Goal: Task Accomplishment & Management: Complete application form

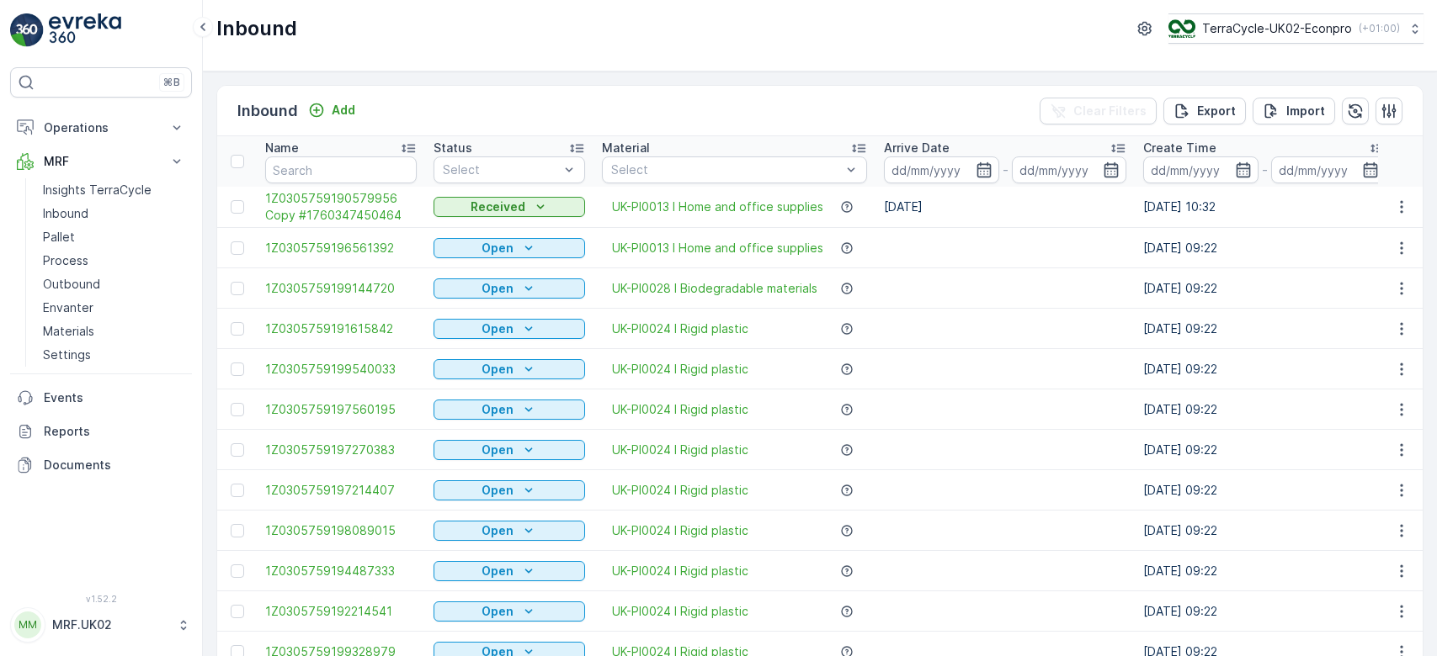
click at [102, 263] on link "Process" at bounding box center [114, 261] width 156 height 24
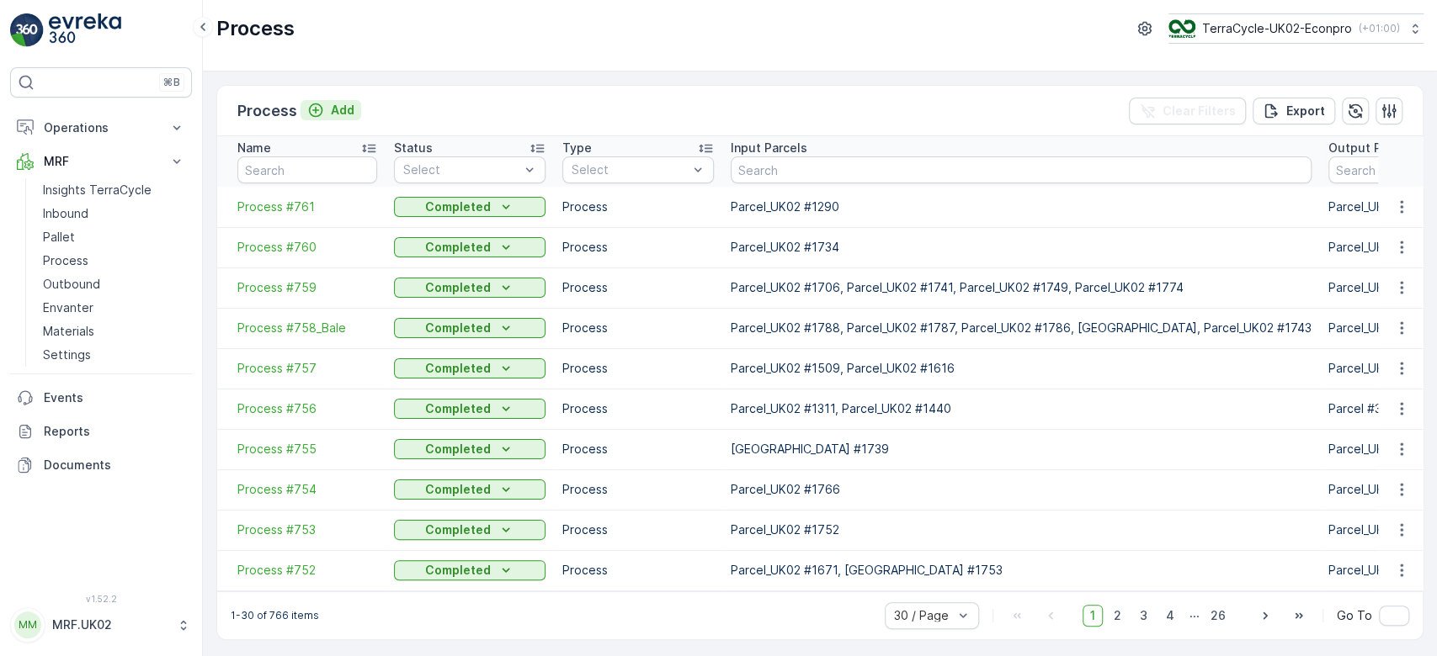
click at [345, 104] on p "Add" at bounding box center [343, 110] width 24 height 17
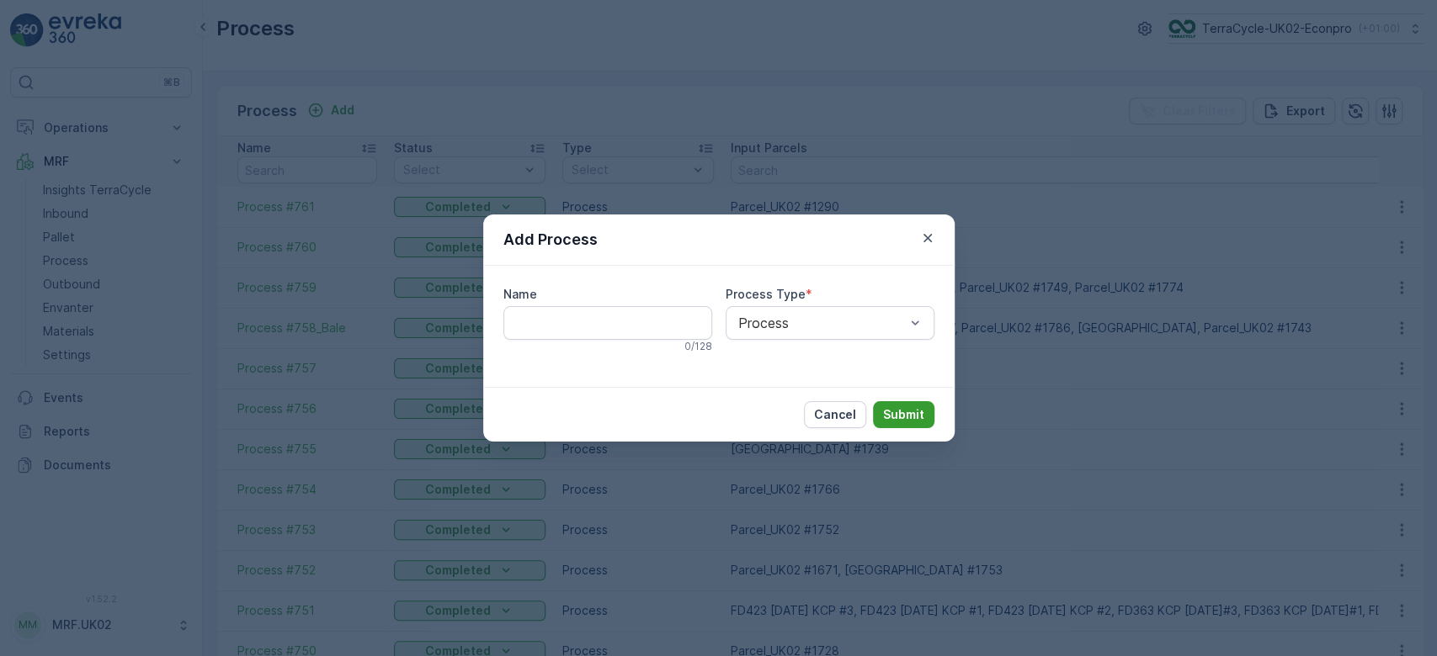
click at [909, 413] on p "Submit" at bounding box center [903, 415] width 41 height 17
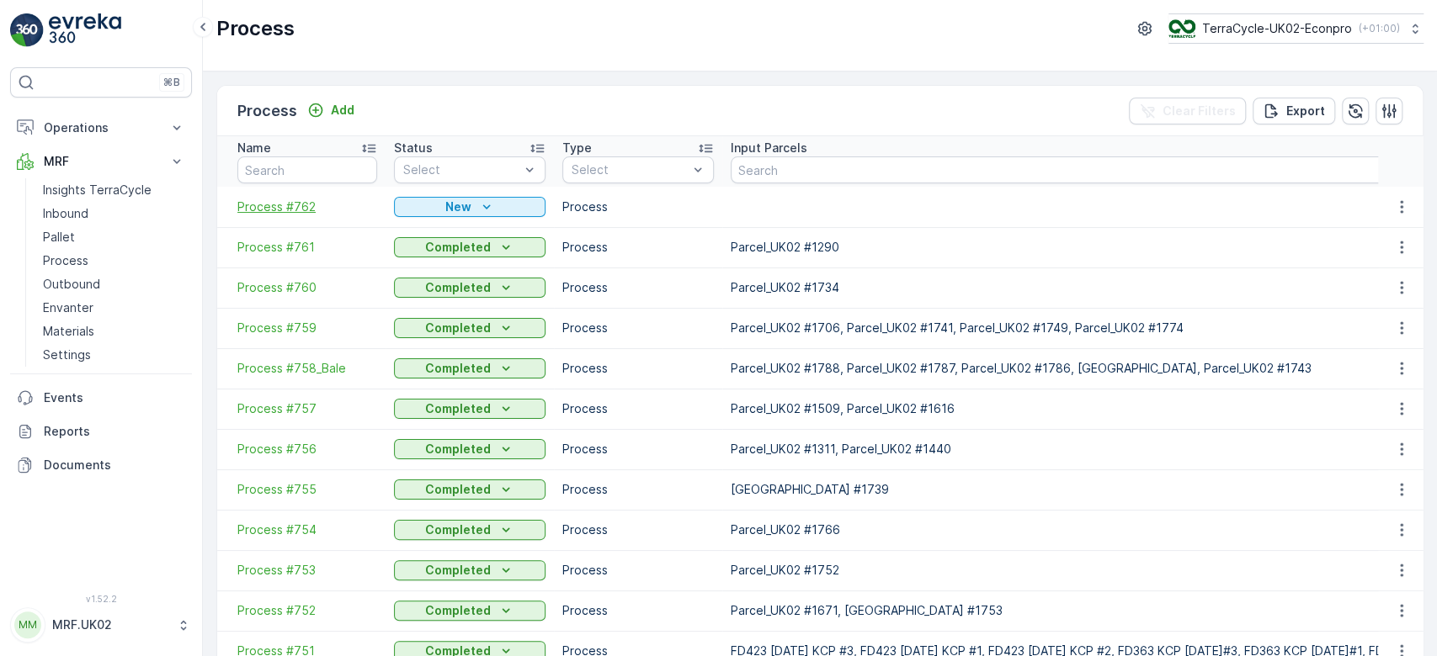
click at [289, 209] on span "Process #762" at bounding box center [307, 207] width 140 height 17
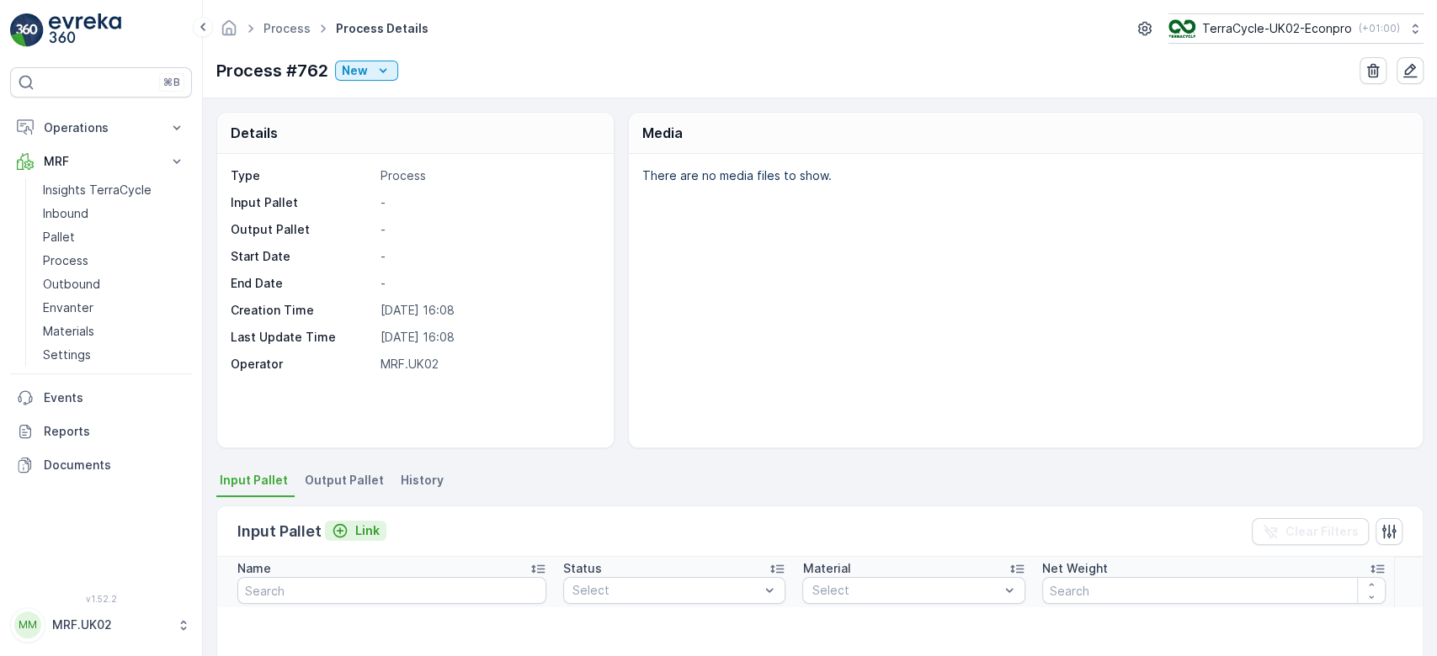
click at [347, 529] on div "Link" at bounding box center [356, 531] width 48 height 17
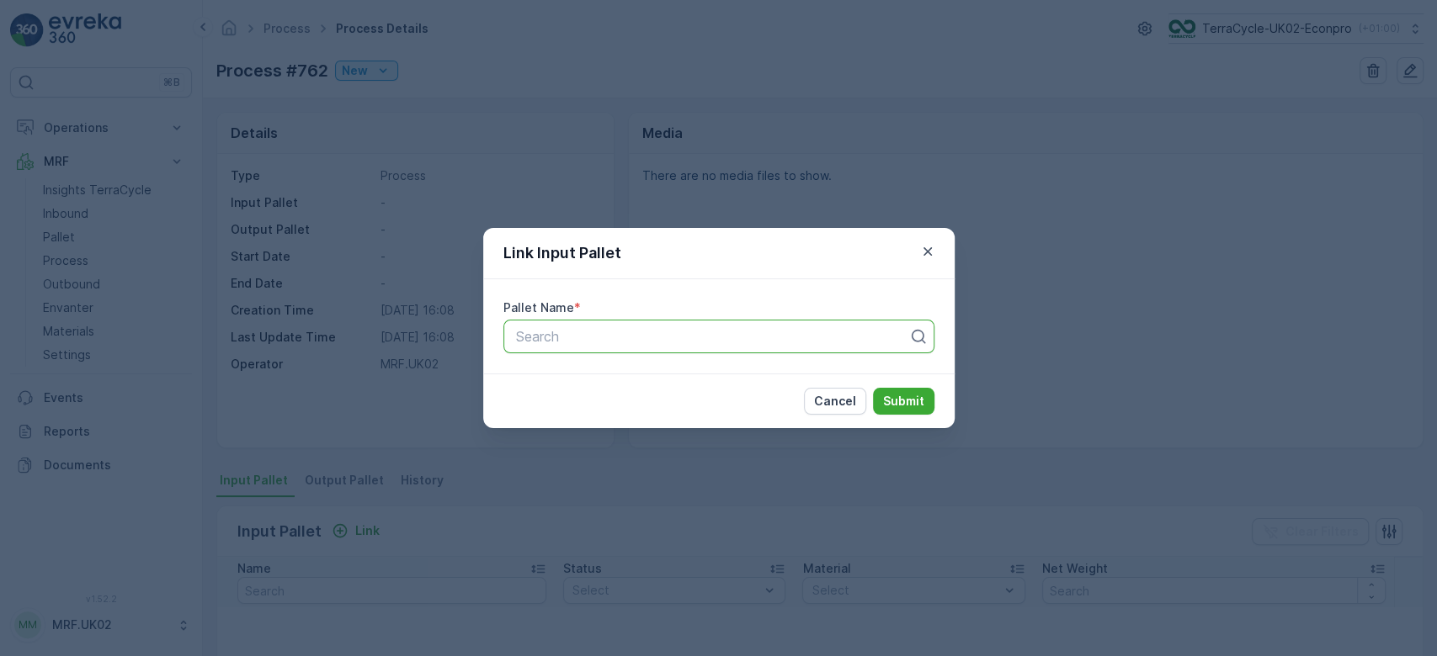
click at [578, 335] on div at bounding box center [712, 336] width 396 height 15
type input "1785"
click at [614, 383] on span "Parcel_UK02 #1785" at bounding box center [574, 377] width 123 height 15
click at [909, 410] on button "Submit" at bounding box center [903, 401] width 61 height 27
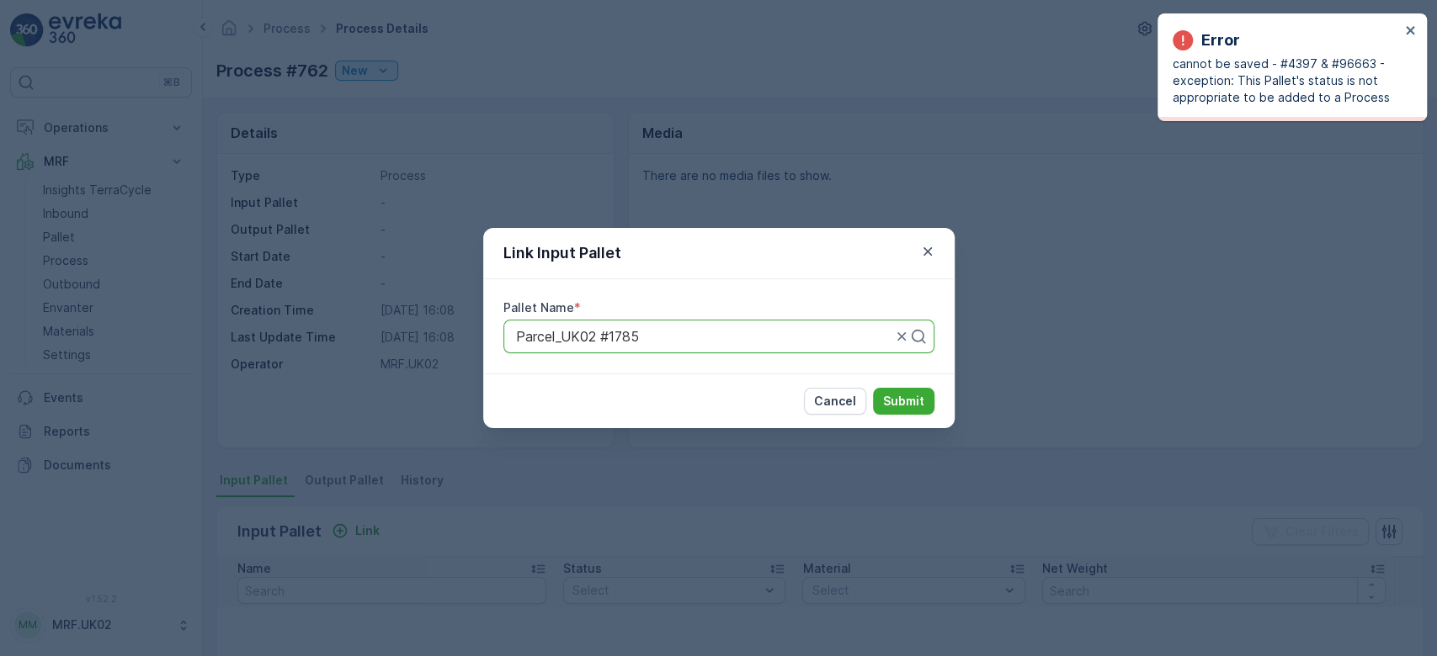
click at [1044, 226] on div "Link Input Pallet Pallet Name * Parcel_UK02 #1785 Cancel Submit" at bounding box center [718, 328] width 1437 height 656
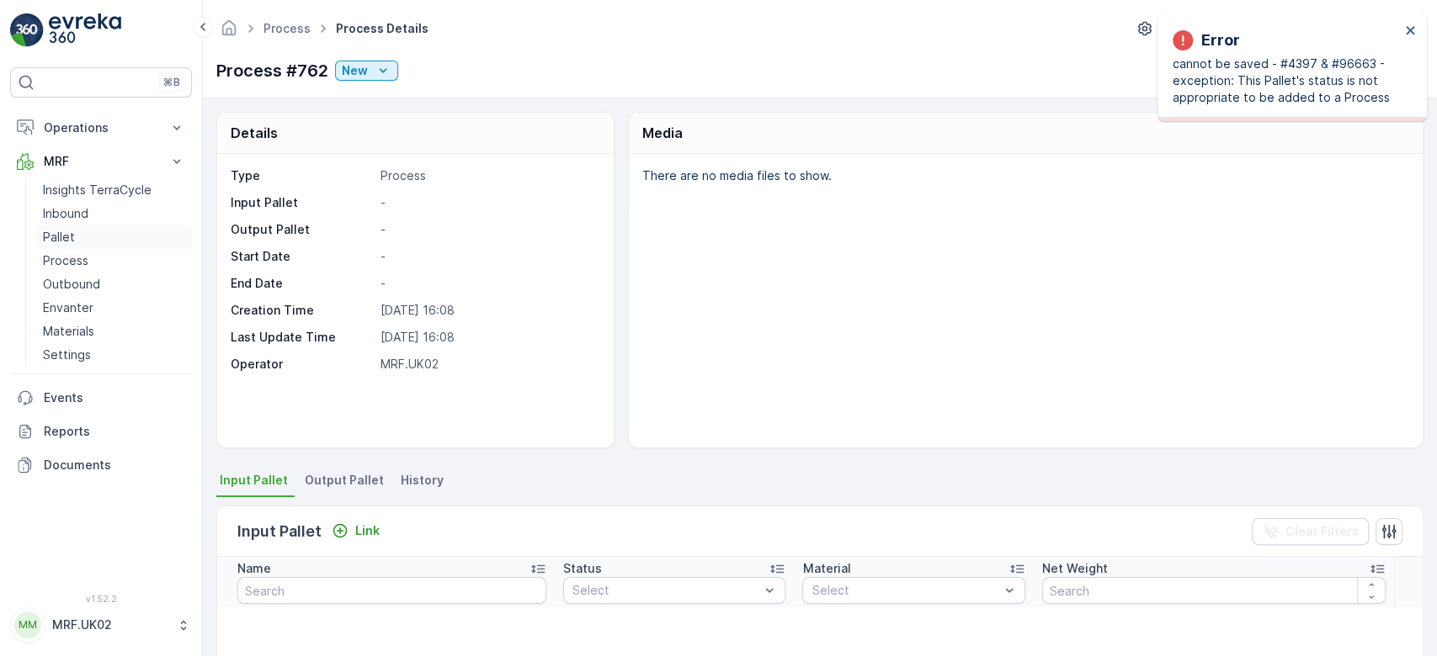
click at [72, 232] on p "Pallet" at bounding box center [59, 237] width 32 height 17
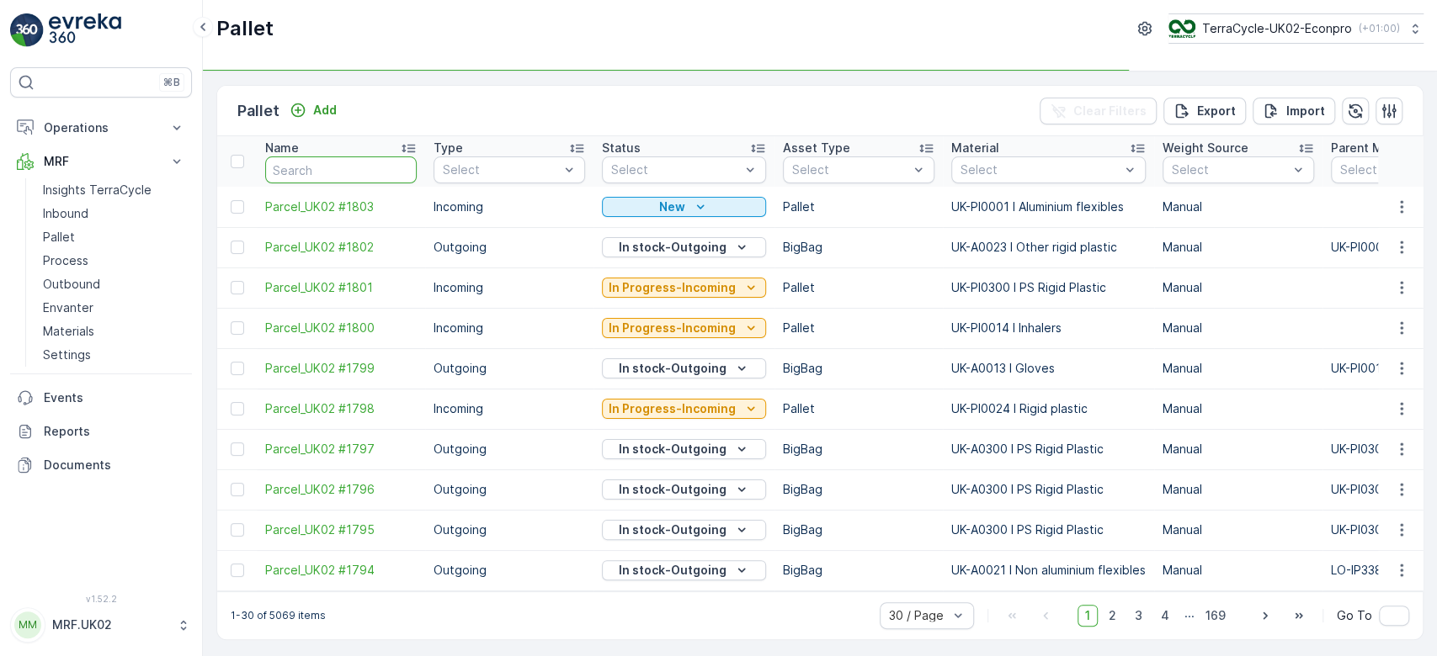
click at [290, 176] on input "text" at bounding box center [340, 170] width 151 height 27
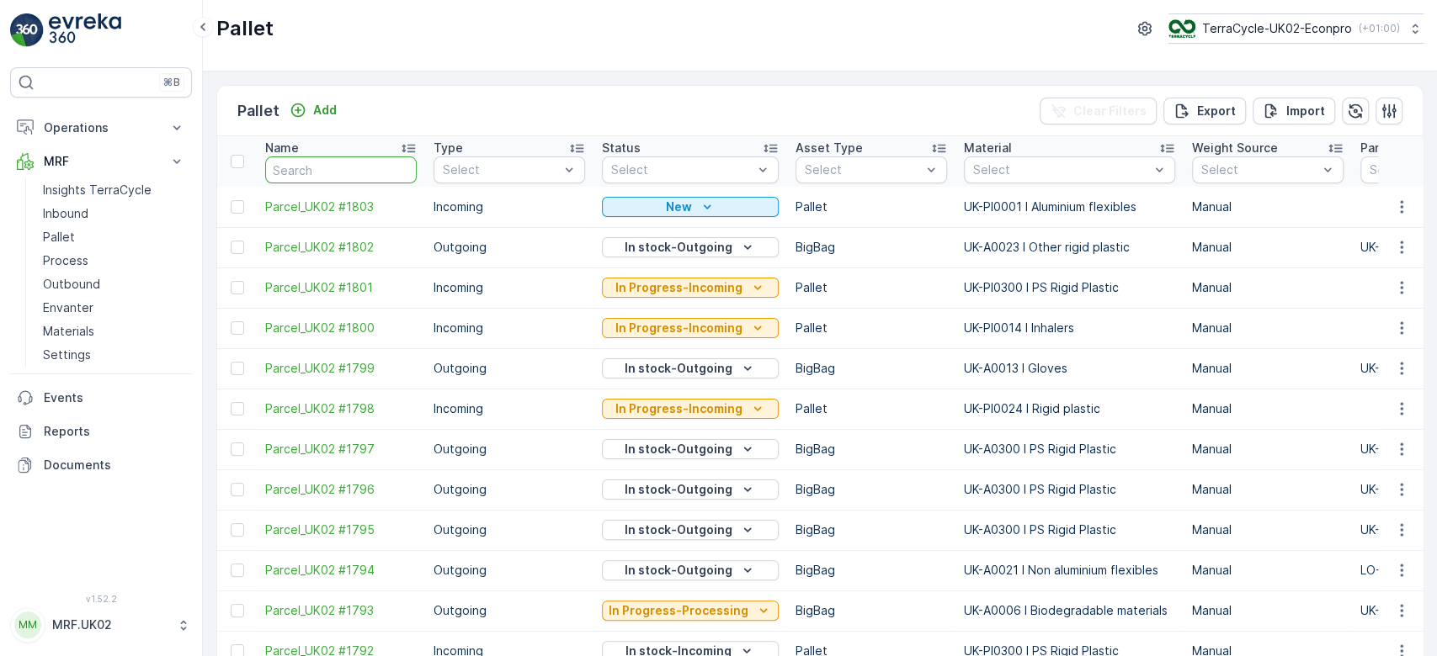
click at [316, 161] on input "text" at bounding box center [340, 170] width 151 height 27
type input "1785"
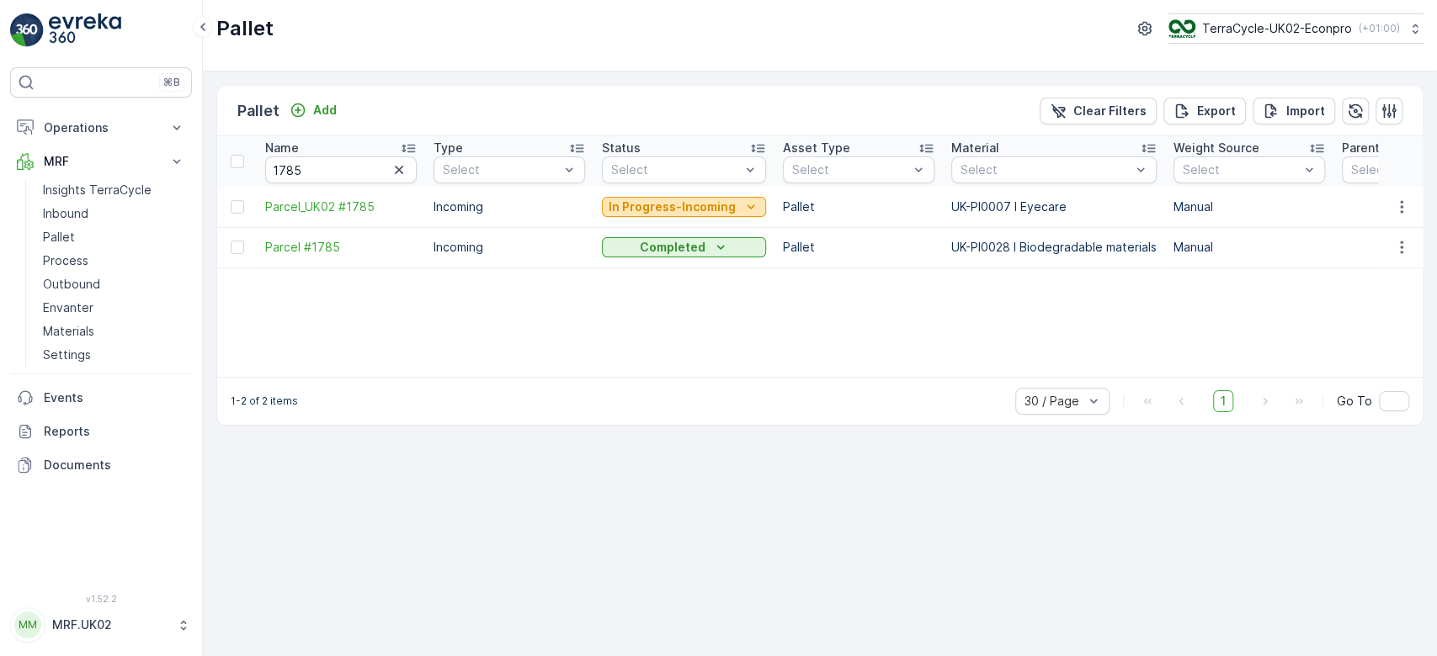
click at [644, 213] on p "In Progress-Incoming" at bounding box center [671, 207] width 127 height 17
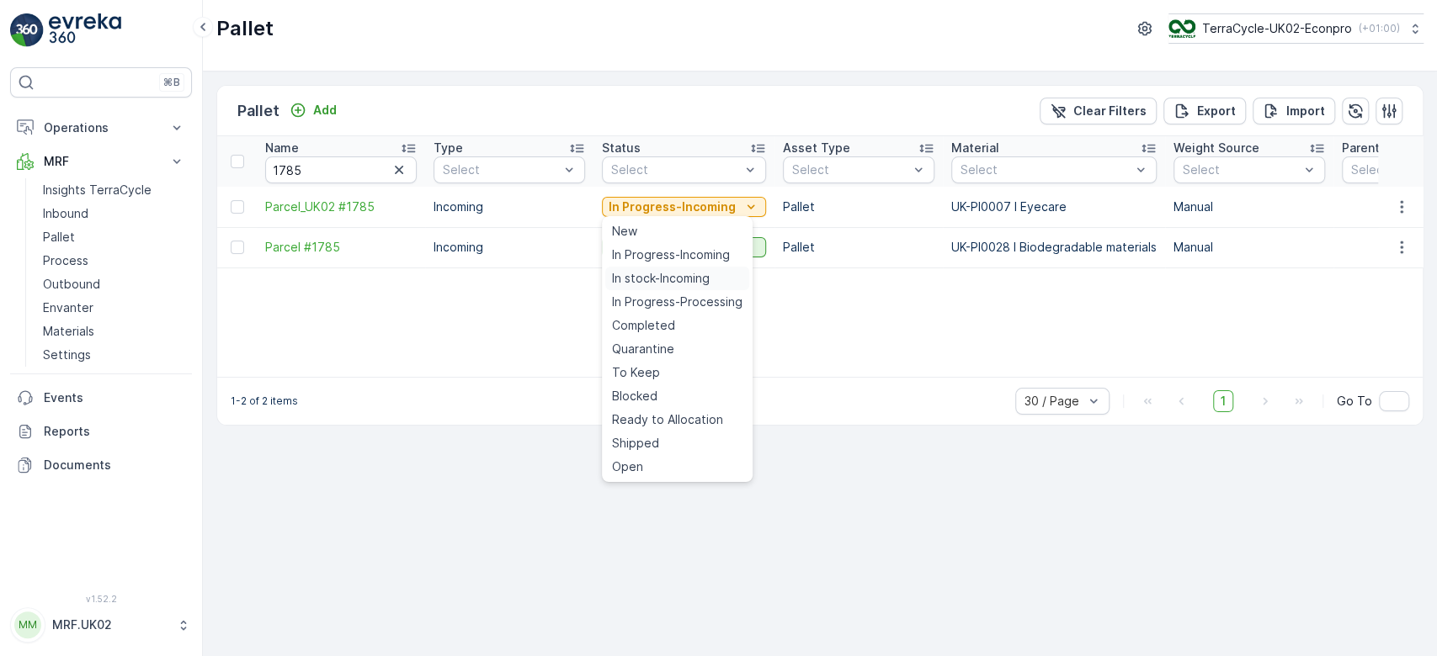
click at [693, 280] on span "In stock-Incoming" at bounding box center [661, 278] width 98 height 17
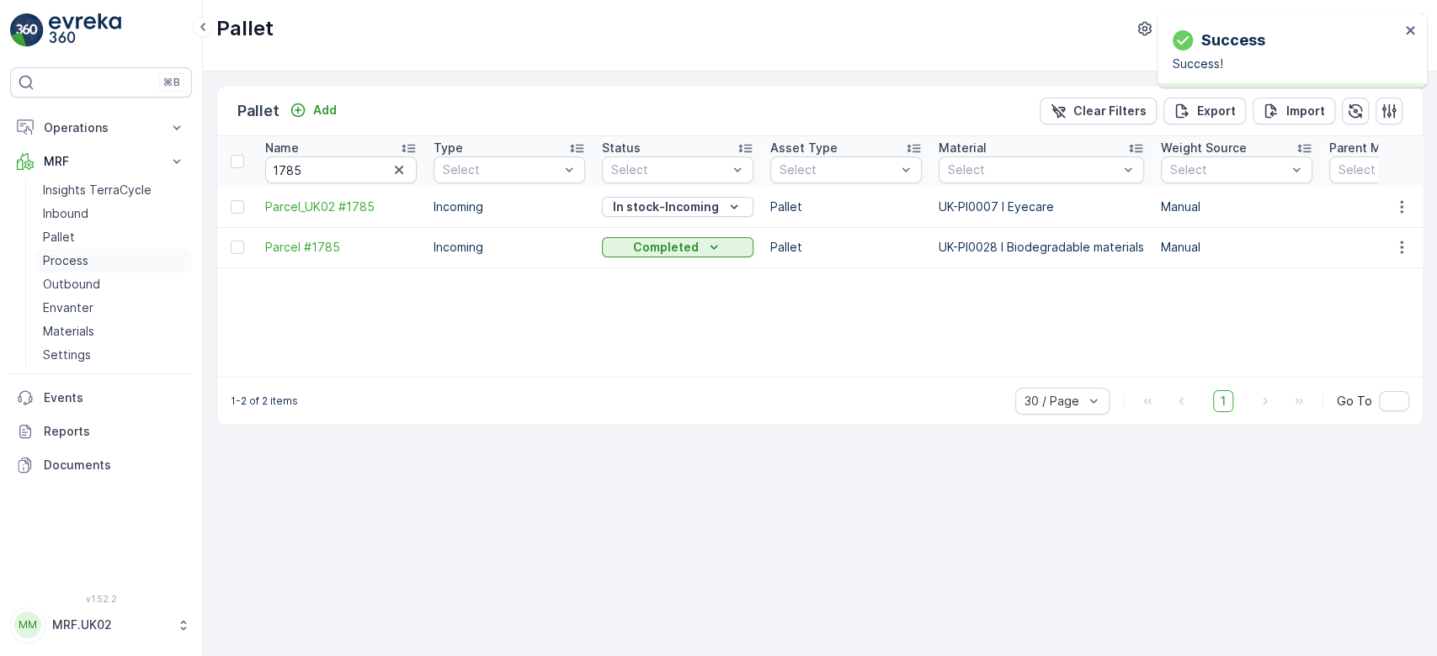
click at [81, 252] on p "Process" at bounding box center [65, 260] width 45 height 17
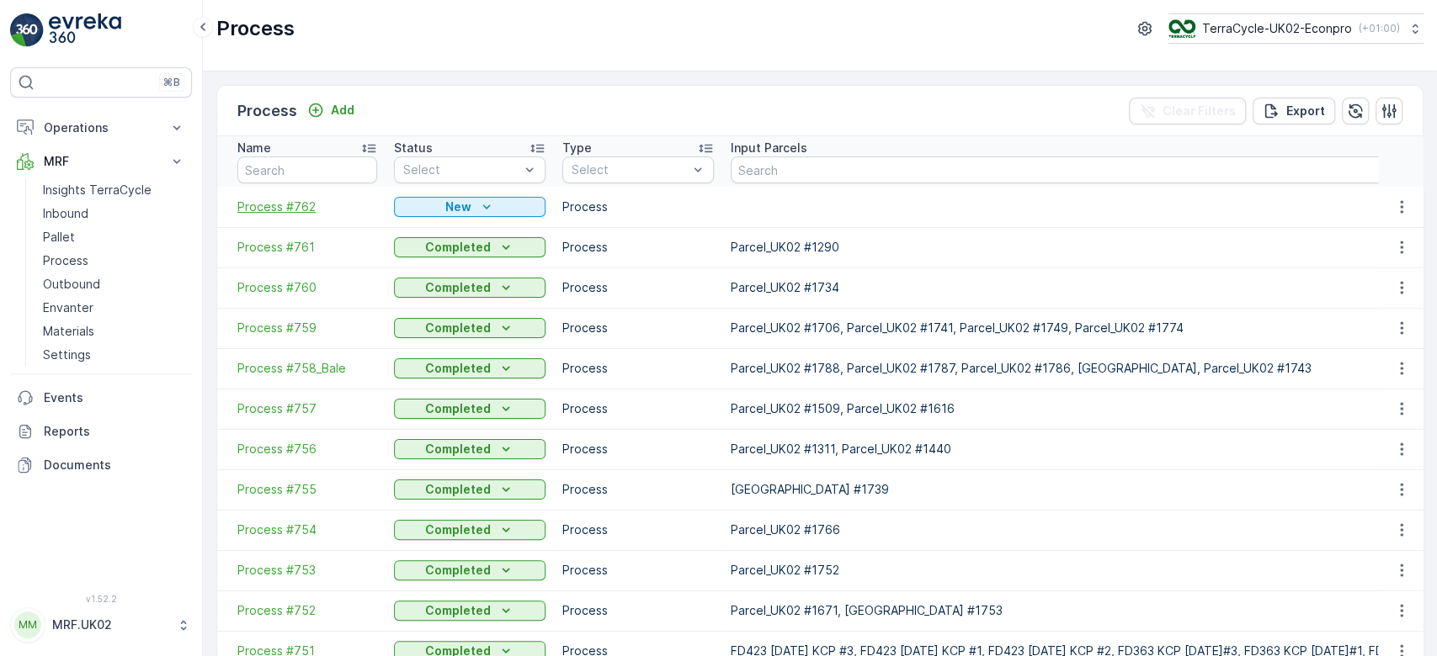
click at [302, 205] on span "Process #762" at bounding box center [307, 207] width 140 height 17
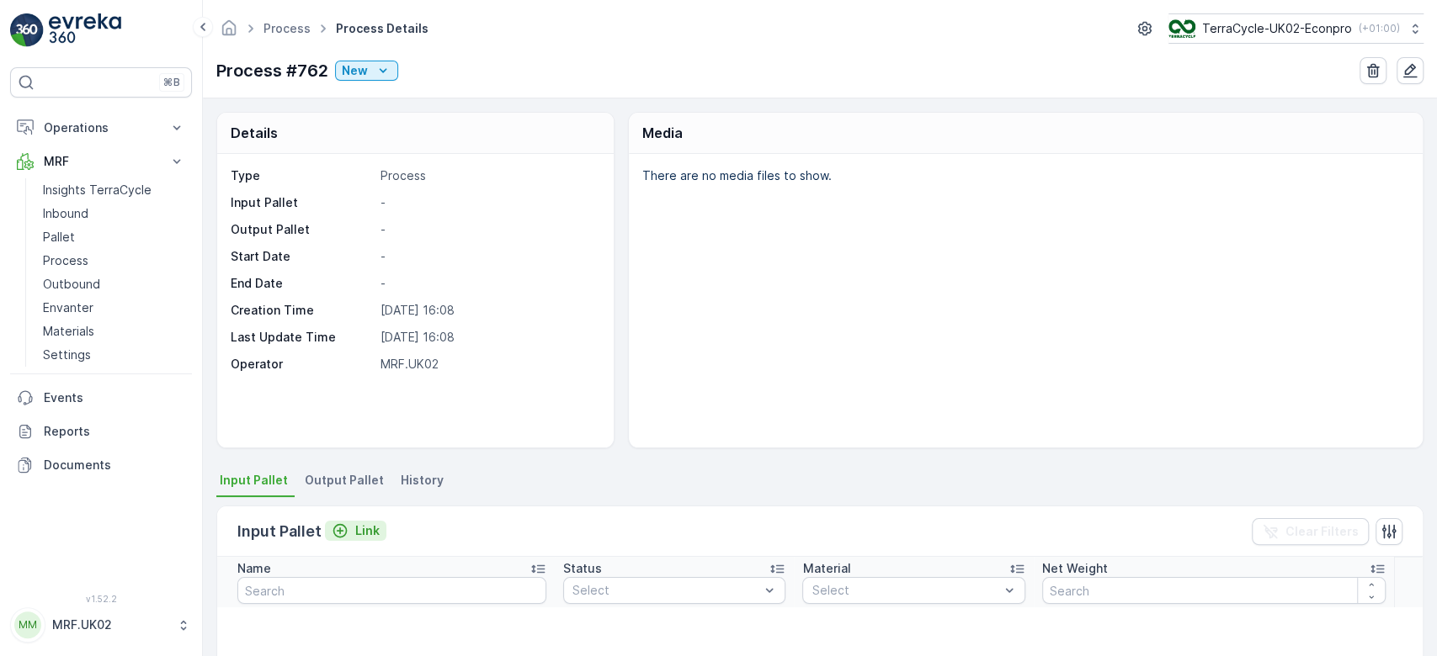
click at [355, 535] on p "Link" at bounding box center [367, 531] width 24 height 17
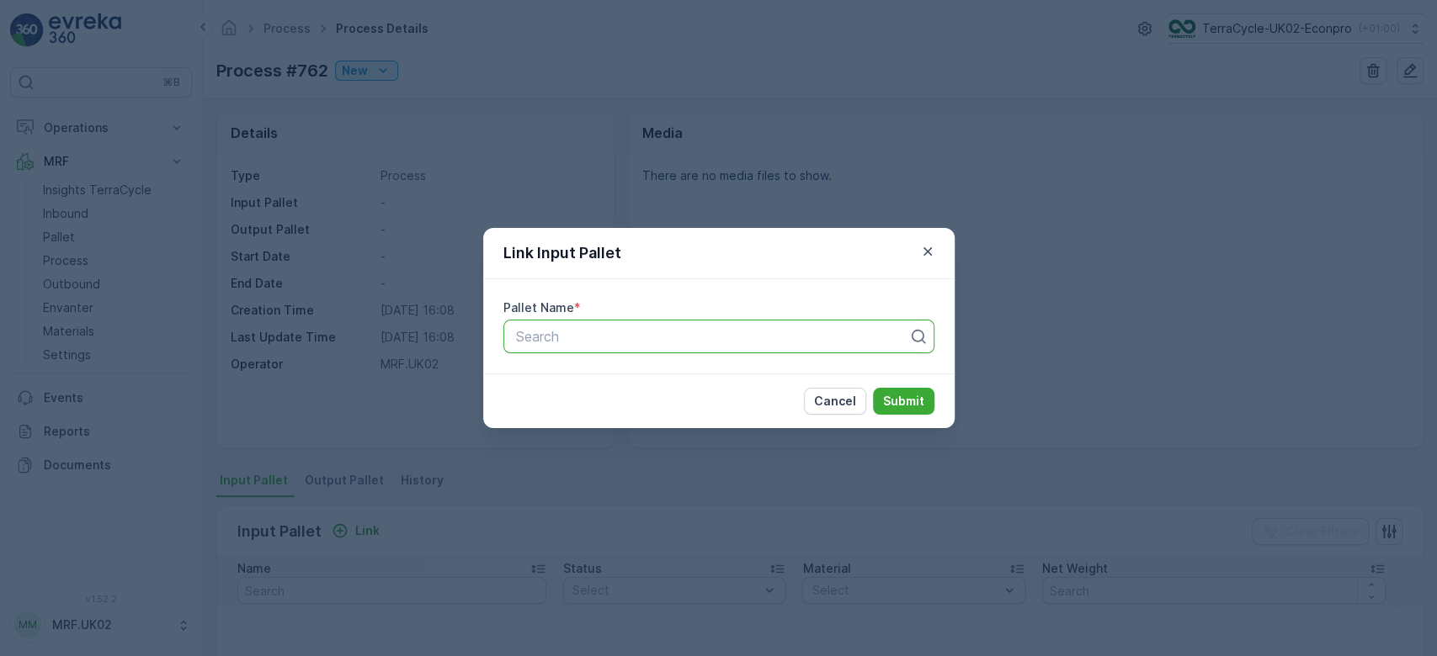
click at [549, 331] on div at bounding box center [712, 336] width 396 height 15
type input "1785"
click at [626, 409] on span "Parcel_UK02 #1785" at bounding box center [574, 406] width 123 height 15
click at [895, 401] on p "Submit" at bounding box center [903, 401] width 41 height 17
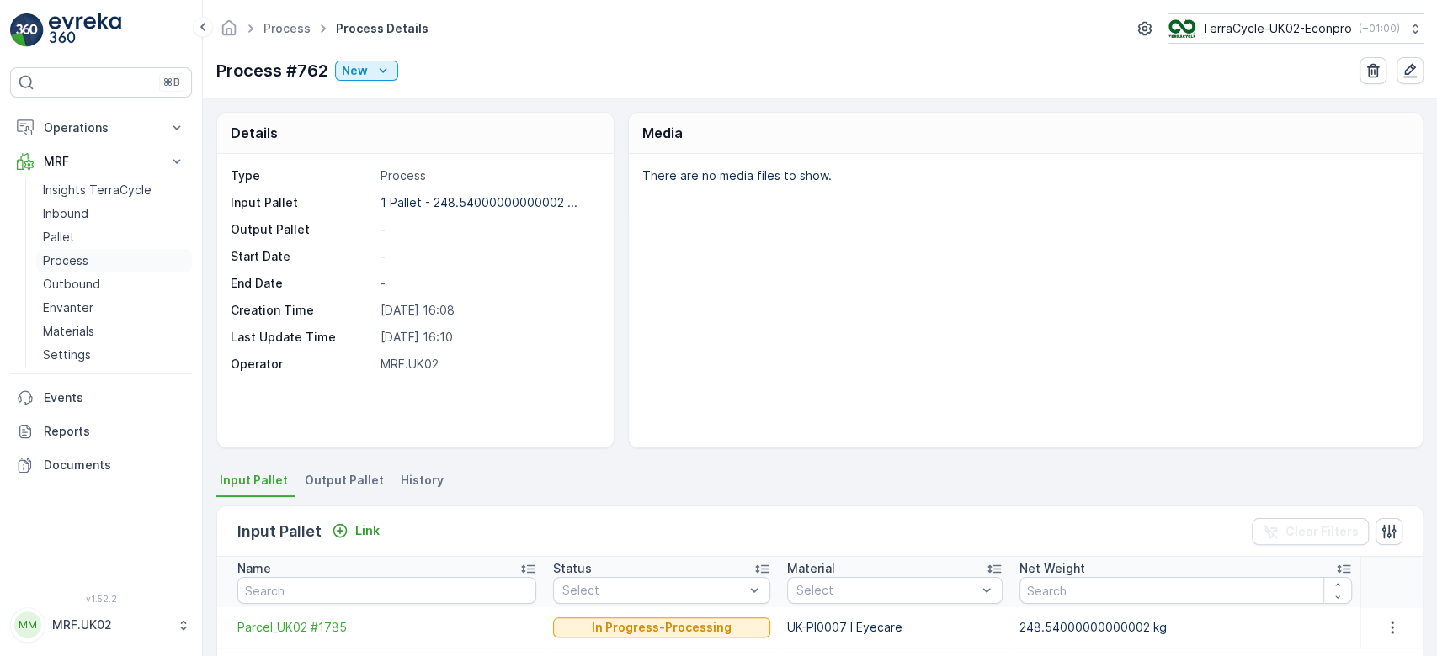
click at [88, 259] on link "Process" at bounding box center [114, 261] width 156 height 24
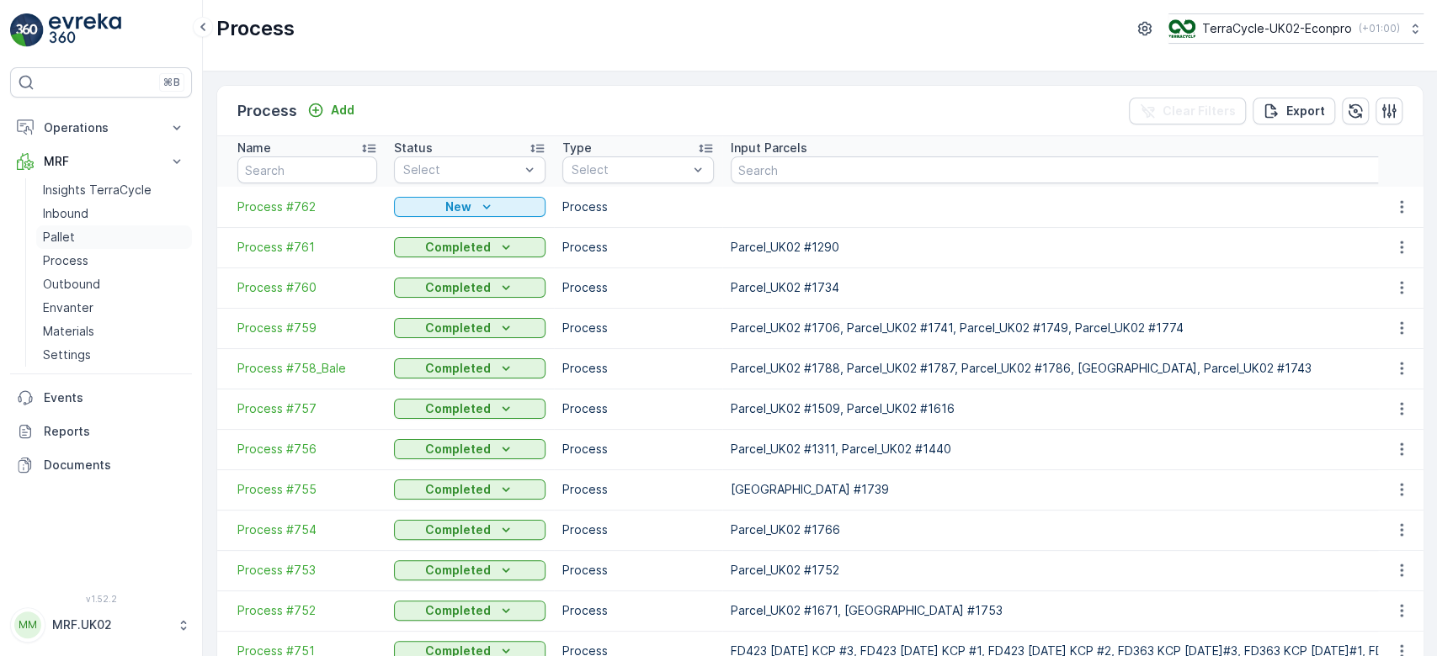
click at [81, 236] on link "Pallet" at bounding box center [114, 238] width 156 height 24
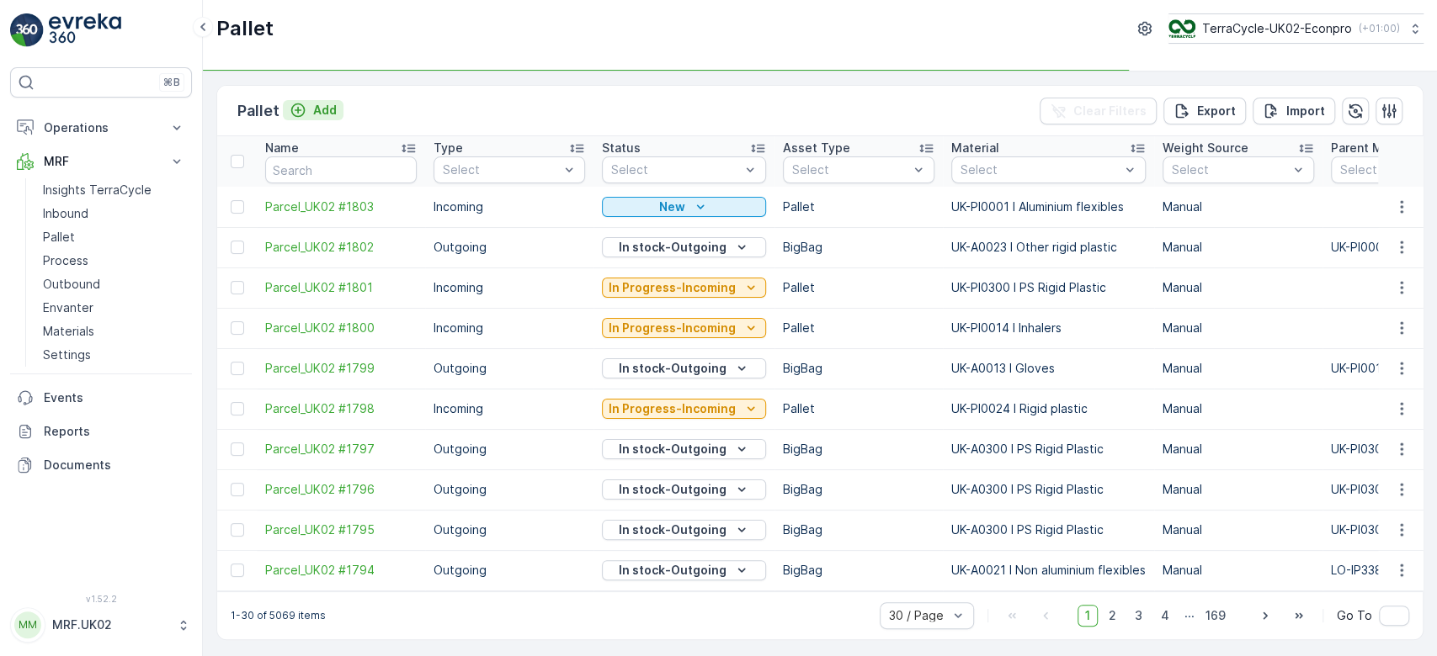
click at [325, 111] on p "Add" at bounding box center [325, 110] width 24 height 17
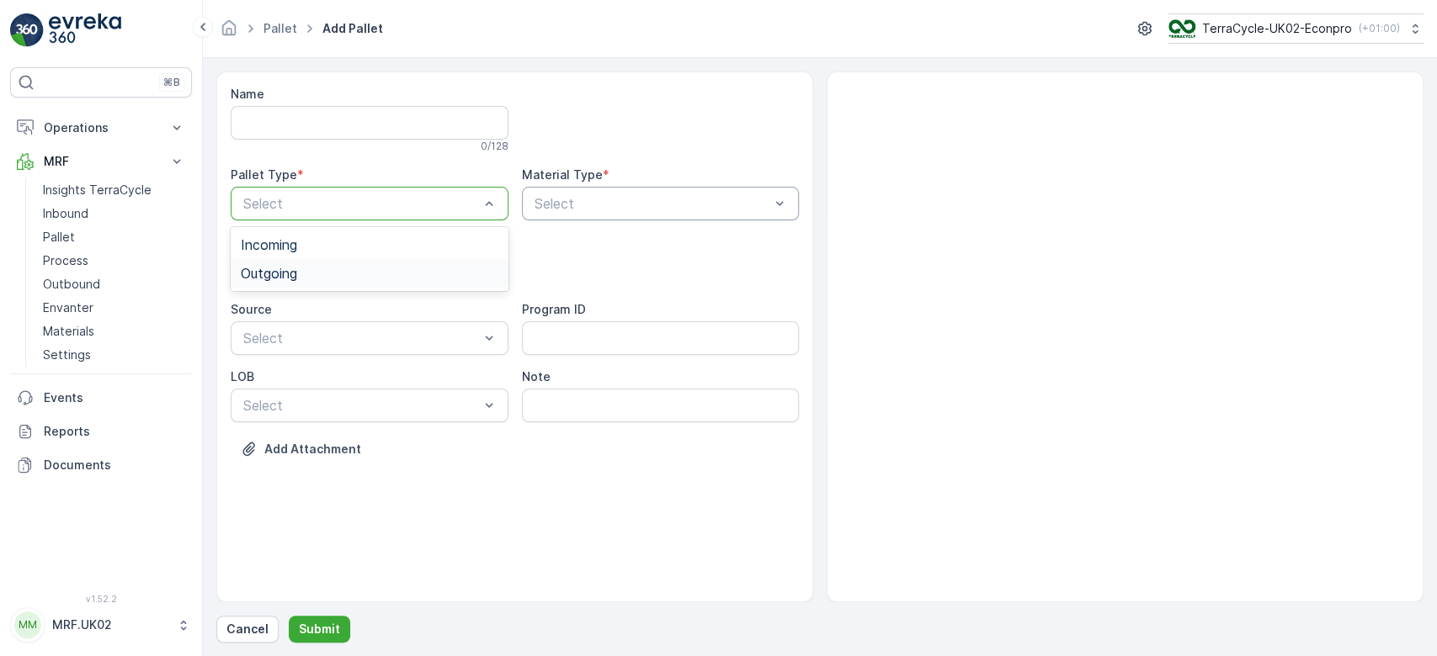
click at [307, 271] on div "Outgoing" at bounding box center [370, 273] width 258 height 15
click at [300, 400] on div "BigBag" at bounding box center [370, 398] width 258 height 15
click at [667, 215] on div "Select" at bounding box center [661, 204] width 278 height 34
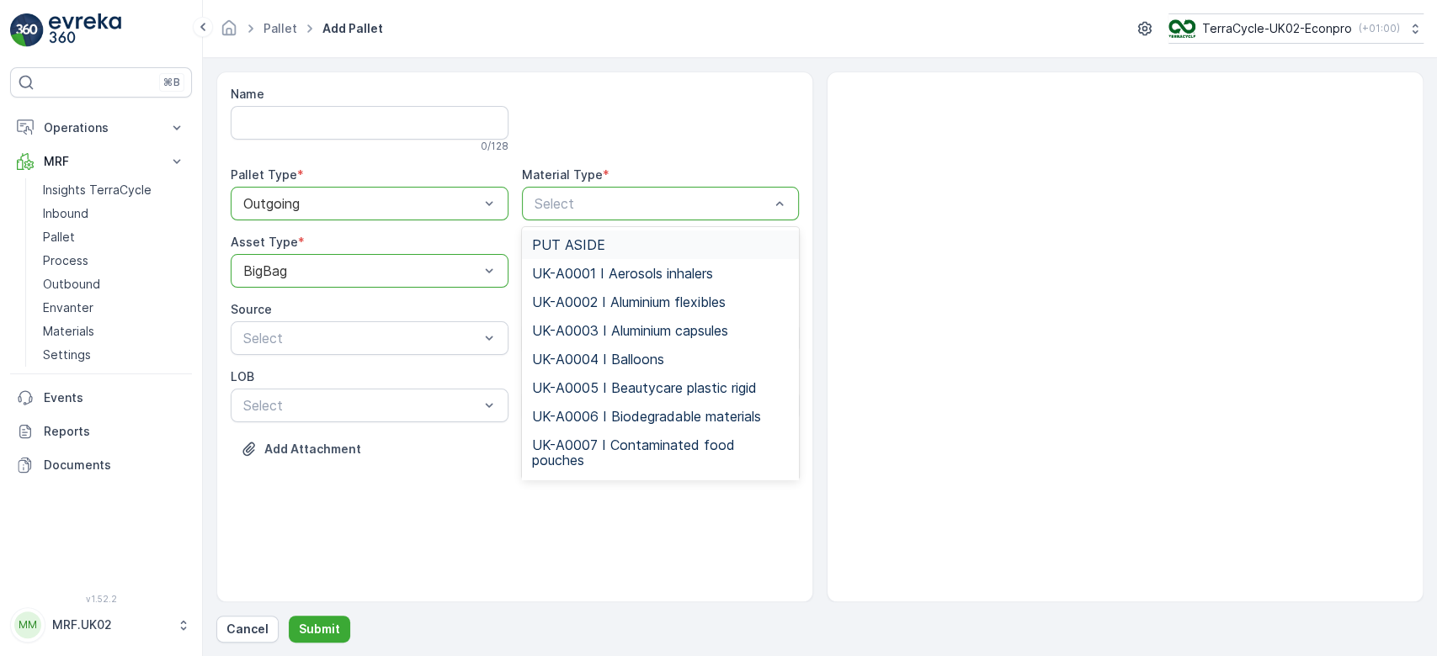
click at [667, 215] on div "Select" at bounding box center [661, 204] width 278 height 34
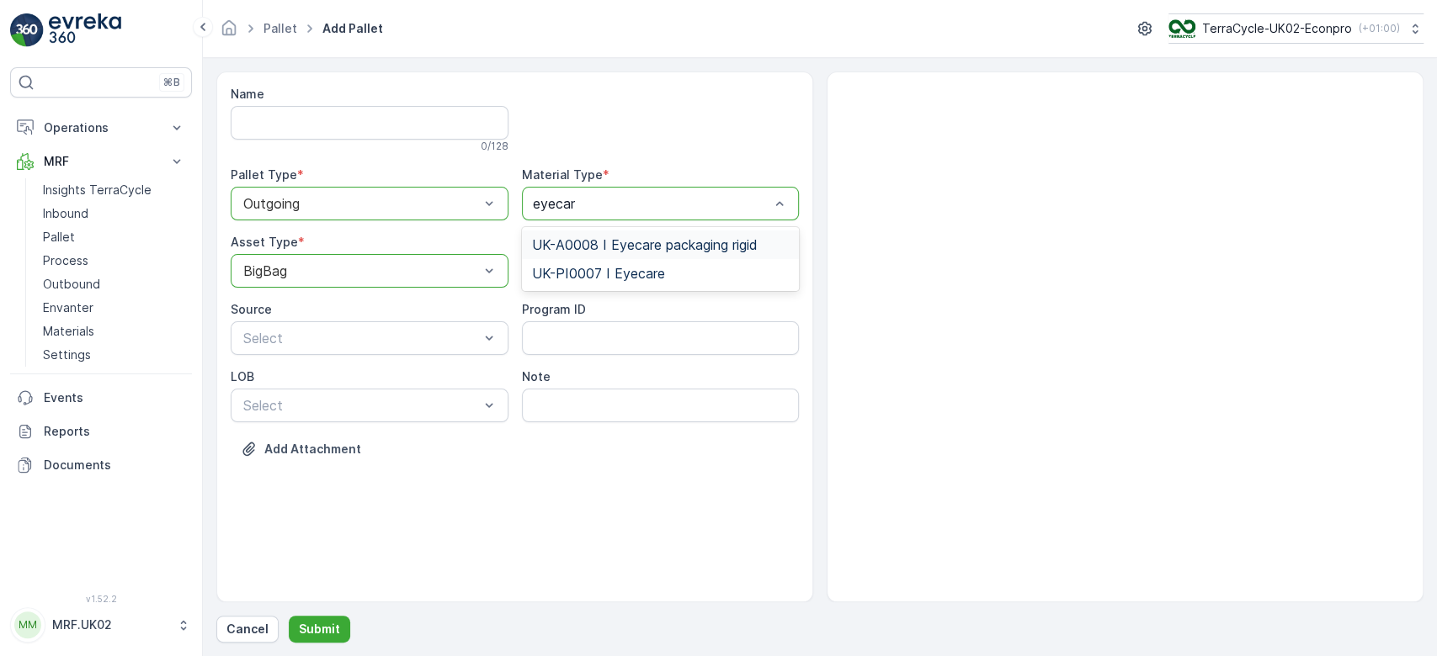
type input "eyecare"
click at [651, 243] on span "UK-A0008 I Eyecare packaging rigid" at bounding box center [645, 244] width 226 height 15
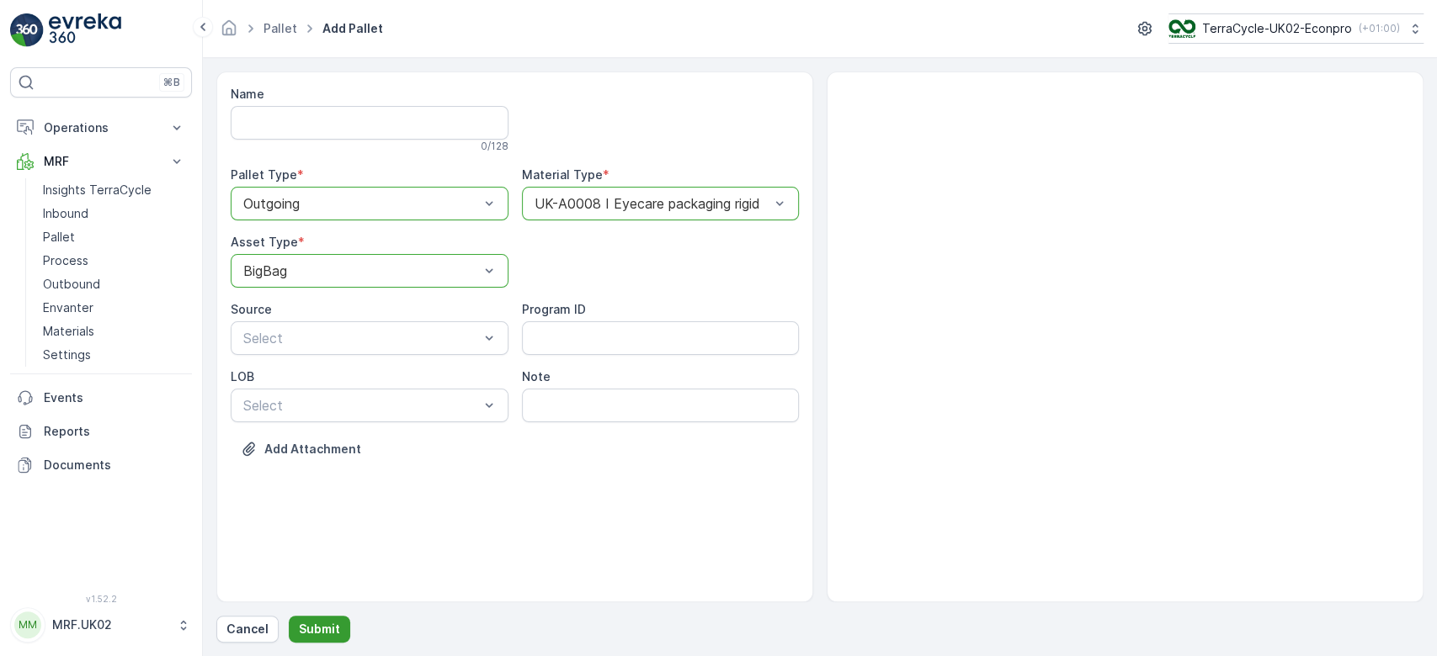
click at [318, 634] on p "Submit" at bounding box center [319, 629] width 41 height 17
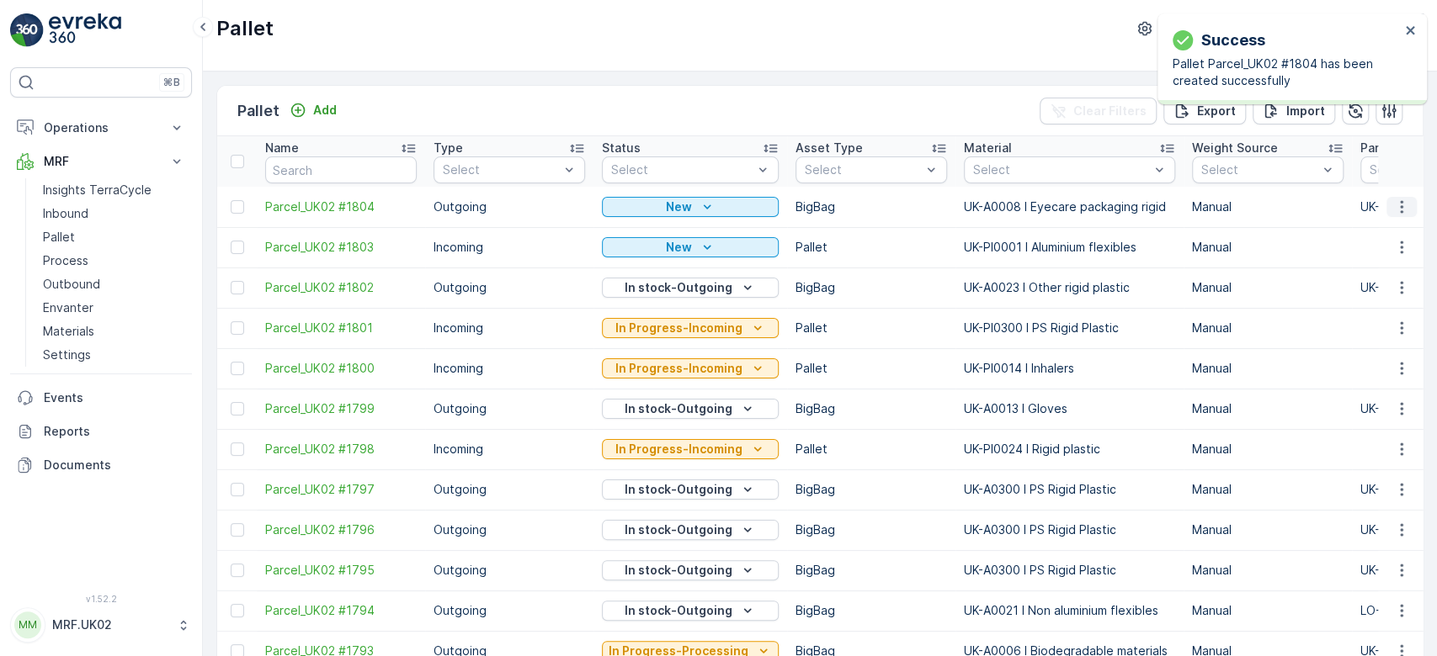
click at [1400, 209] on icon "button" at bounding box center [1401, 207] width 17 height 17
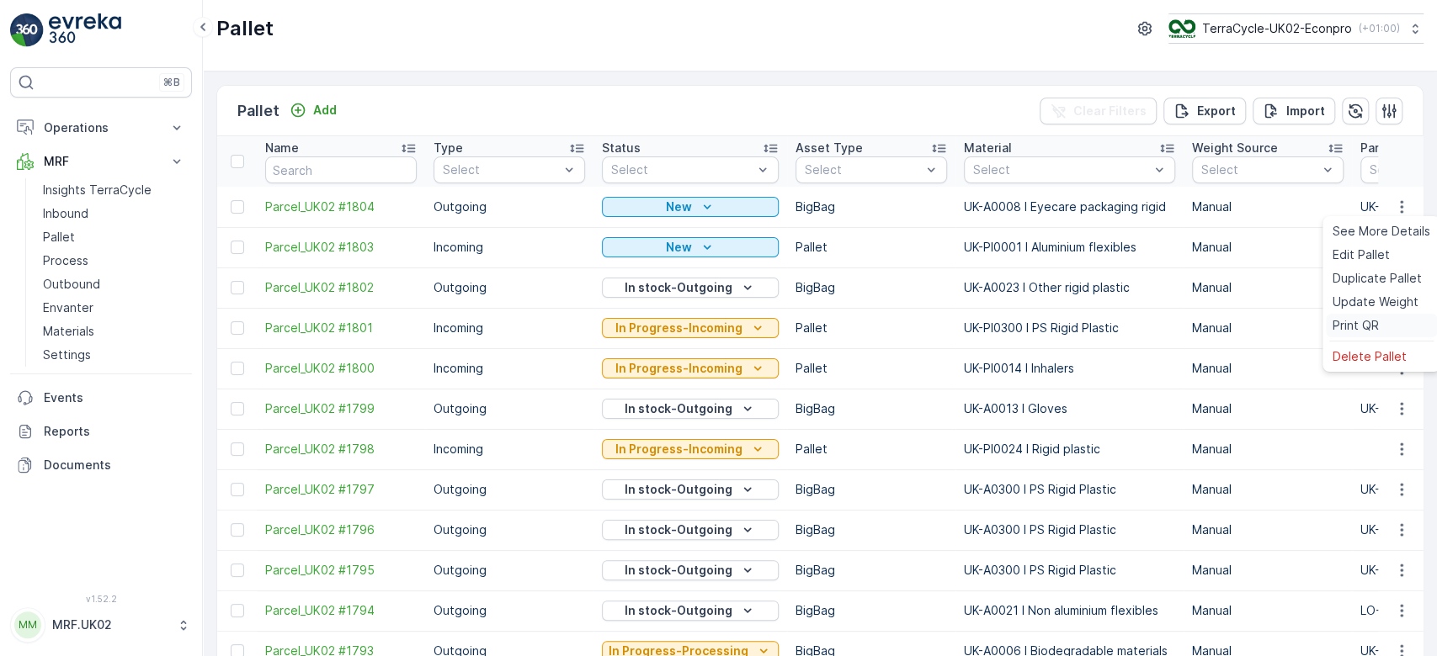
click at [1369, 328] on span "Print QR" at bounding box center [1355, 325] width 46 height 17
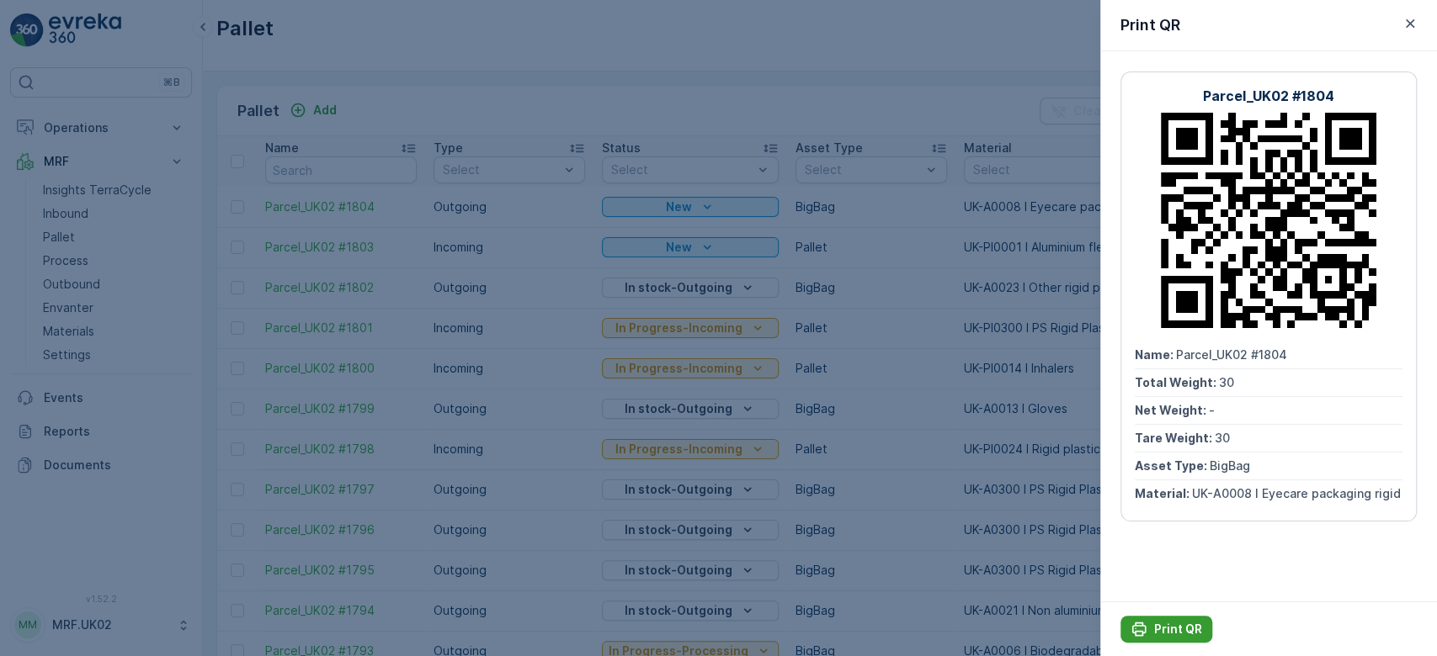
click at [1158, 633] on p "Print QR" at bounding box center [1178, 629] width 48 height 17
click at [88, 259] on div at bounding box center [718, 328] width 1437 height 656
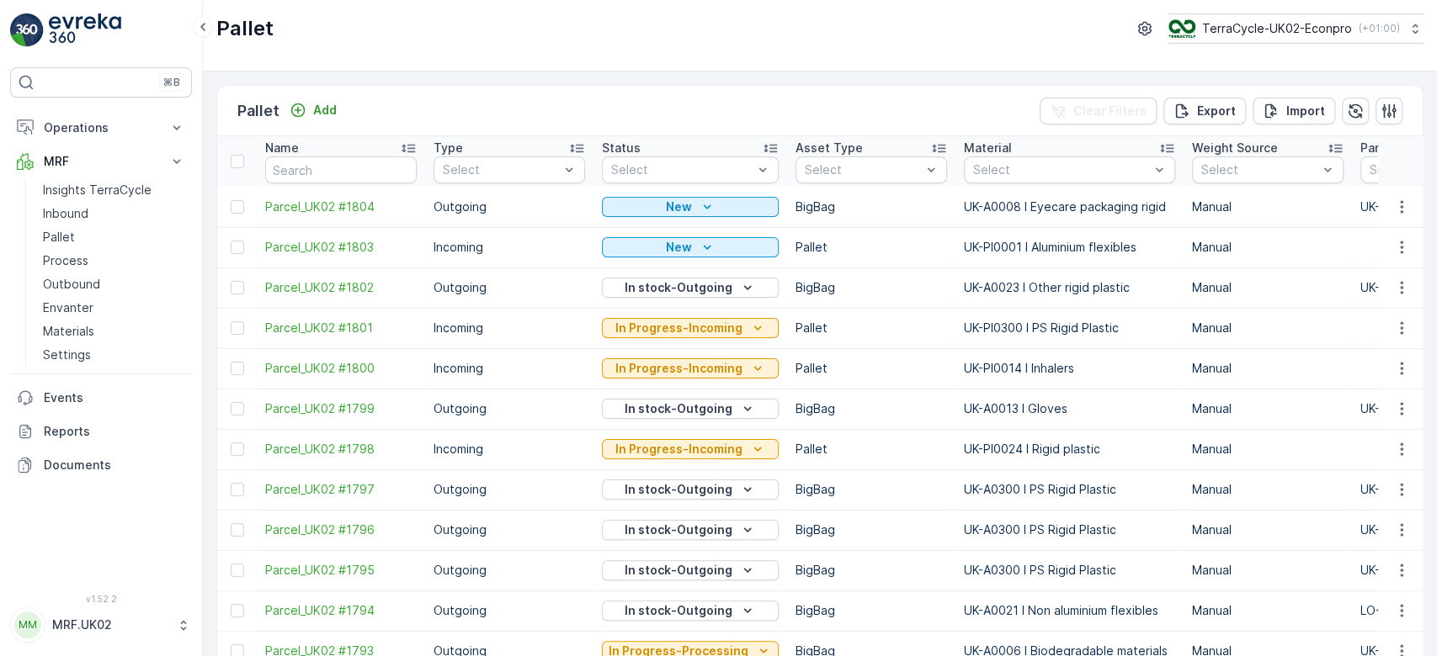
click at [88, 259] on link "Process" at bounding box center [114, 261] width 156 height 24
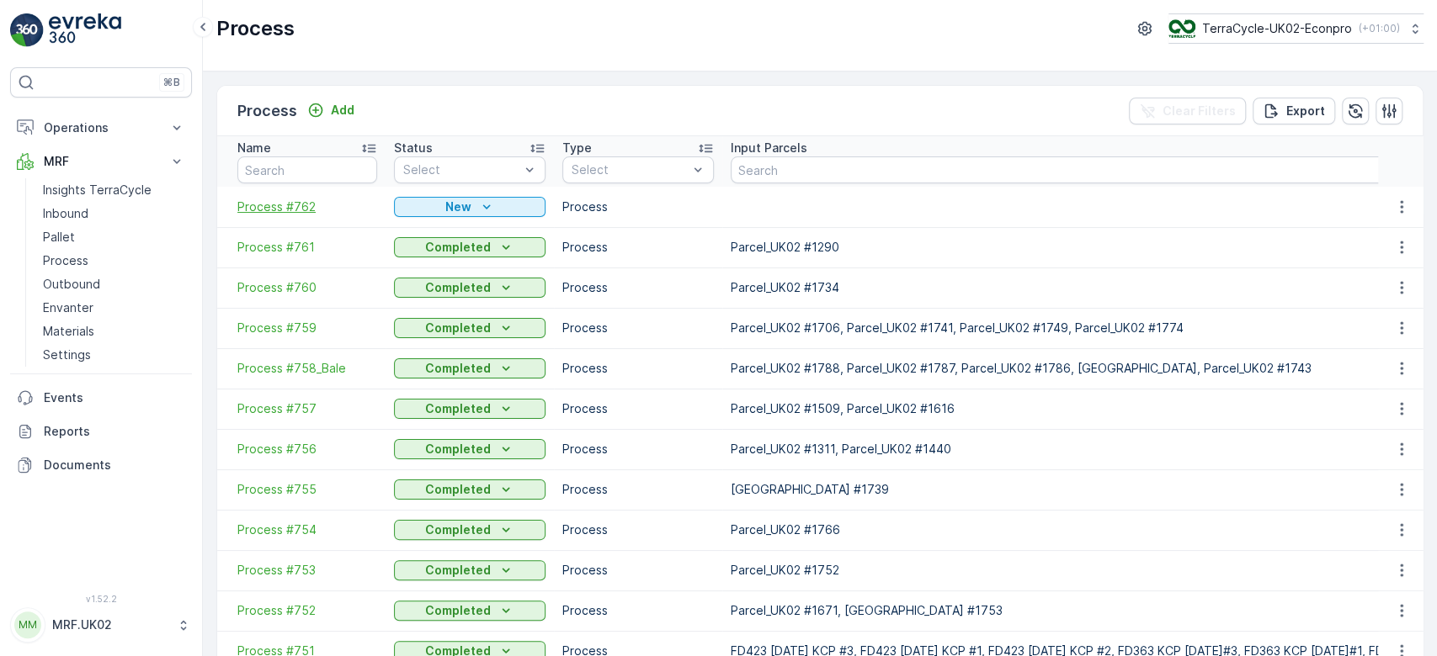
click at [296, 205] on span "Process #762" at bounding box center [307, 207] width 140 height 17
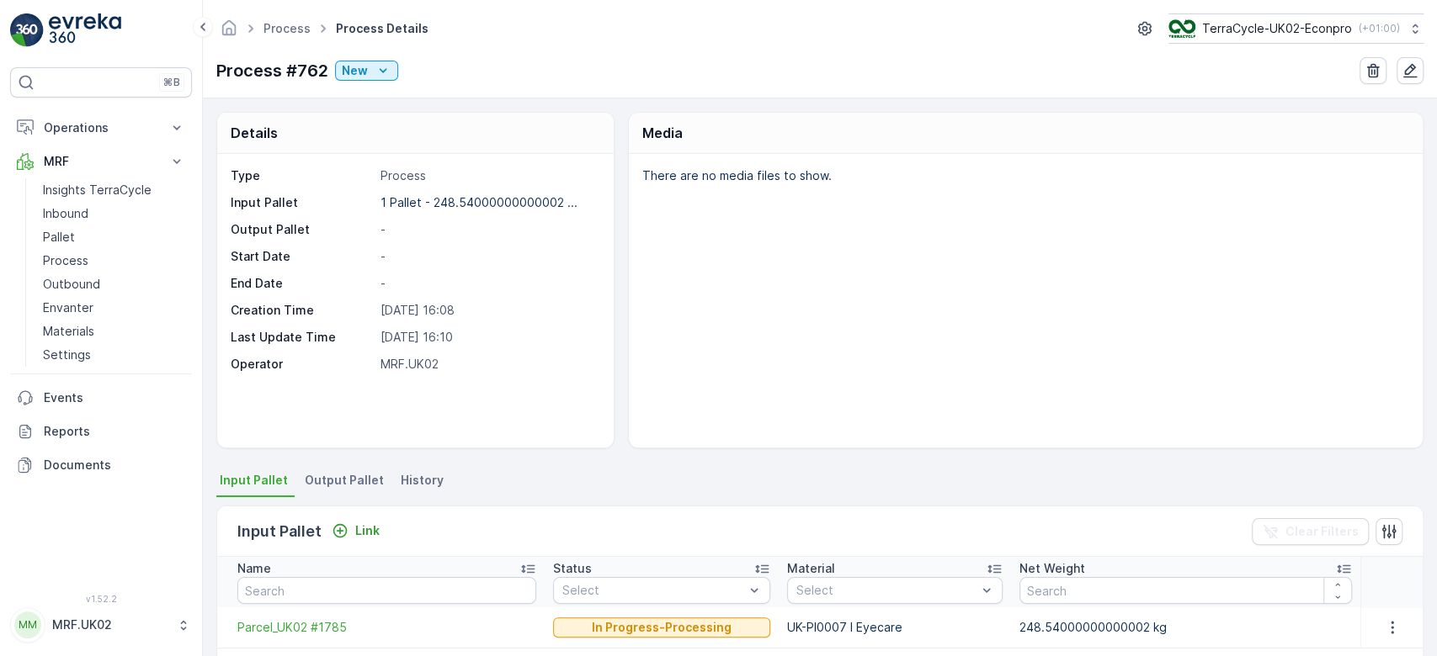
click at [327, 483] on span "Output Pallet" at bounding box center [344, 480] width 79 height 17
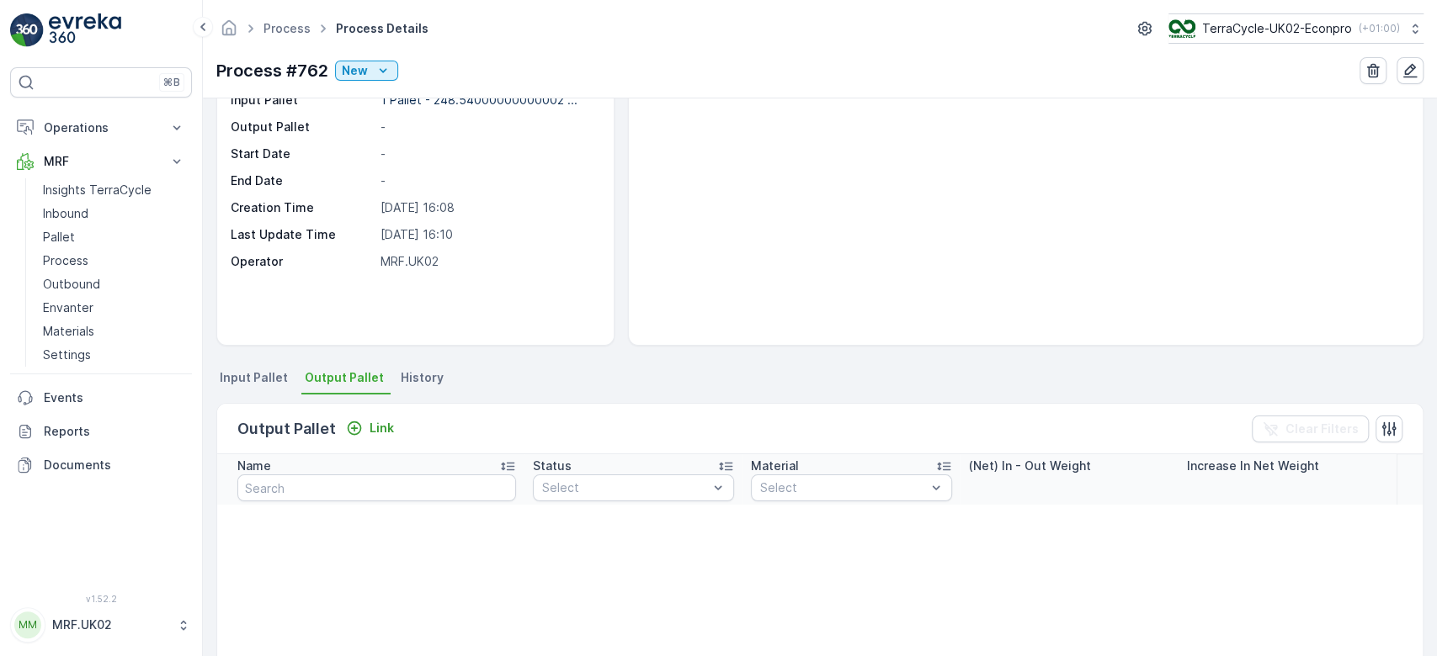
scroll to position [104, 0]
click at [348, 421] on icon "Link" at bounding box center [355, 427] width 14 height 14
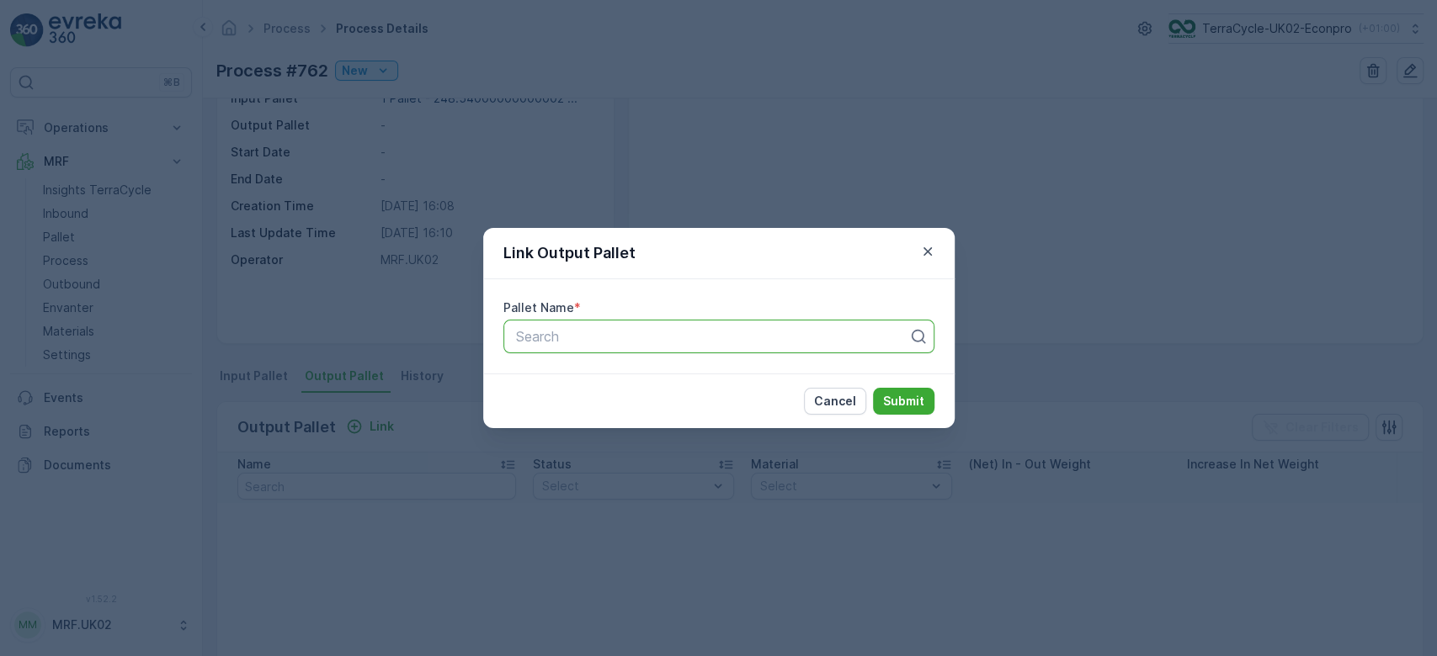
click at [522, 322] on div "Search" at bounding box center [718, 337] width 431 height 34
type input "1804"
click at [601, 397] on div "Parcel_UK02 #1804" at bounding box center [717, 406] width 431 height 29
click at [885, 395] on p "Submit" at bounding box center [903, 401] width 41 height 17
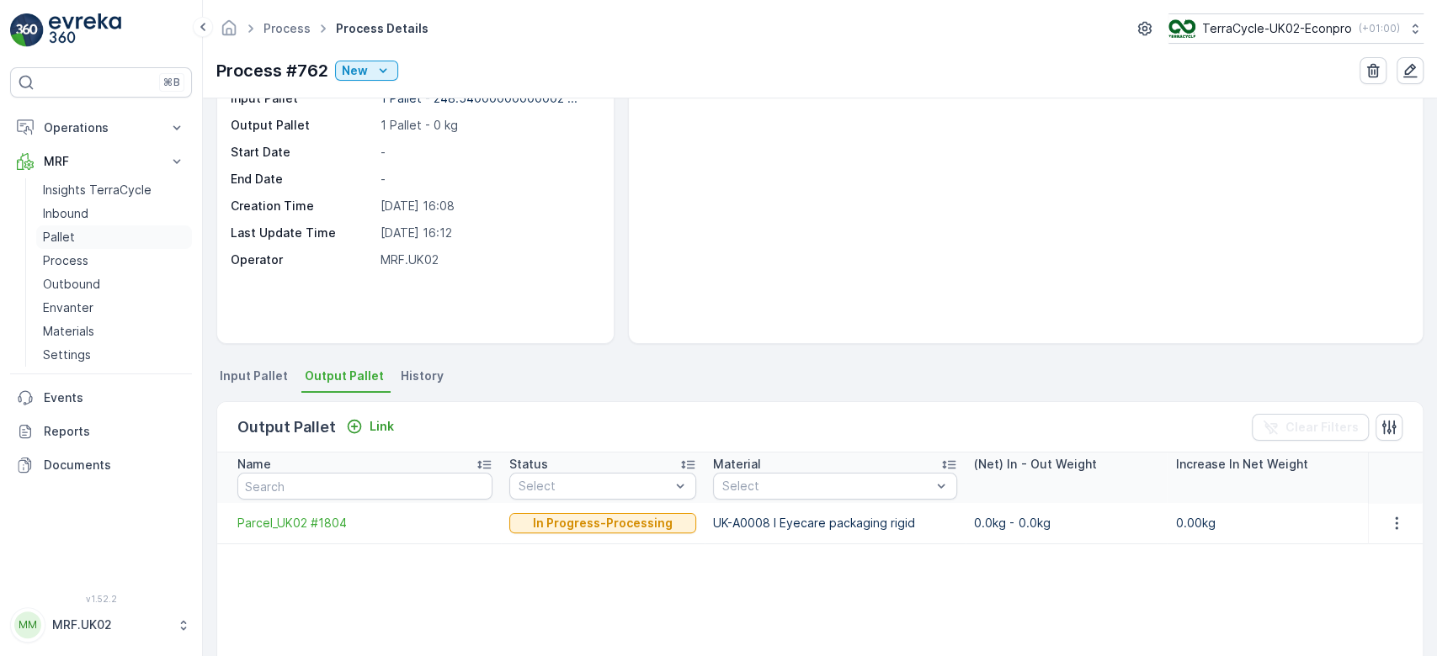
click at [114, 246] on link "Pallet" at bounding box center [114, 238] width 156 height 24
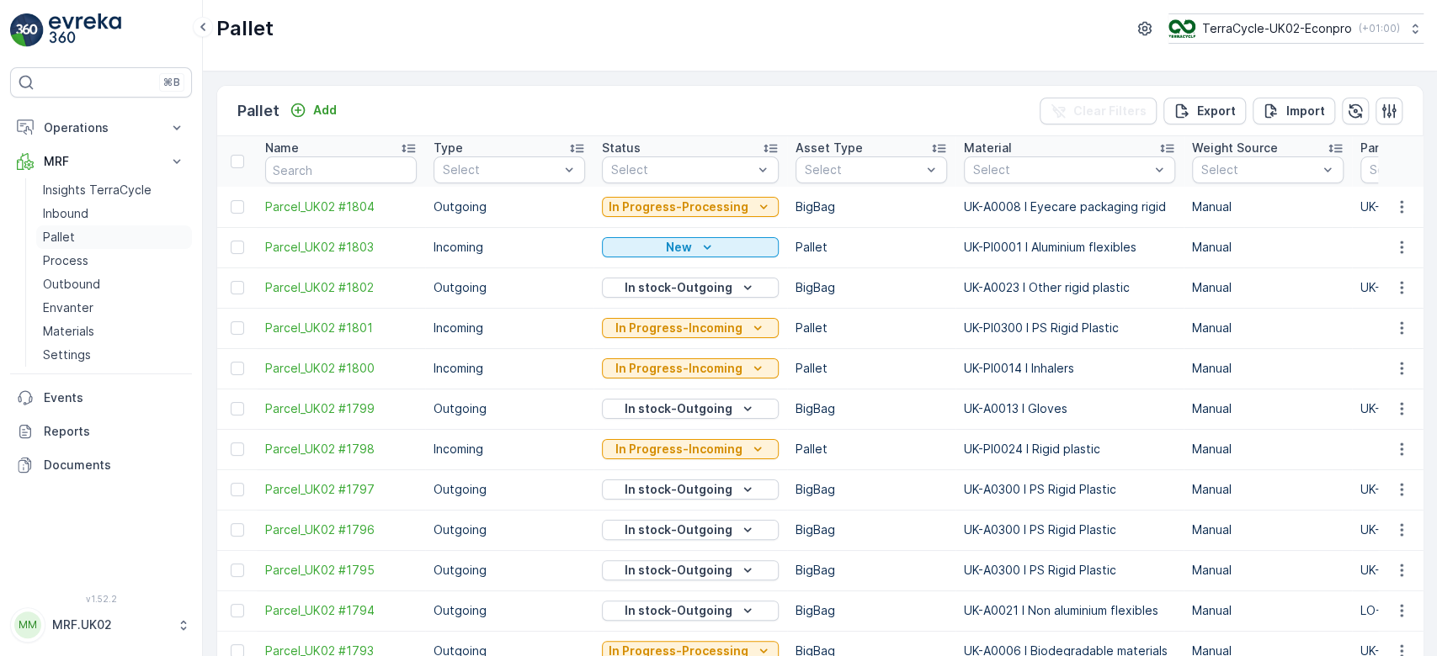
click at [68, 233] on p "Pallet" at bounding box center [59, 237] width 32 height 17
click at [319, 103] on p "Add" at bounding box center [325, 110] width 24 height 17
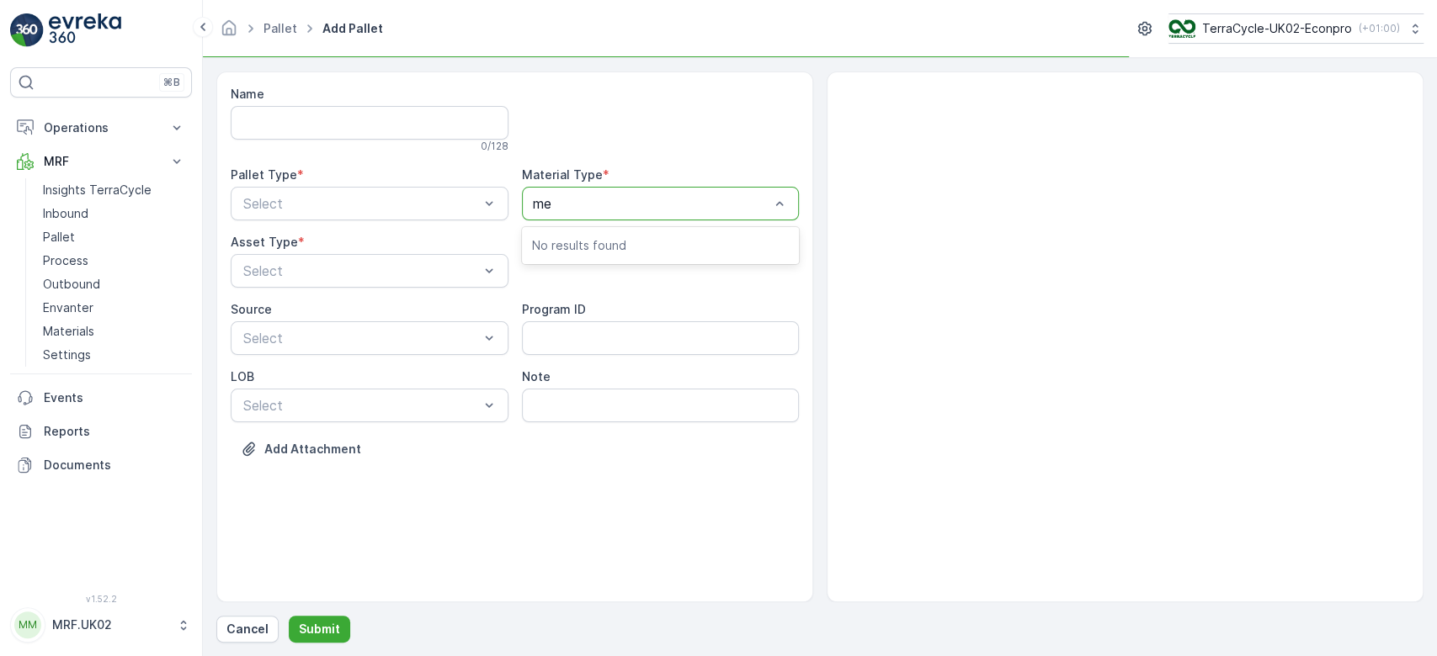
type input "med"
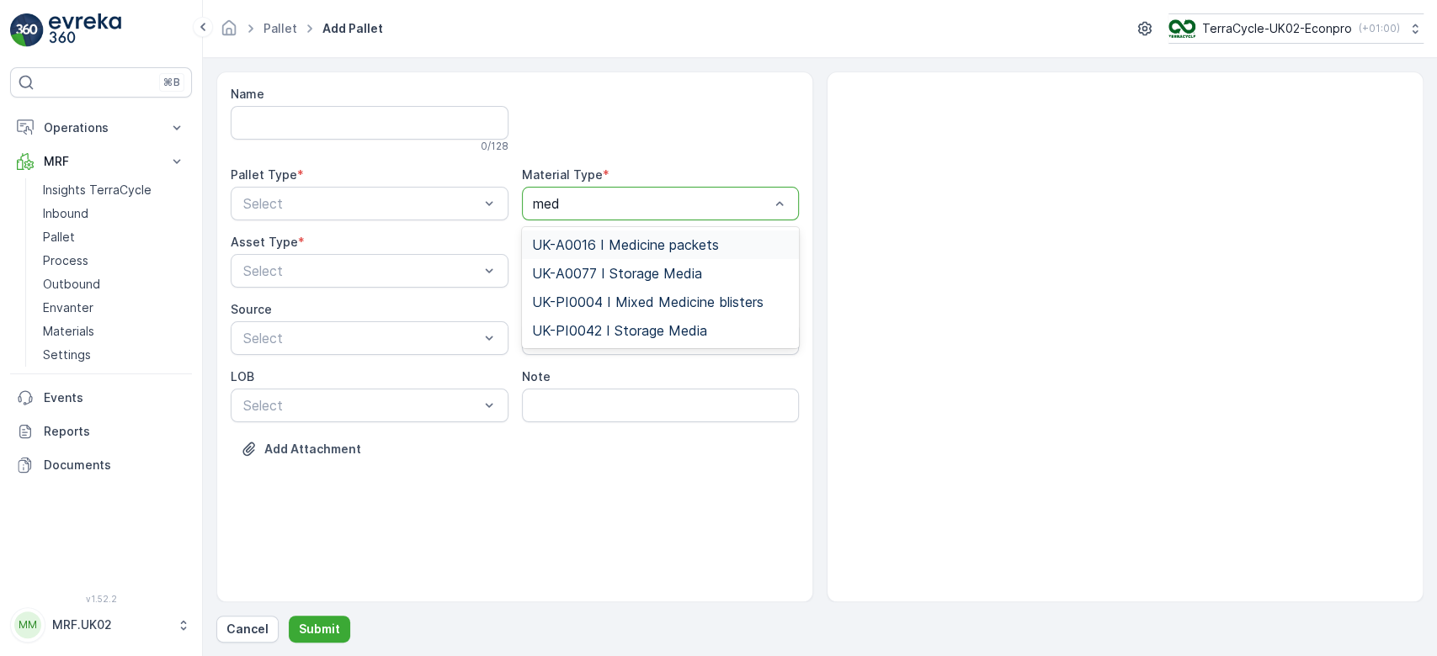
click at [680, 242] on span "UK-A0016 I Medicine packets" at bounding box center [625, 244] width 187 height 15
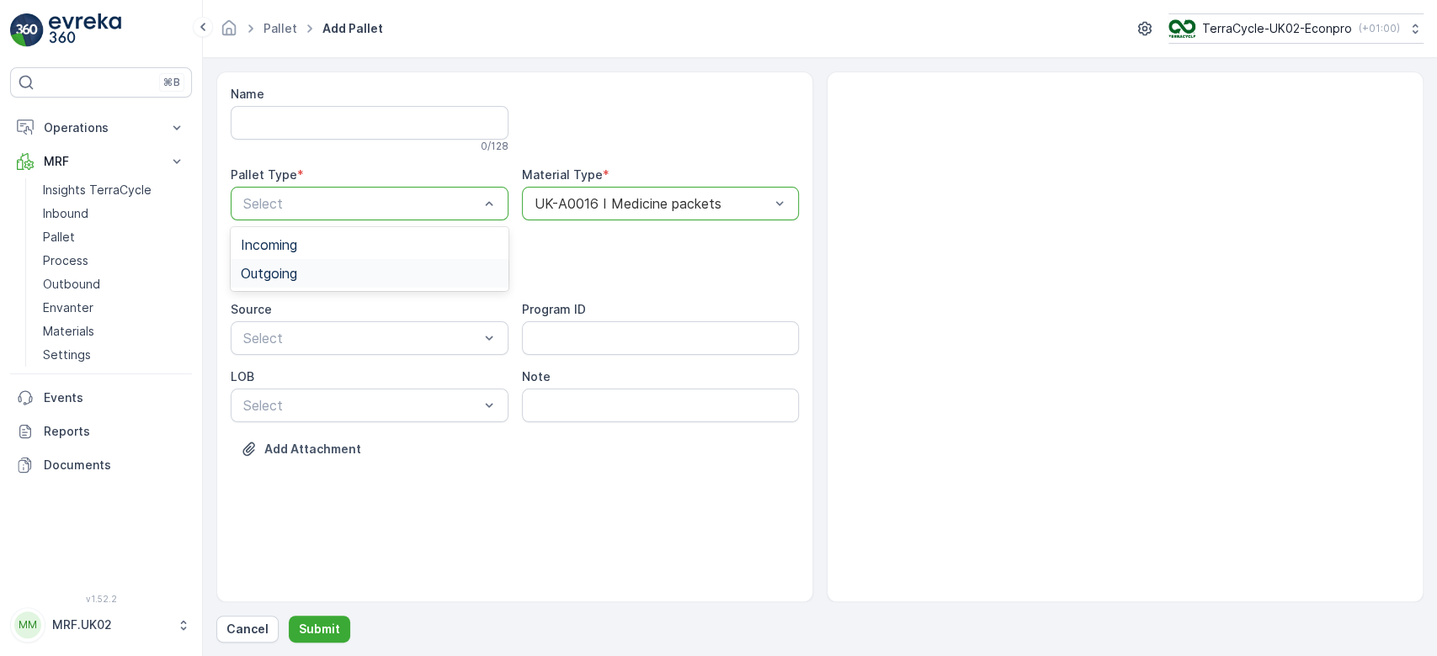
click at [407, 266] on div "Outgoing" at bounding box center [370, 273] width 258 height 15
click at [343, 394] on div "BigBag" at bounding box center [370, 398] width 258 height 15
click at [322, 626] on p "Submit" at bounding box center [319, 629] width 41 height 17
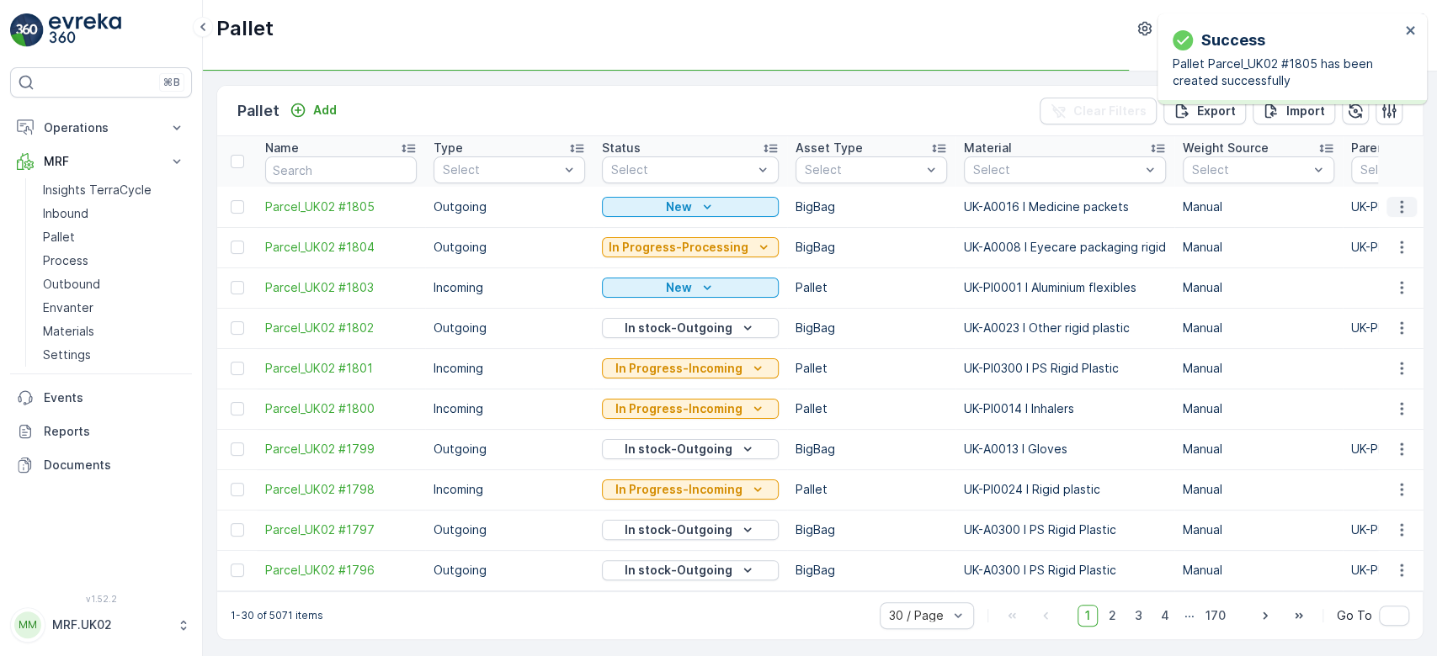
click at [1400, 207] on icon "button" at bounding box center [1401, 206] width 3 height 13
click at [1389, 318] on div "Print QR" at bounding box center [1381, 326] width 111 height 24
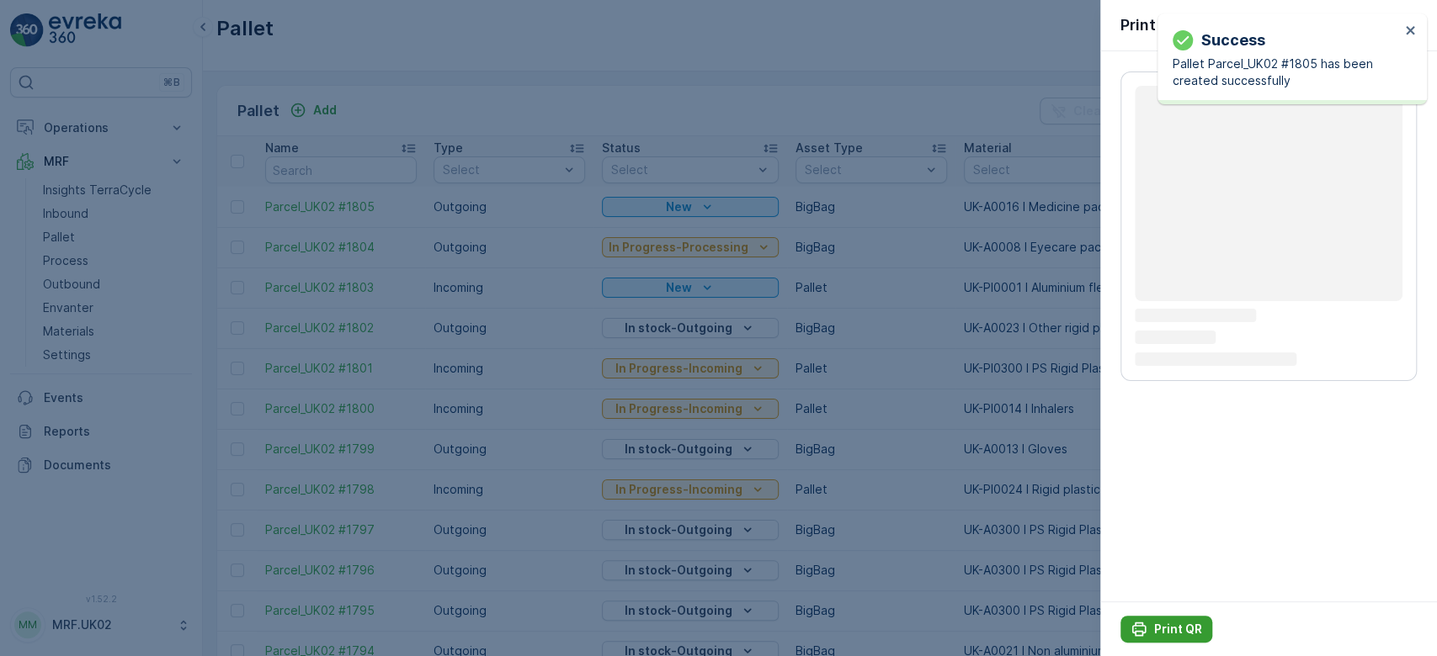
click at [1165, 627] on p "Print QR" at bounding box center [1178, 629] width 48 height 17
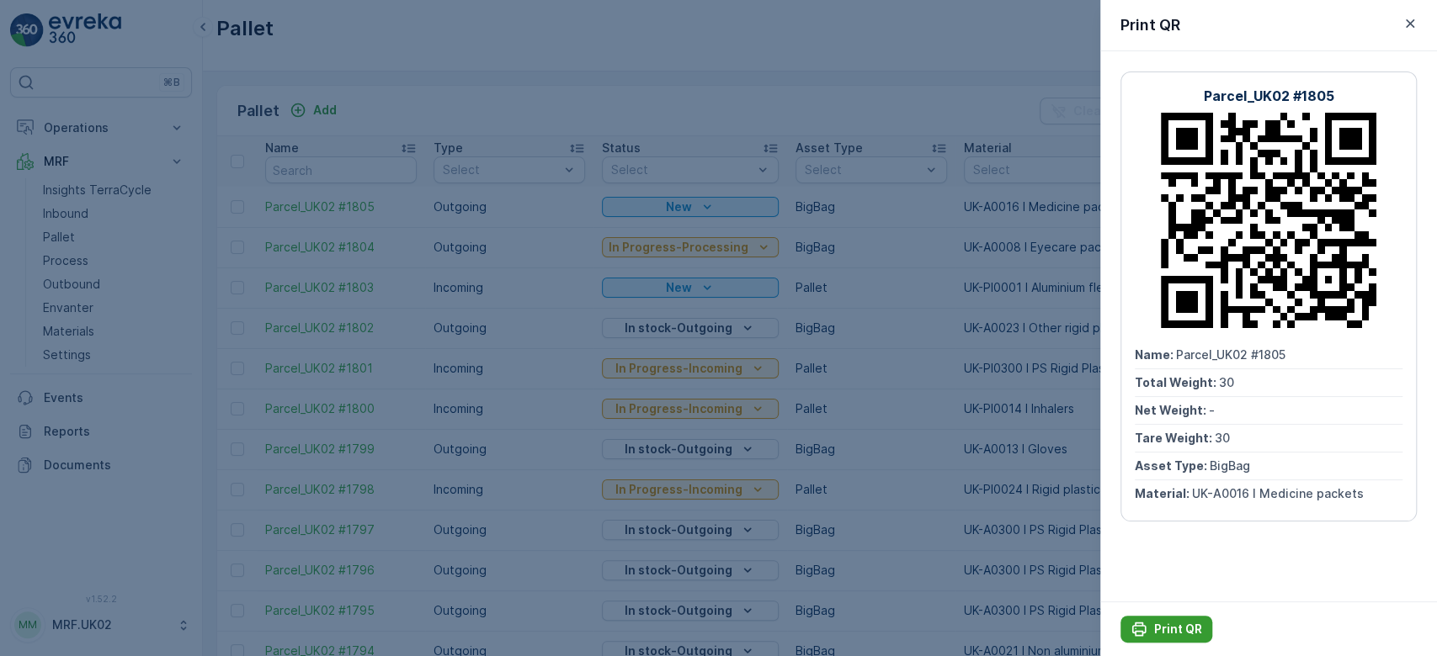
click at [1163, 623] on p "Print QR" at bounding box center [1178, 629] width 48 height 17
click at [88, 210] on div at bounding box center [718, 328] width 1437 height 656
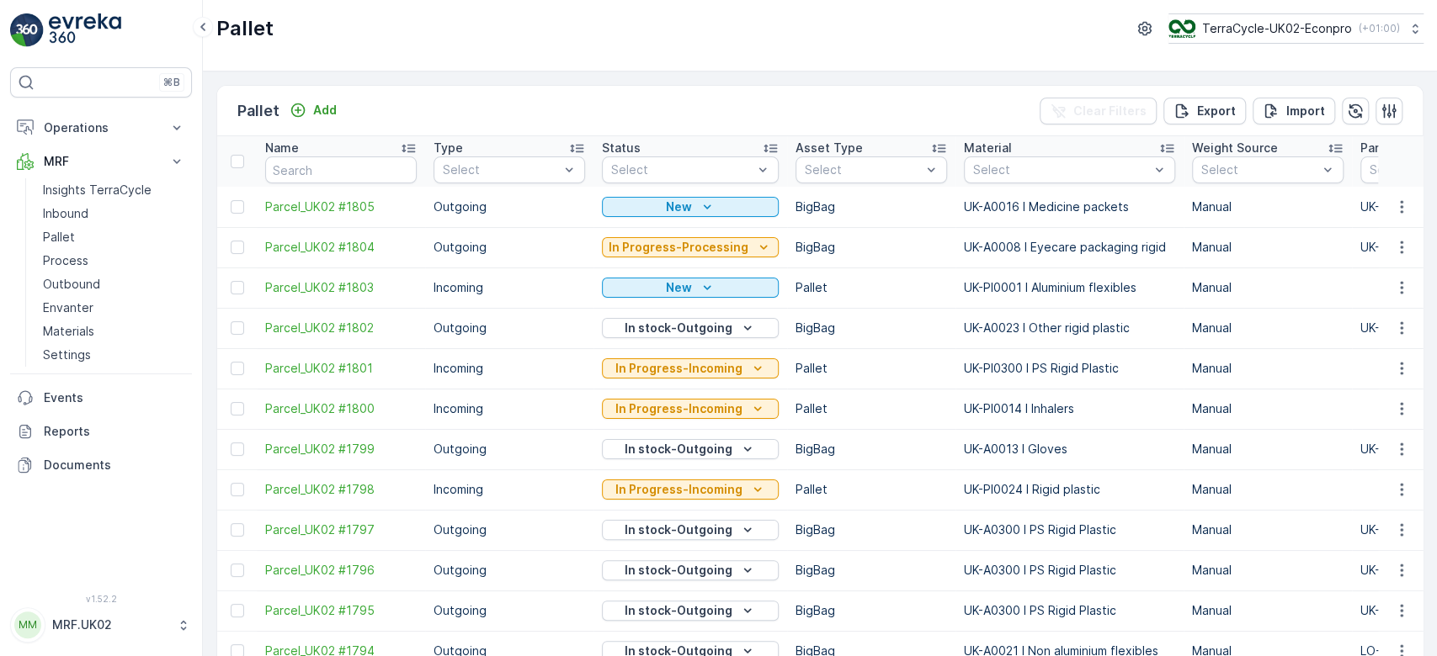
click at [88, 210] on link "Inbound" at bounding box center [114, 214] width 156 height 24
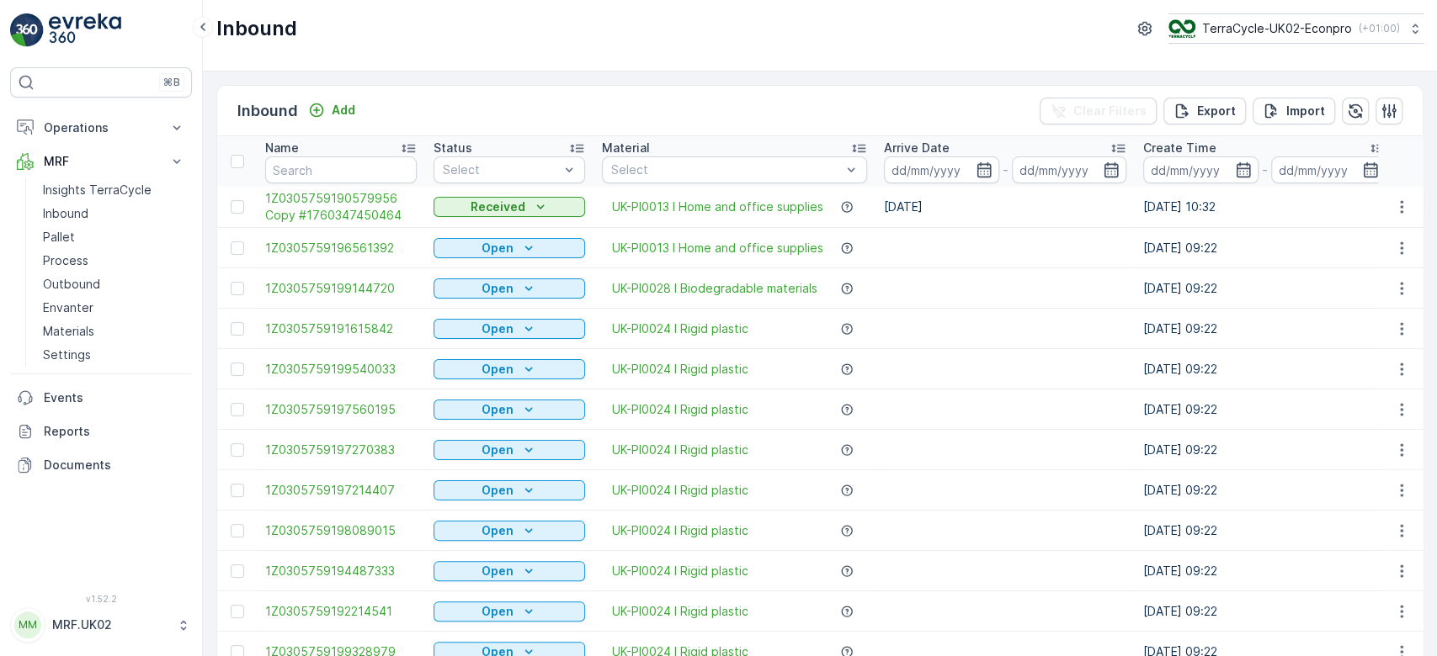
click at [579, 108] on div "Inbound Add Clear Filters Export Import" at bounding box center [819, 111] width 1205 height 50
click at [460, 109] on div "Inbound Add Clear Filters Export Import" at bounding box center [819, 111] width 1205 height 50
click at [438, 102] on div "Inbound Add Clear Filters Export Import" at bounding box center [819, 111] width 1205 height 50
click at [525, 103] on div "Inbound Add Clear Filters Export Import" at bounding box center [819, 111] width 1205 height 50
click at [71, 251] on link "Process" at bounding box center [114, 261] width 156 height 24
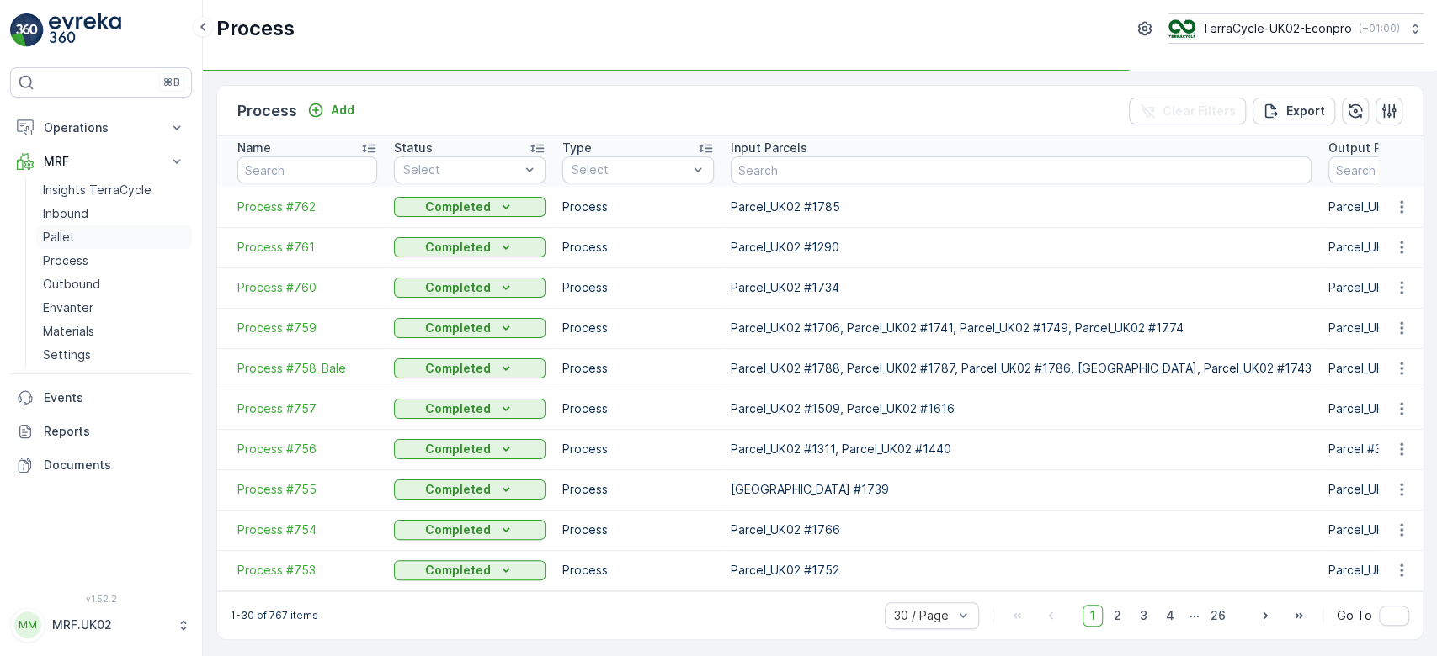
click at [86, 241] on link "Pallet" at bounding box center [114, 238] width 156 height 24
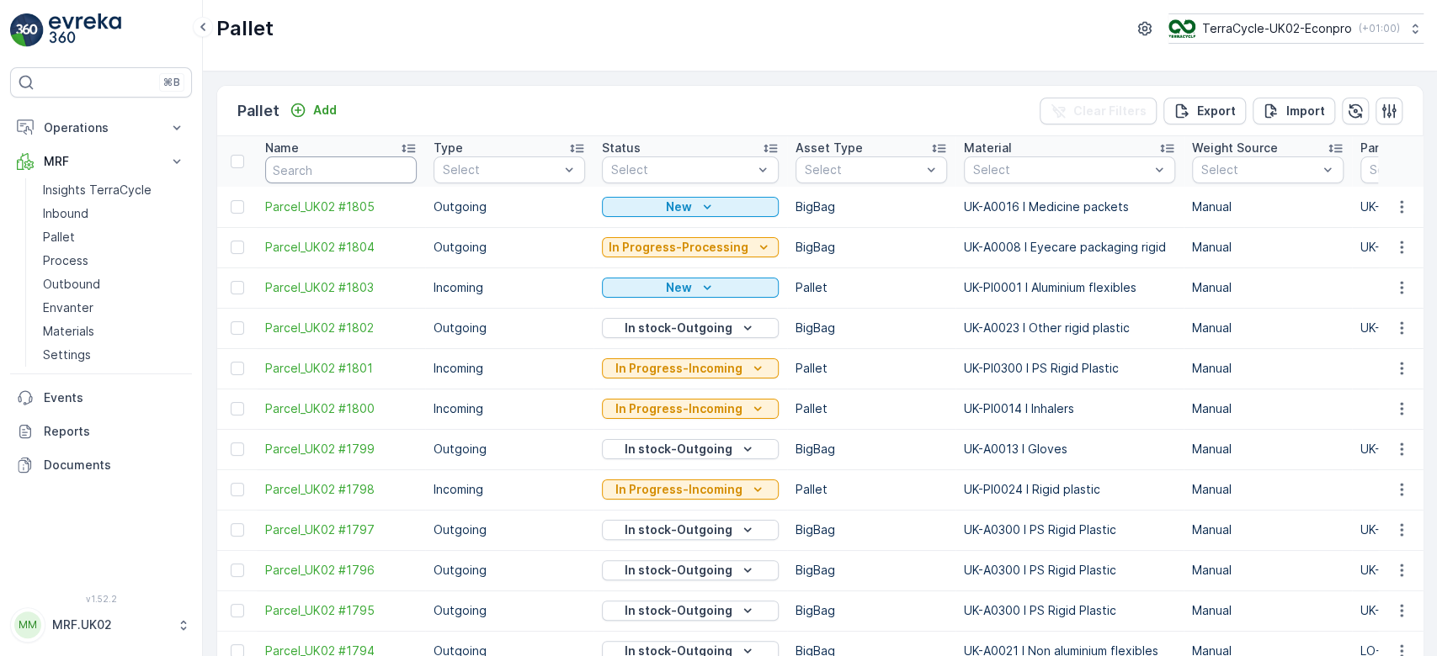
click at [316, 171] on input "text" at bounding box center [340, 170] width 151 height 27
type input "1783"
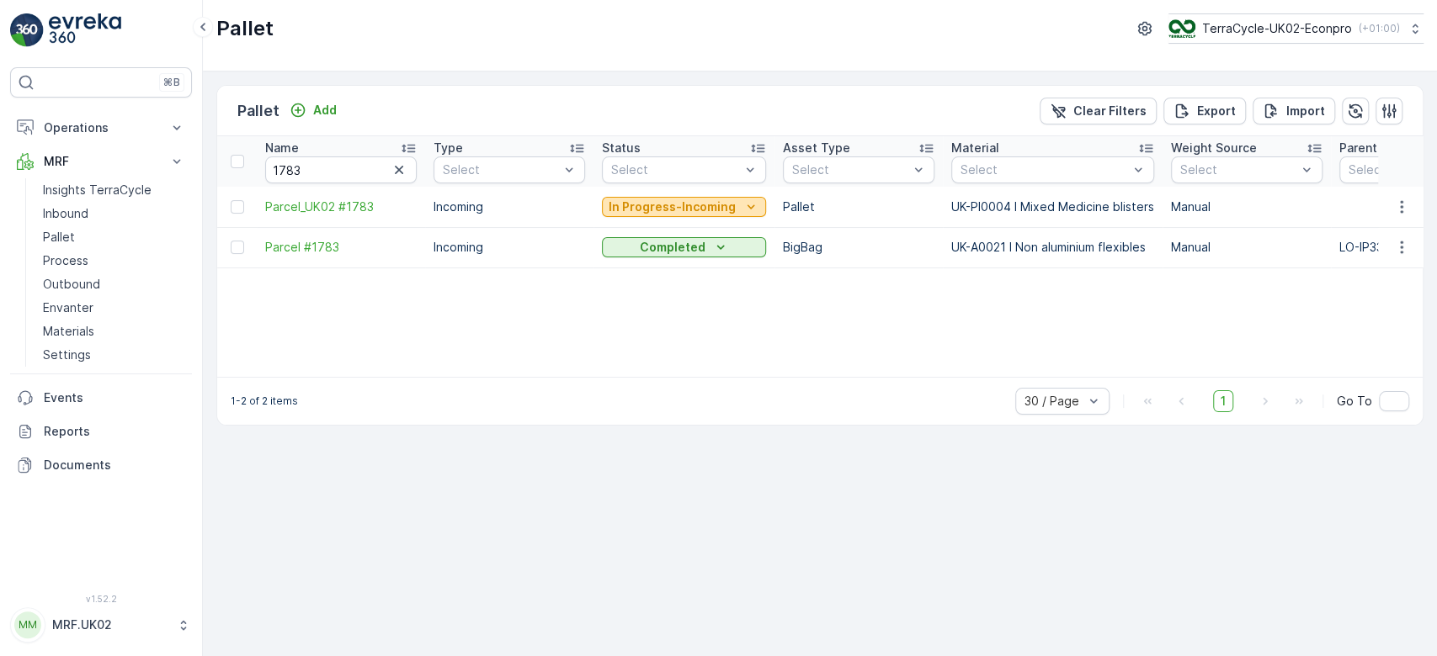
click at [685, 205] on p "In Progress-Incoming" at bounding box center [671, 207] width 127 height 17
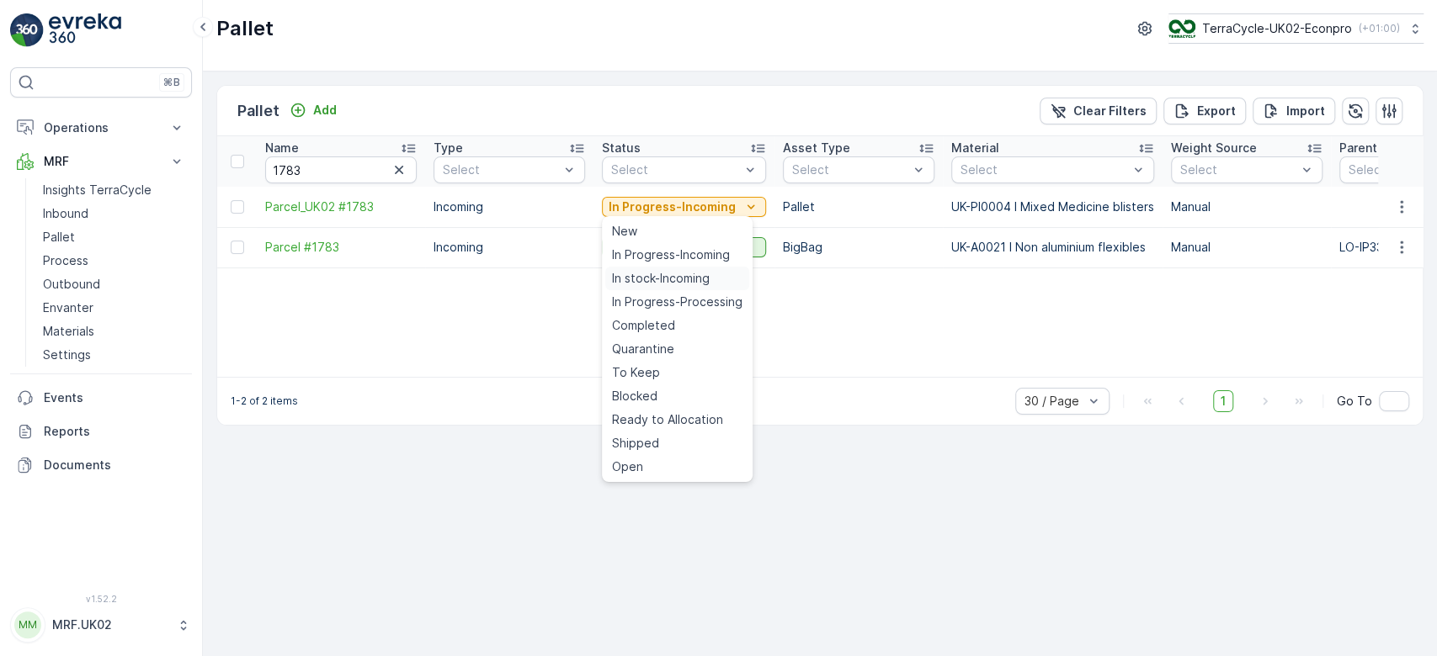
click at [659, 274] on span "In stock-Incoming" at bounding box center [661, 278] width 98 height 17
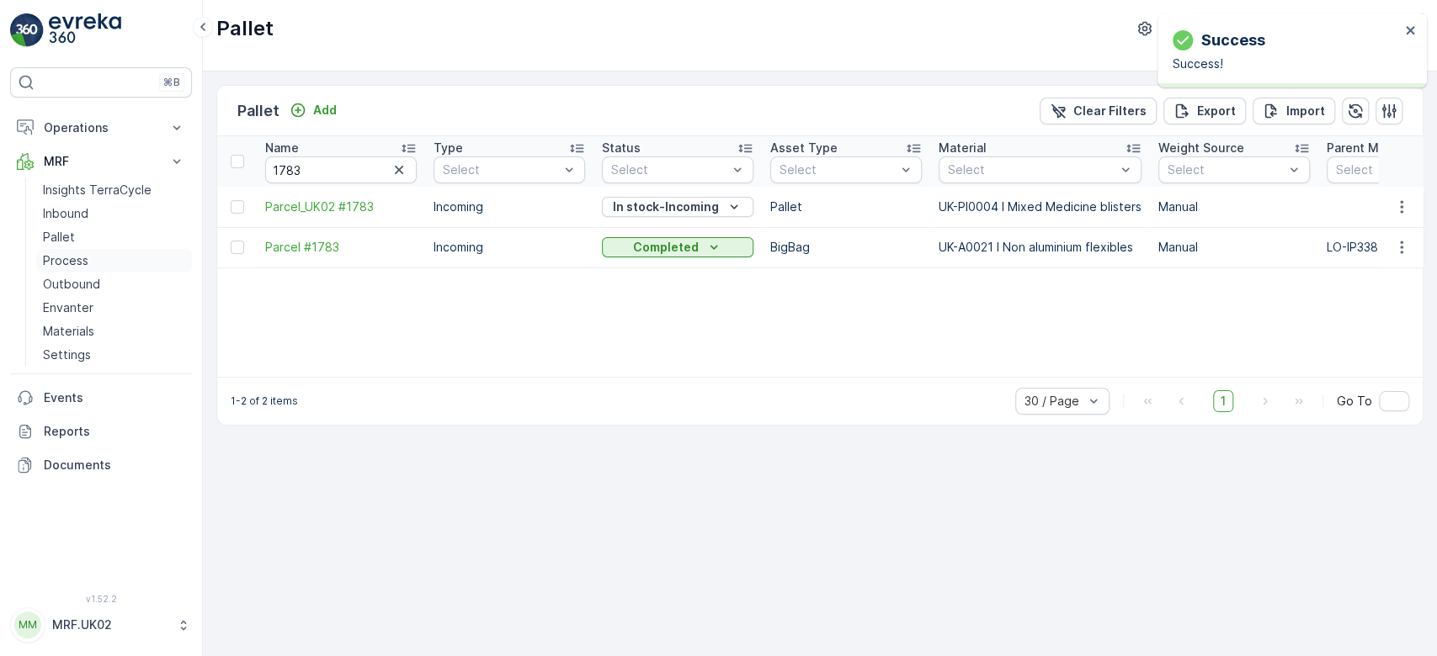
click at [90, 254] on link "Process" at bounding box center [114, 261] width 156 height 24
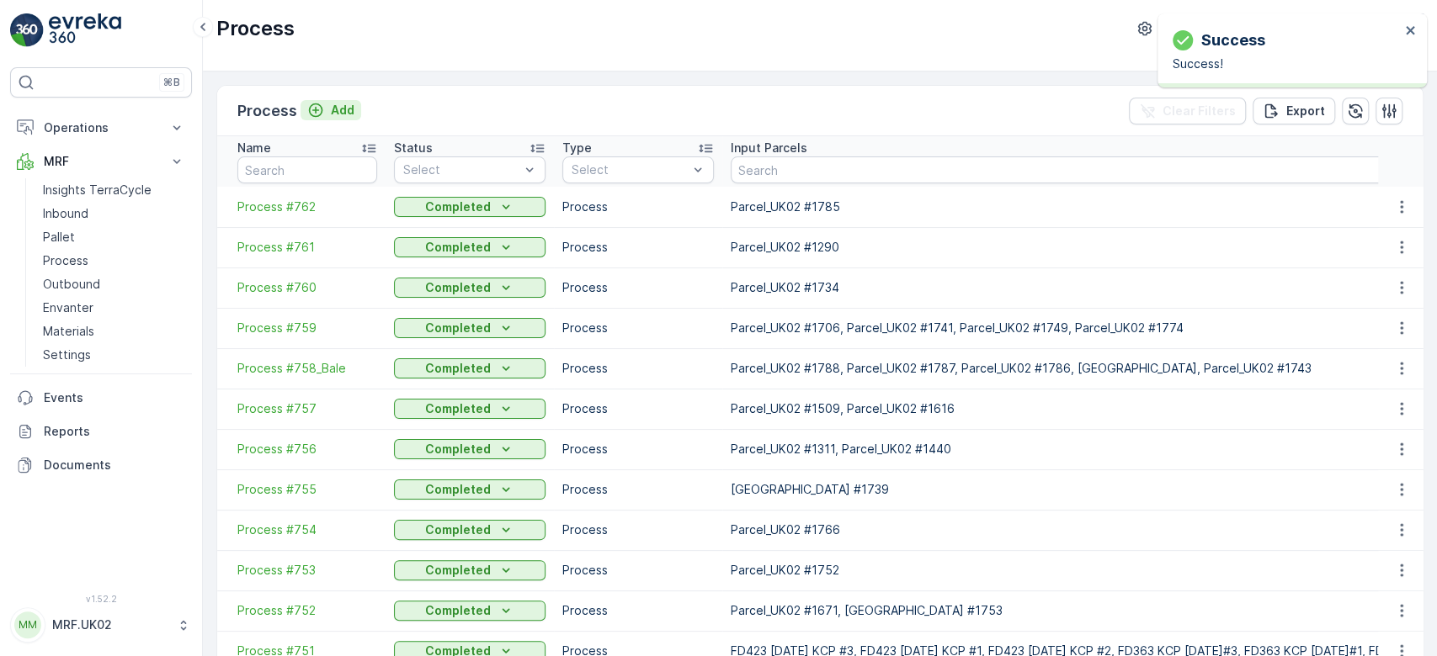
click at [337, 105] on p "Add" at bounding box center [343, 110] width 24 height 17
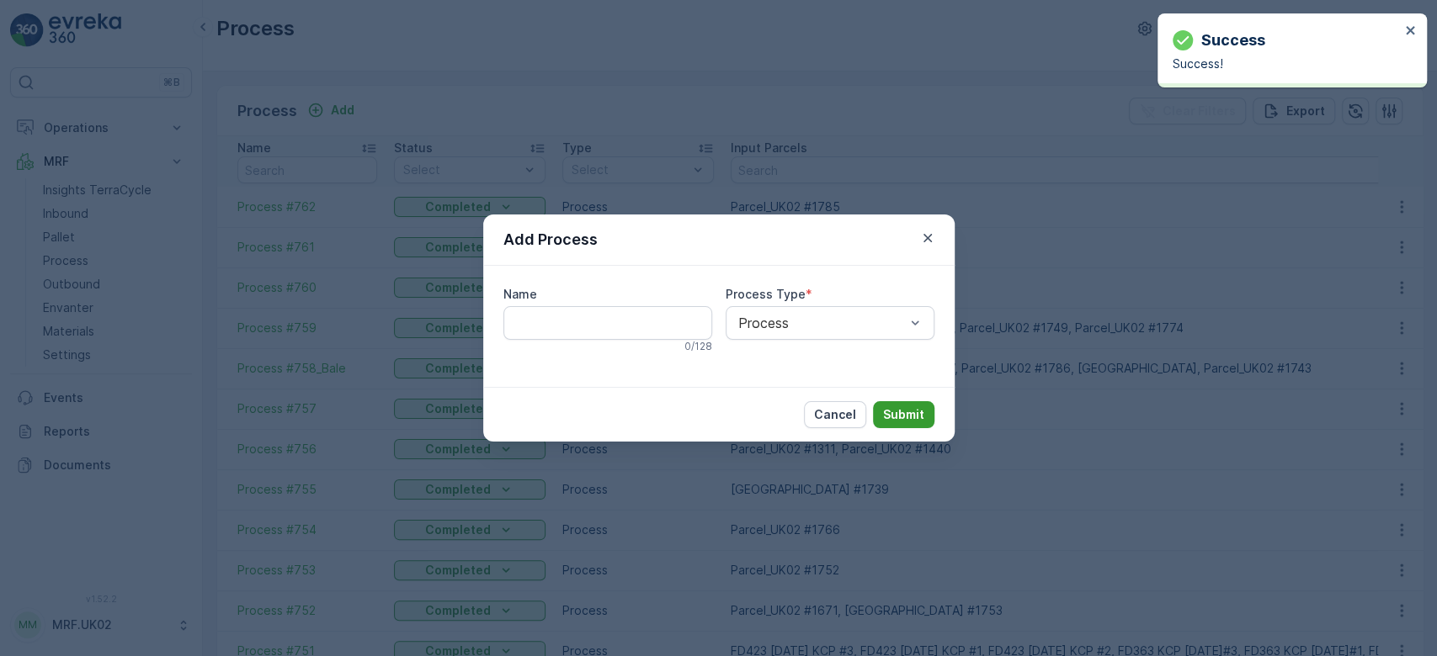
click at [910, 414] on p "Submit" at bounding box center [903, 415] width 41 height 17
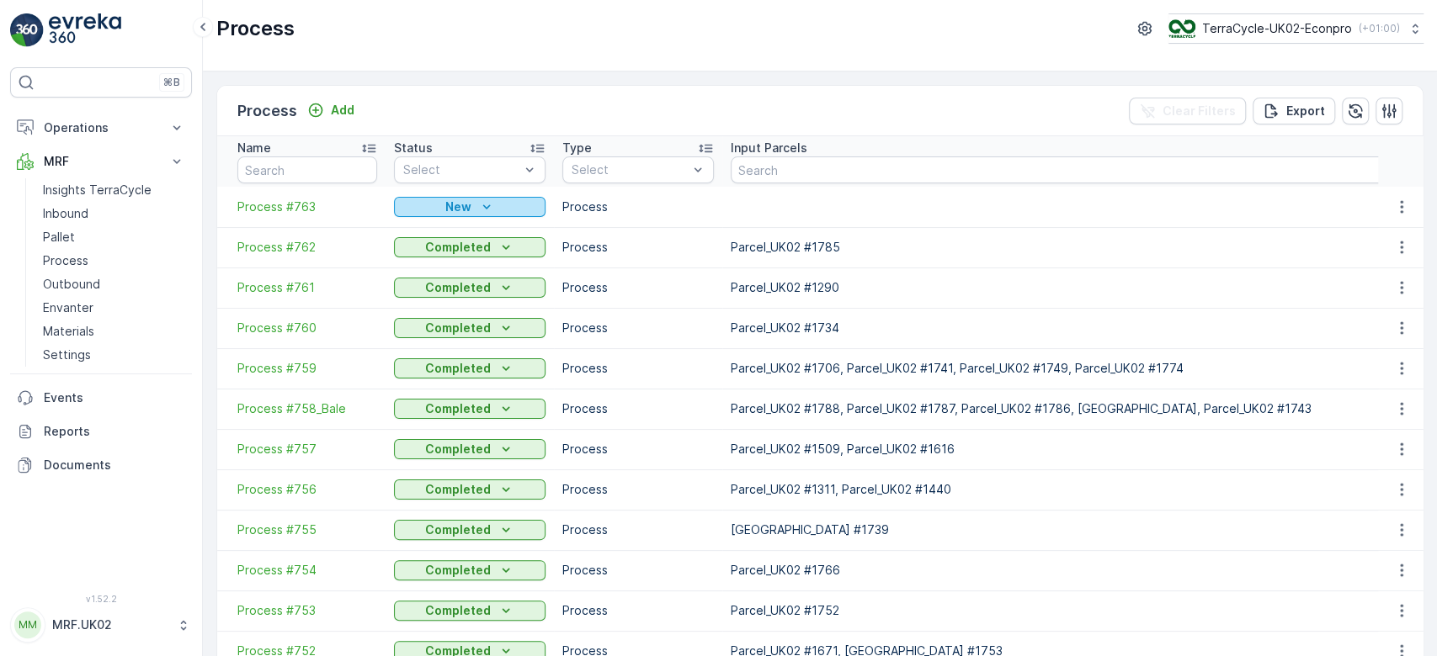
click at [465, 209] on p "New" at bounding box center [458, 207] width 26 height 17
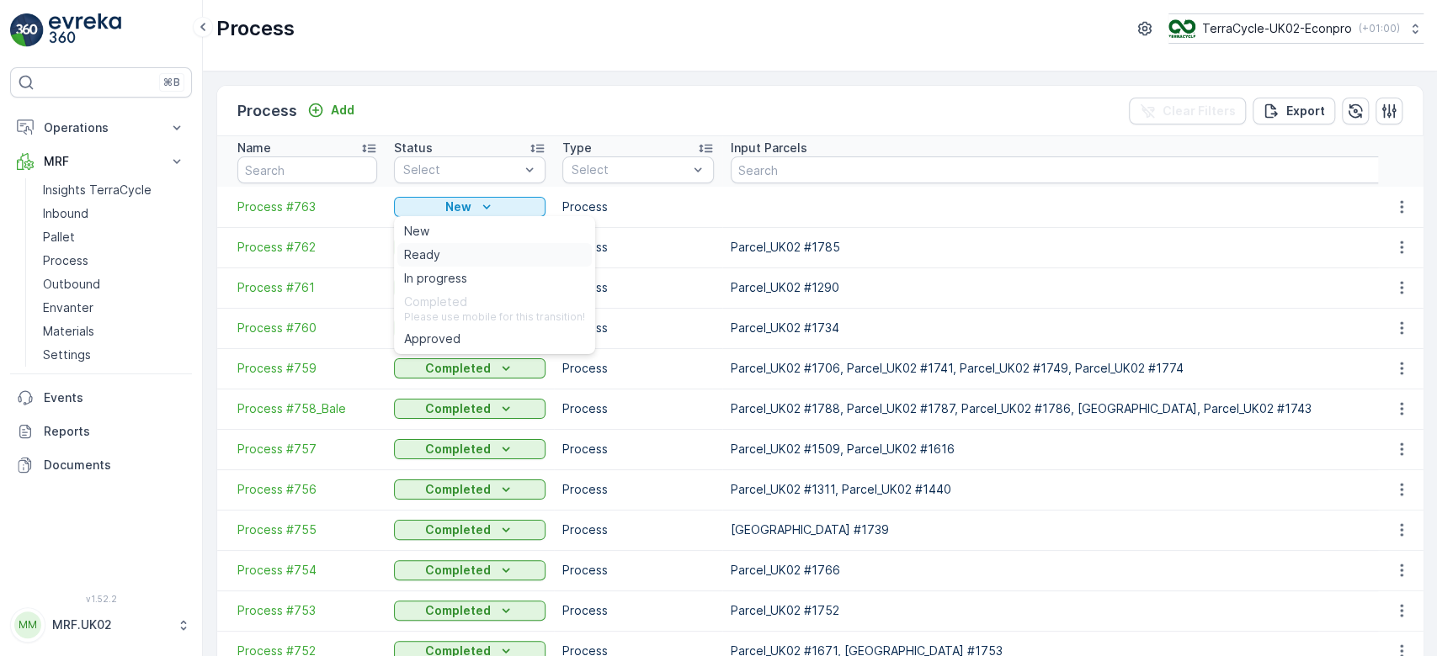
click at [460, 247] on div "Ready" at bounding box center [494, 255] width 194 height 24
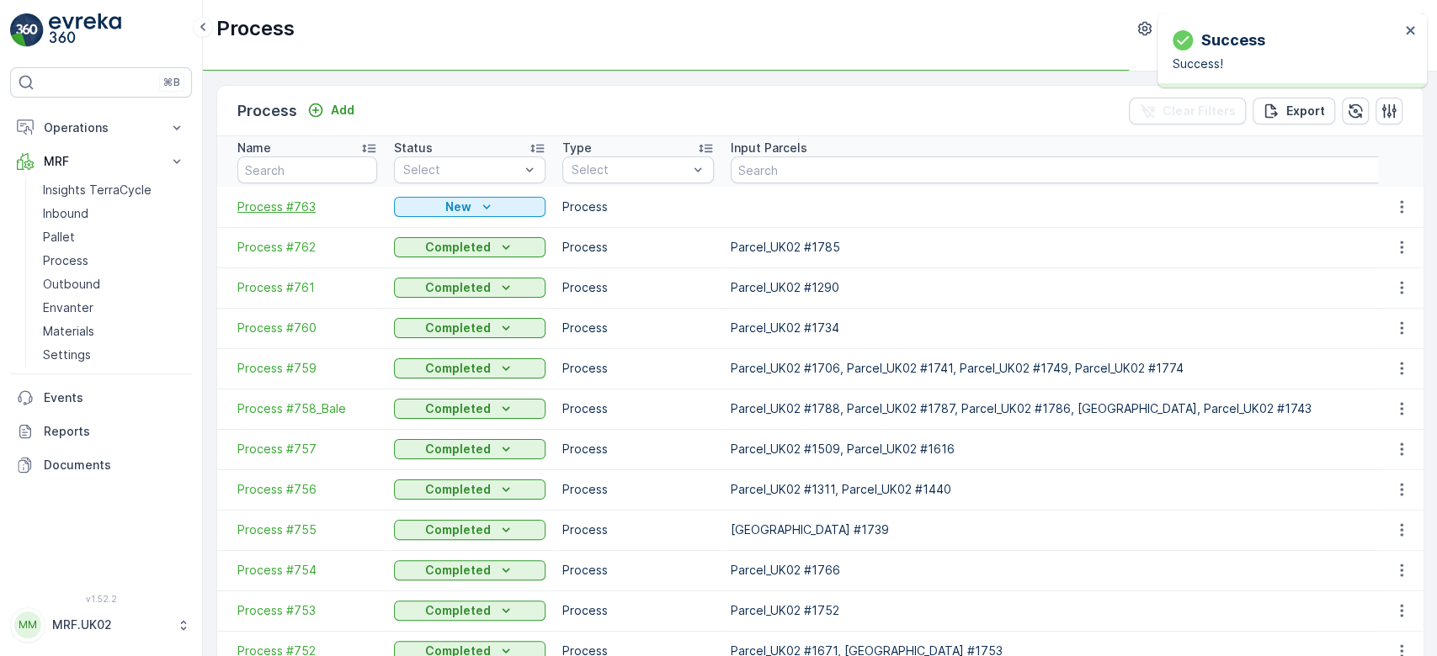
click at [285, 209] on span "Process #763" at bounding box center [307, 207] width 140 height 17
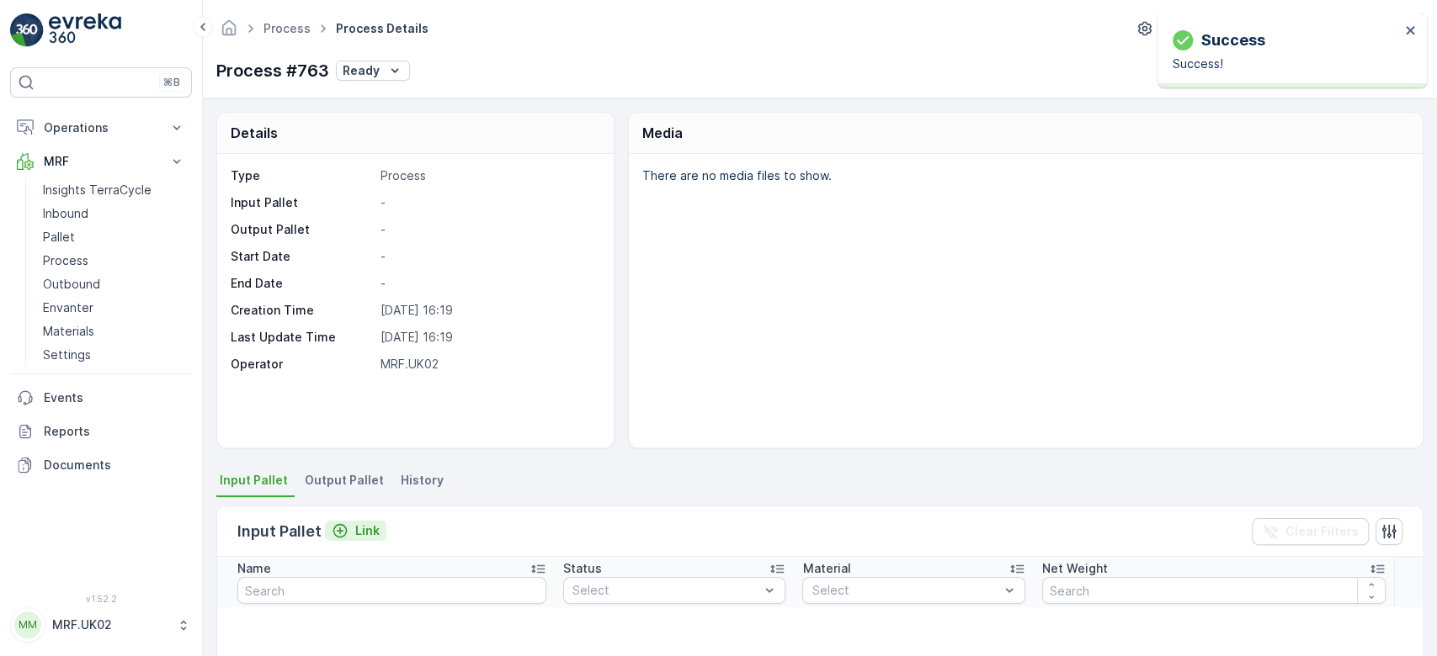
click at [359, 525] on p "Link" at bounding box center [367, 531] width 24 height 17
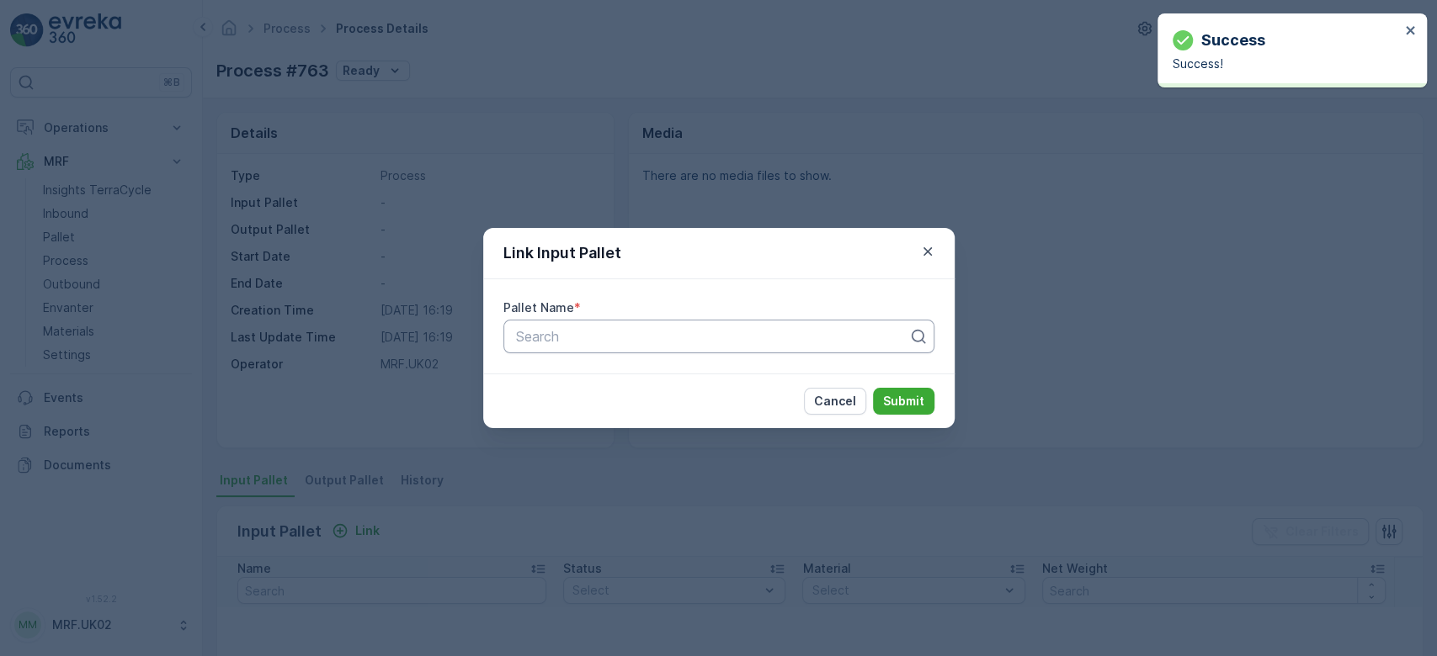
click at [633, 332] on div at bounding box center [712, 336] width 396 height 15
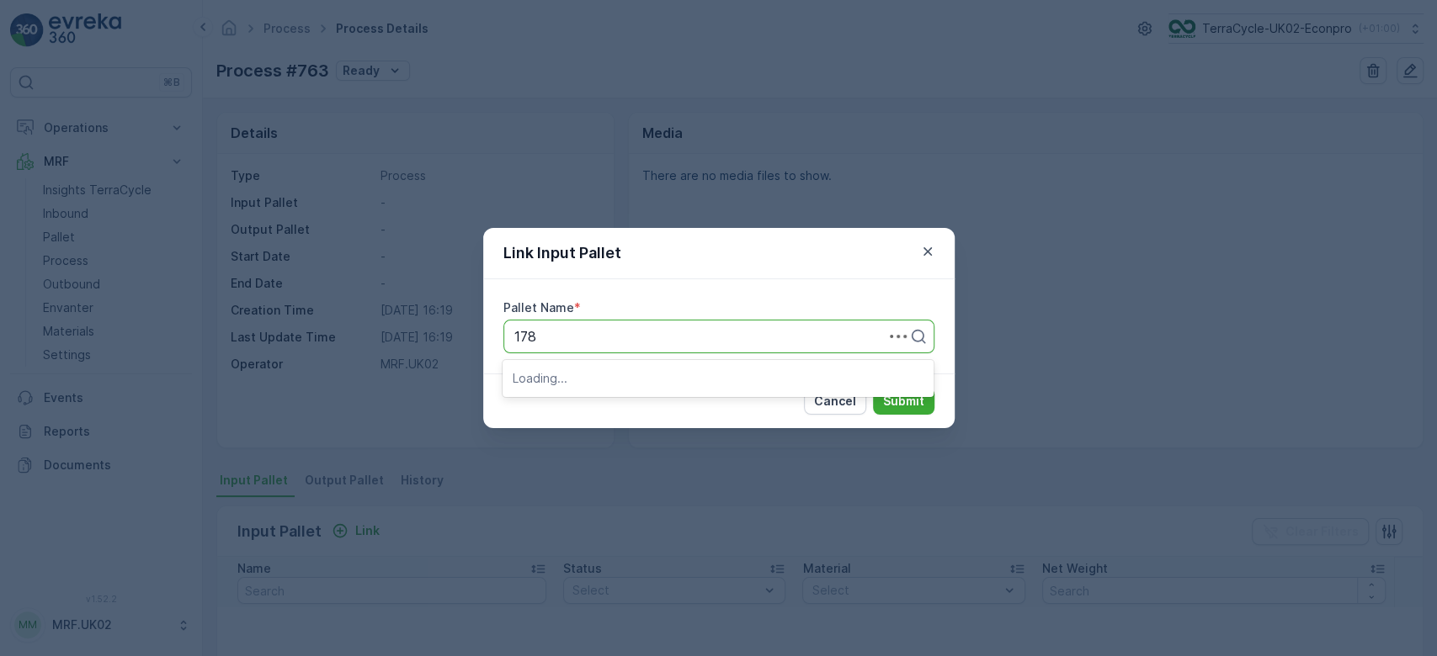
type input "1783"
click at [649, 407] on div "Parcel_UK02 #1783" at bounding box center [718, 406] width 411 height 15
click at [912, 395] on p "Submit" at bounding box center [903, 401] width 41 height 17
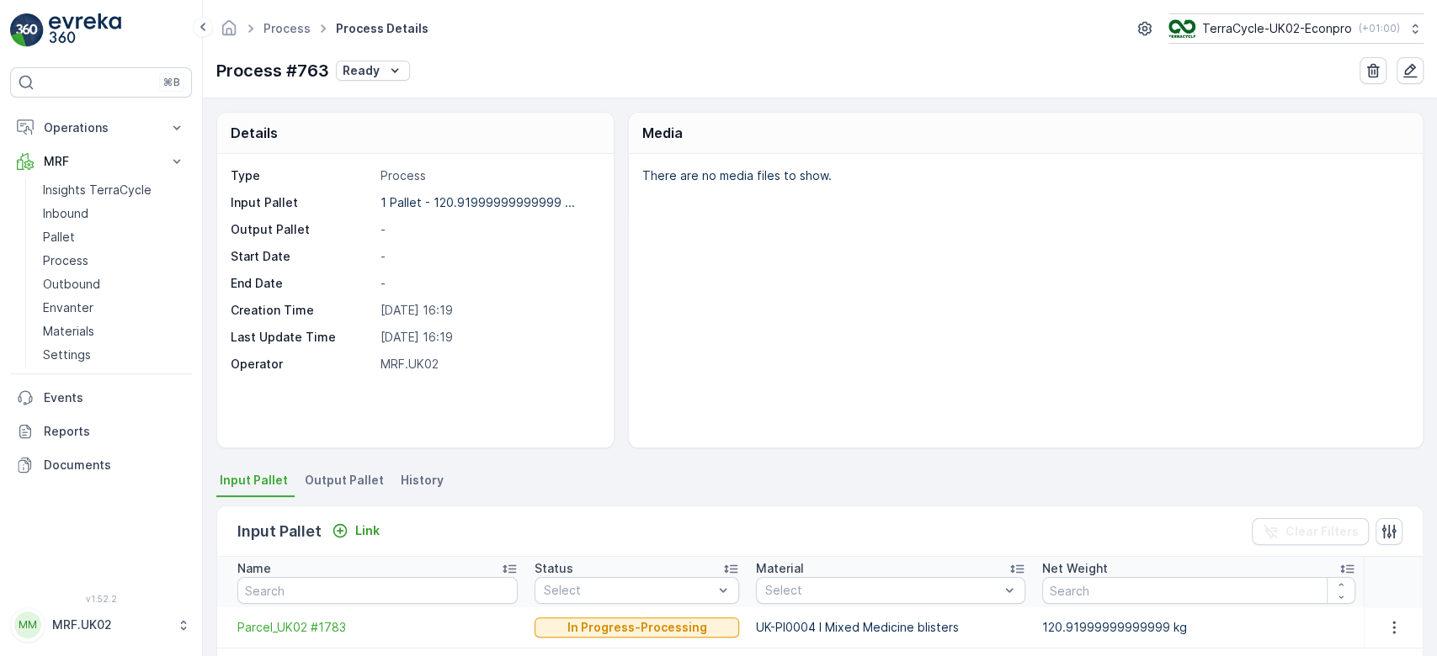
click at [350, 484] on span "Output Pallet" at bounding box center [344, 480] width 79 height 17
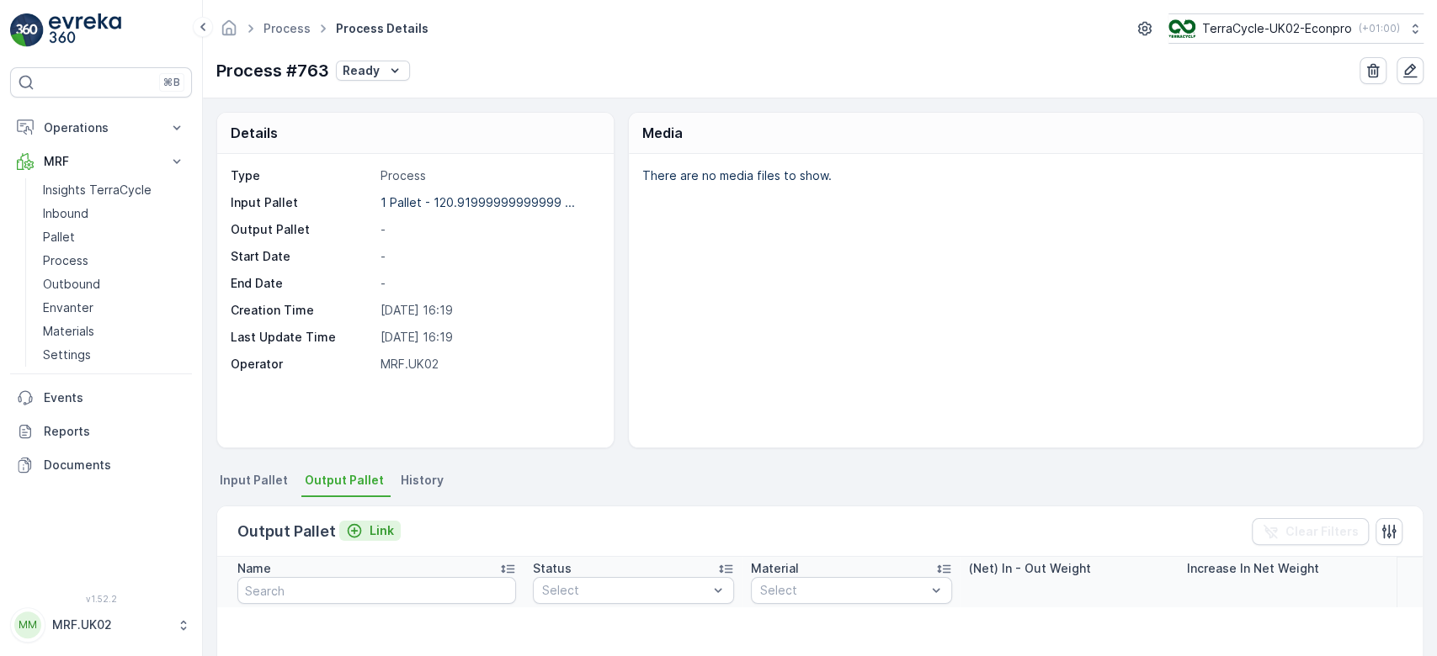
click at [376, 523] on p "Link" at bounding box center [381, 531] width 24 height 17
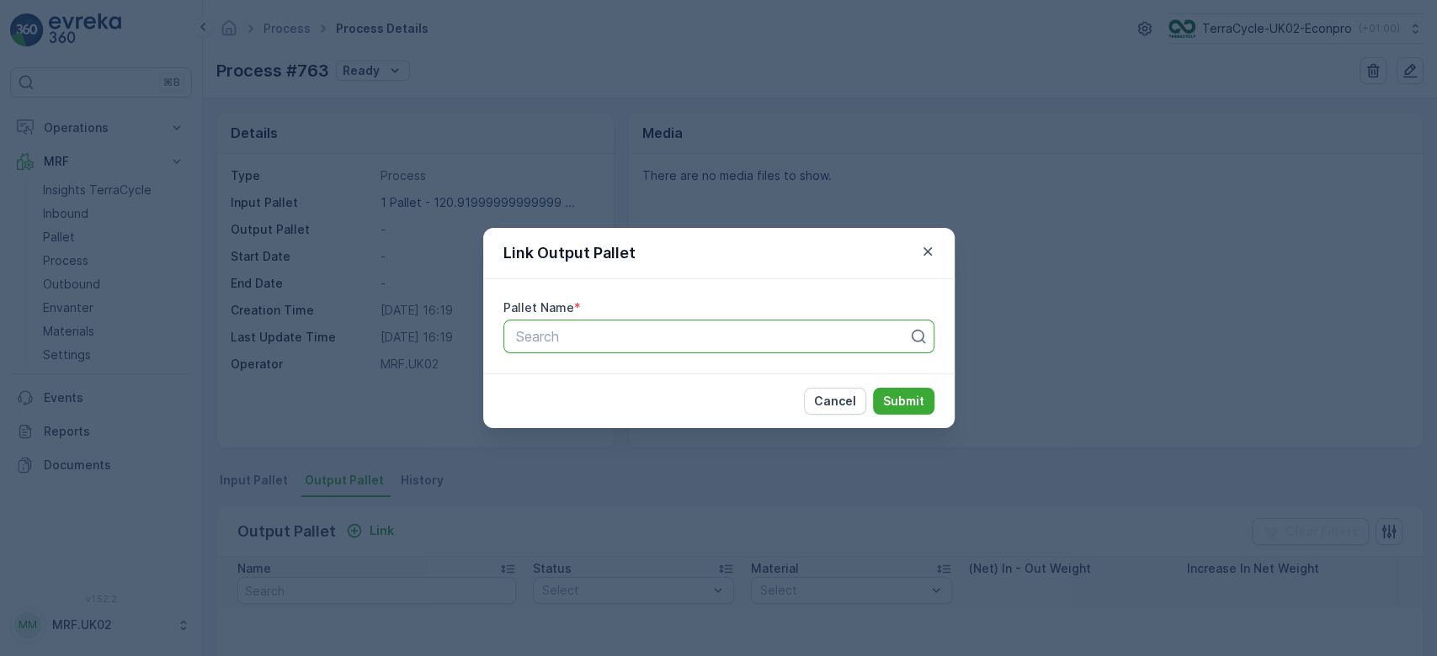
click at [611, 337] on div at bounding box center [712, 336] width 396 height 15
type input "1805"
click at [630, 400] on span "Parcel_UK02 #1805" at bounding box center [575, 406] width 124 height 15
click at [901, 406] on p "Submit" at bounding box center [903, 401] width 41 height 17
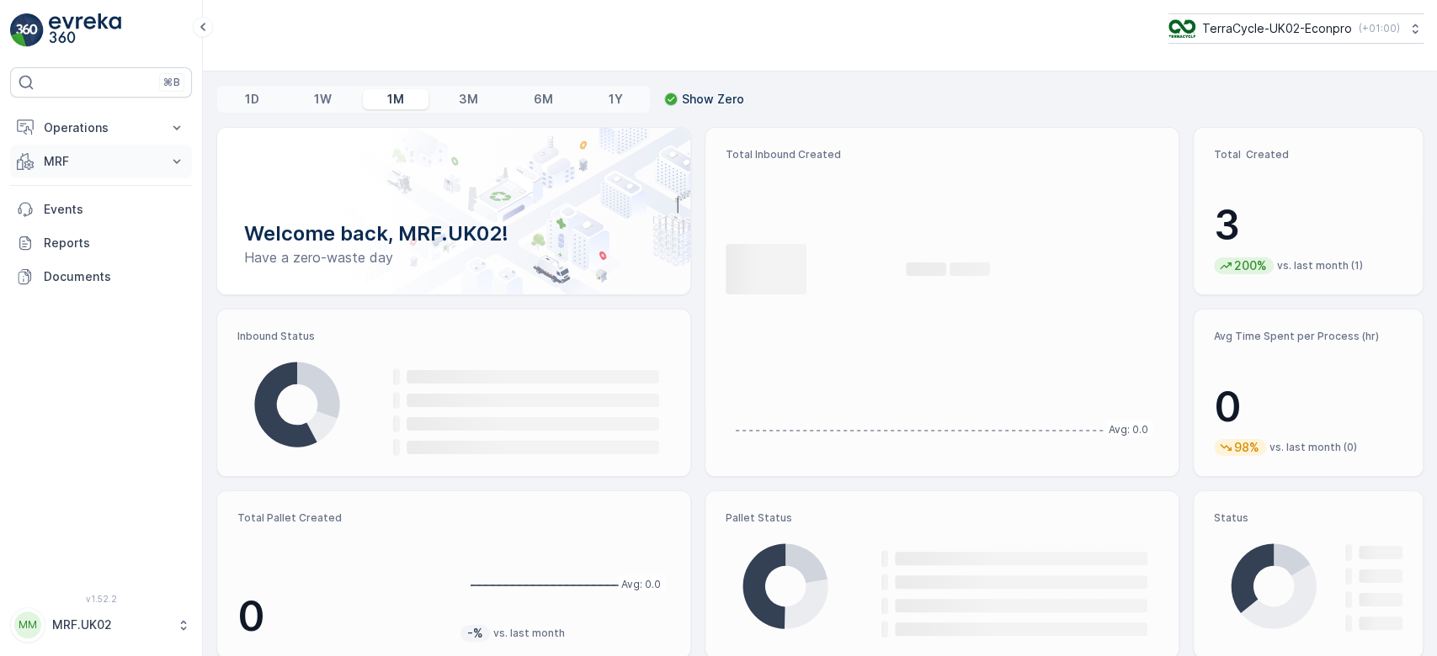
click at [101, 164] on p "MRF" at bounding box center [101, 161] width 114 height 17
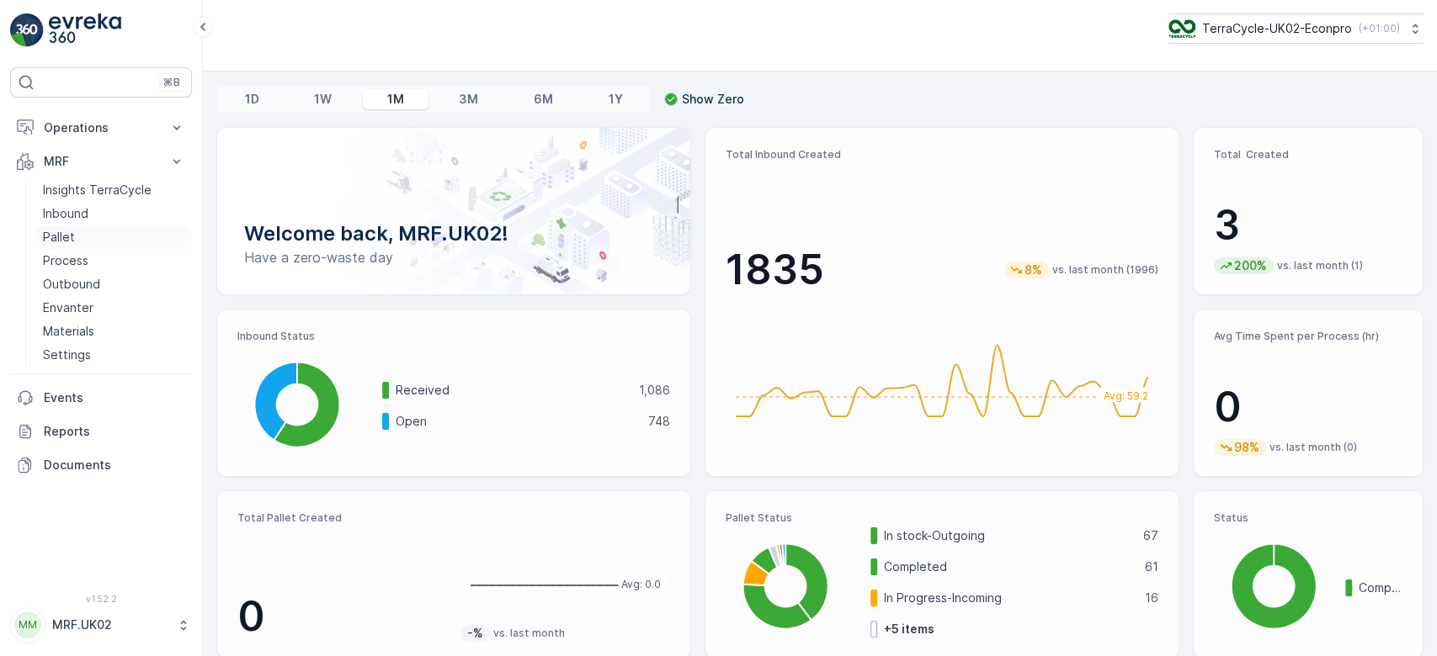
click at [89, 237] on link "Pallet" at bounding box center [114, 238] width 156 height 24
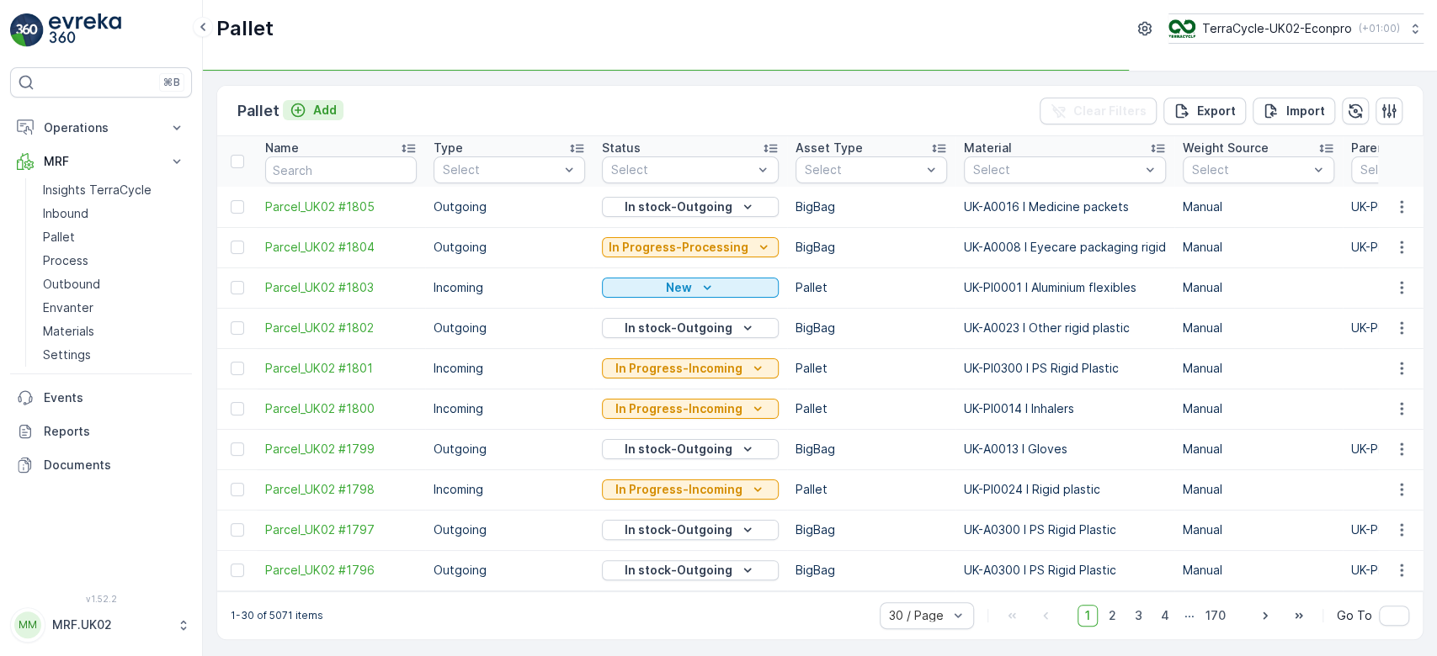
click at [319, 110] on p "Add" at bounding box center [325, 110] width 24 height 17
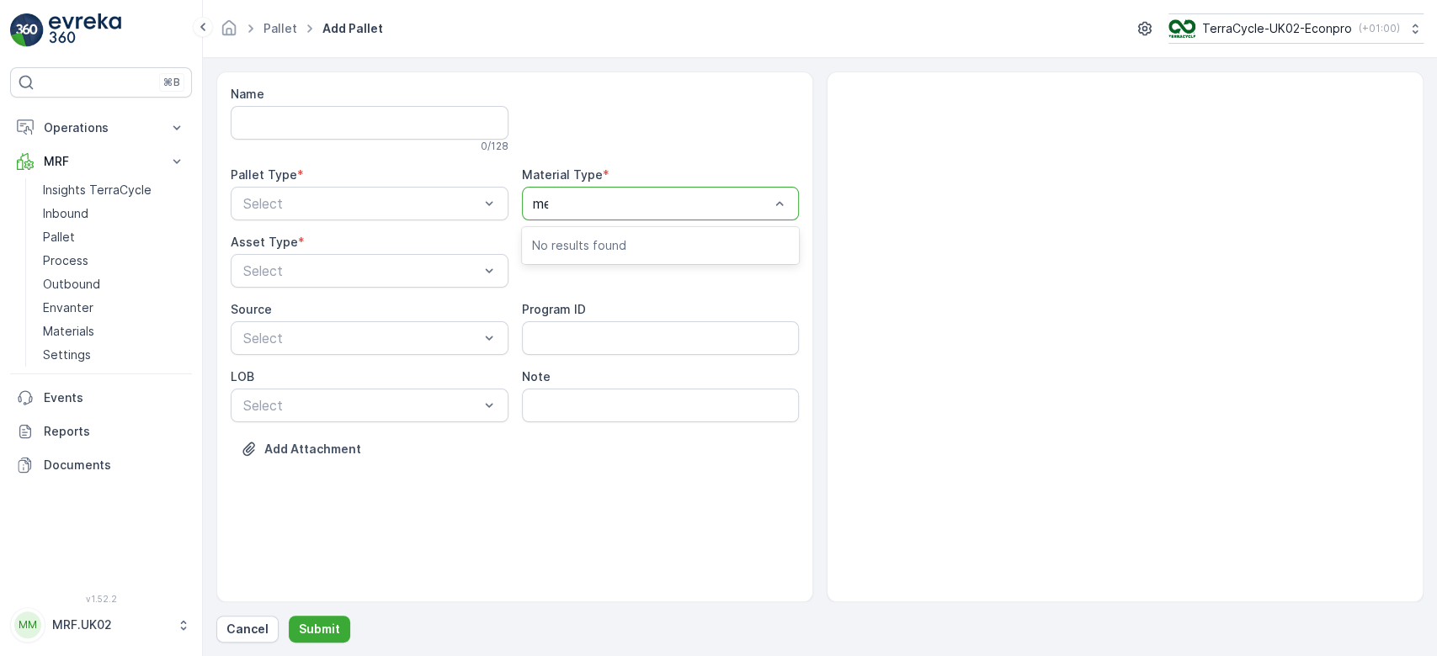
type input "med"
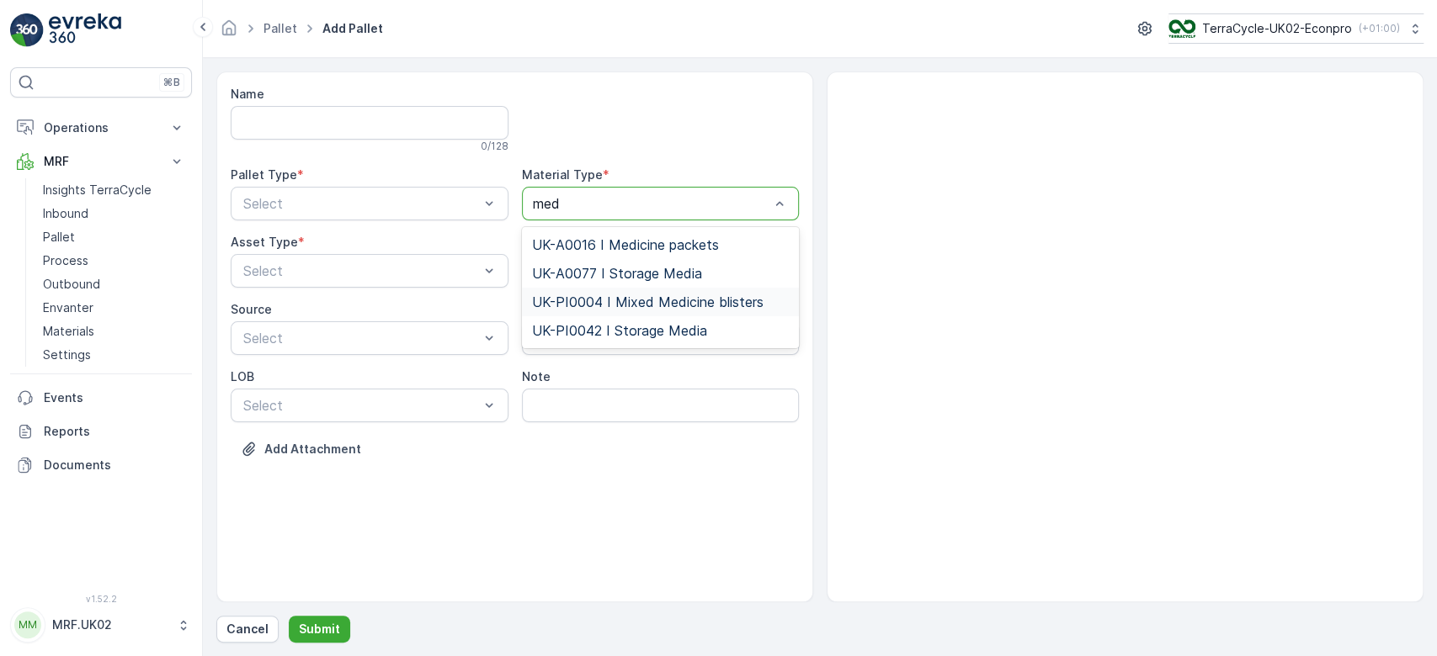
click at [659, 300] on span "UK-PI0004 I Mixed Medicine blisters" at bounding box center [647, 302] width 231 height 15
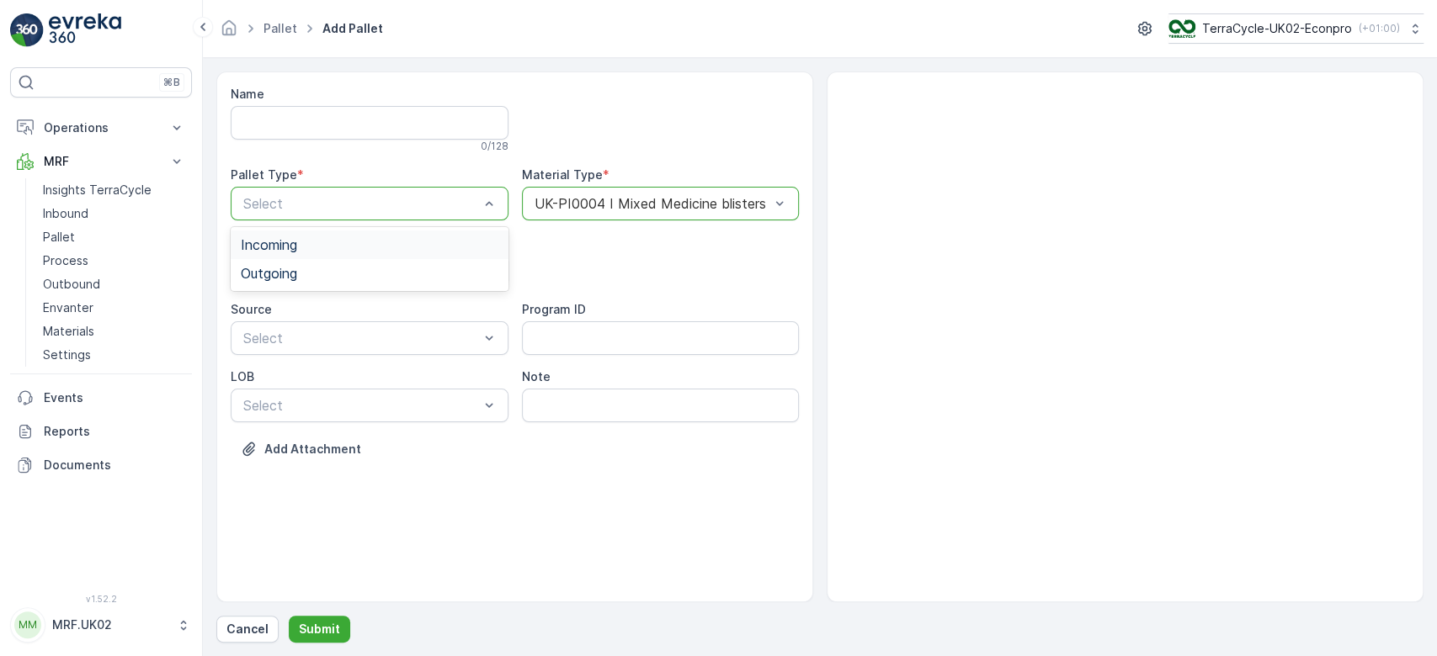
click at [348, 242] on div "Incoming" at bounding box center [370, 244] width 258 height 15
click at [290, 337] on div "Pallet" at bounding box center [370, 340] width 258 height 15
click at [314, 630] on p "Submit" at bounding box center [319, 629] width 41 height 17
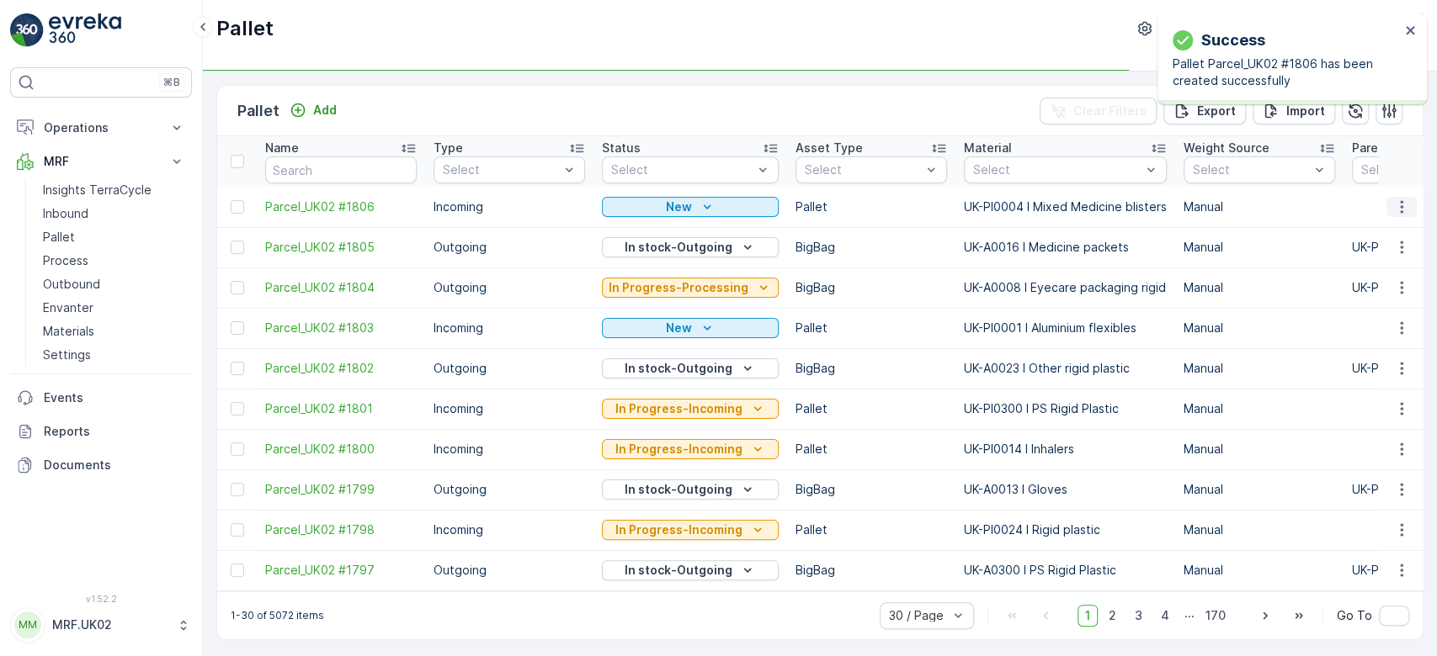
click at [1399, 210] on icon "button" at bounding box center [1401, 207] width 17 height 17
click at [1377, 318] on span "Print QR" at bounding box center [1355, 325] width 46 height 17
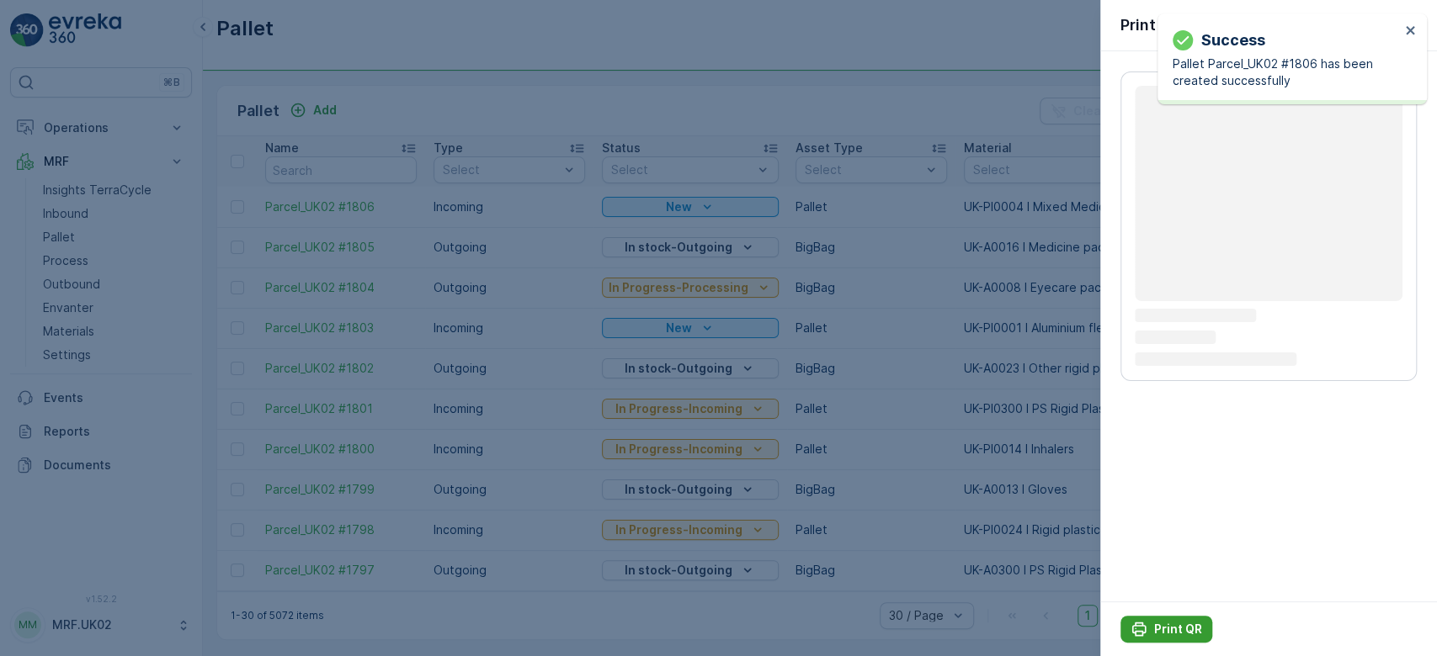
click at [1167, 624] on p "Print QR" at bounding box center [1178, 629] width 48 height 17
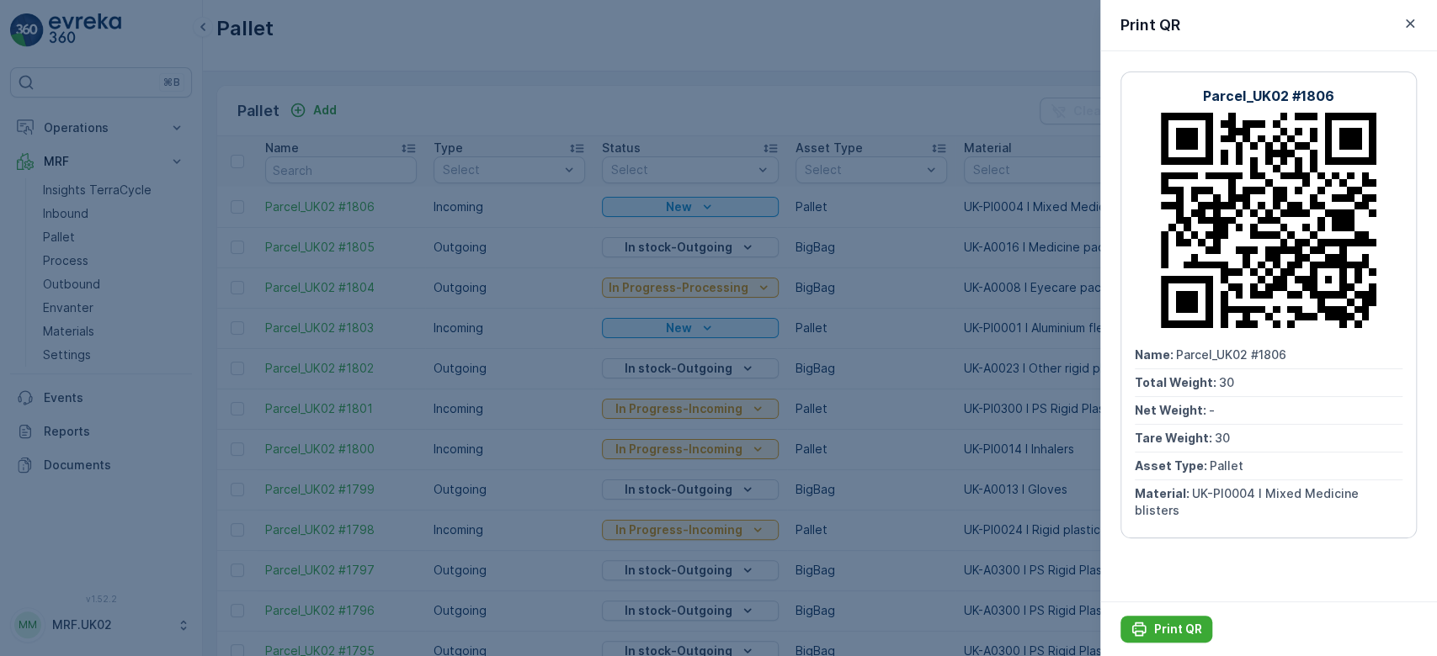
click at [548, 107] on div at bounding box center [718, 328] width 1437 height 656
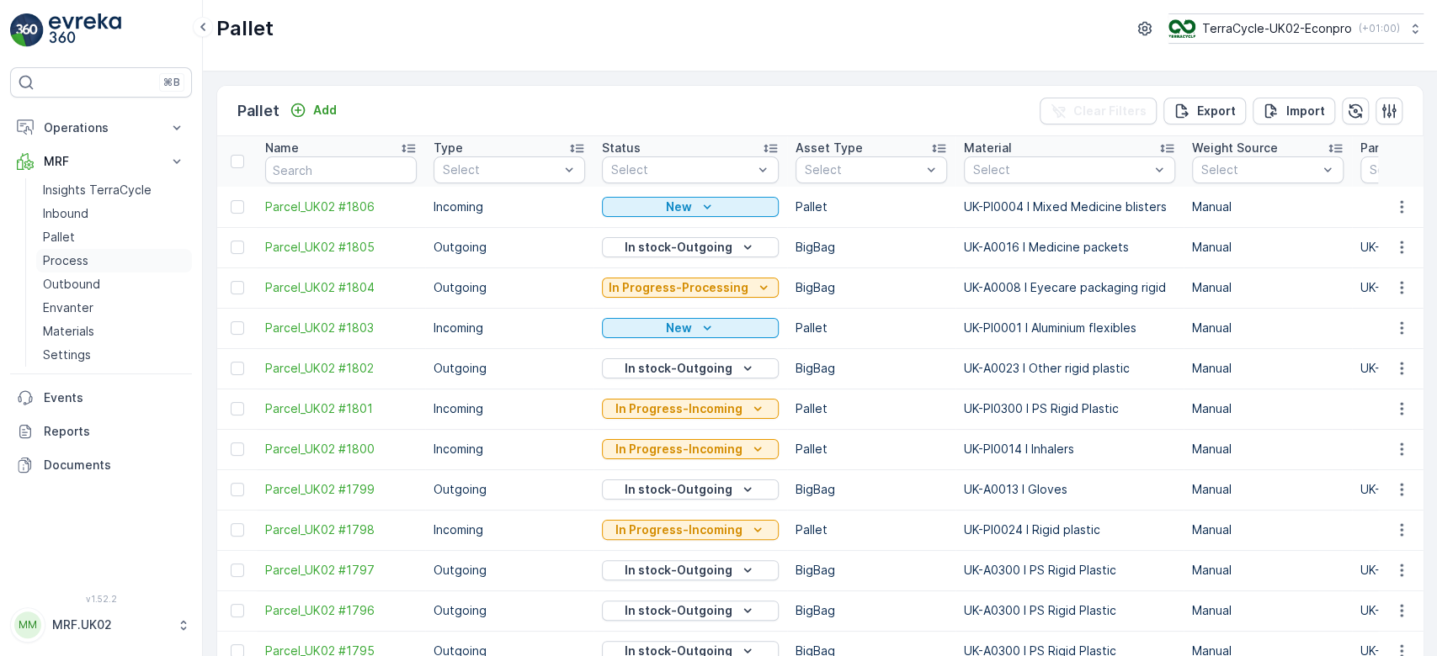
click at [84, 268] on p "Process" at bounding box center [65, 260] width 45 height 17
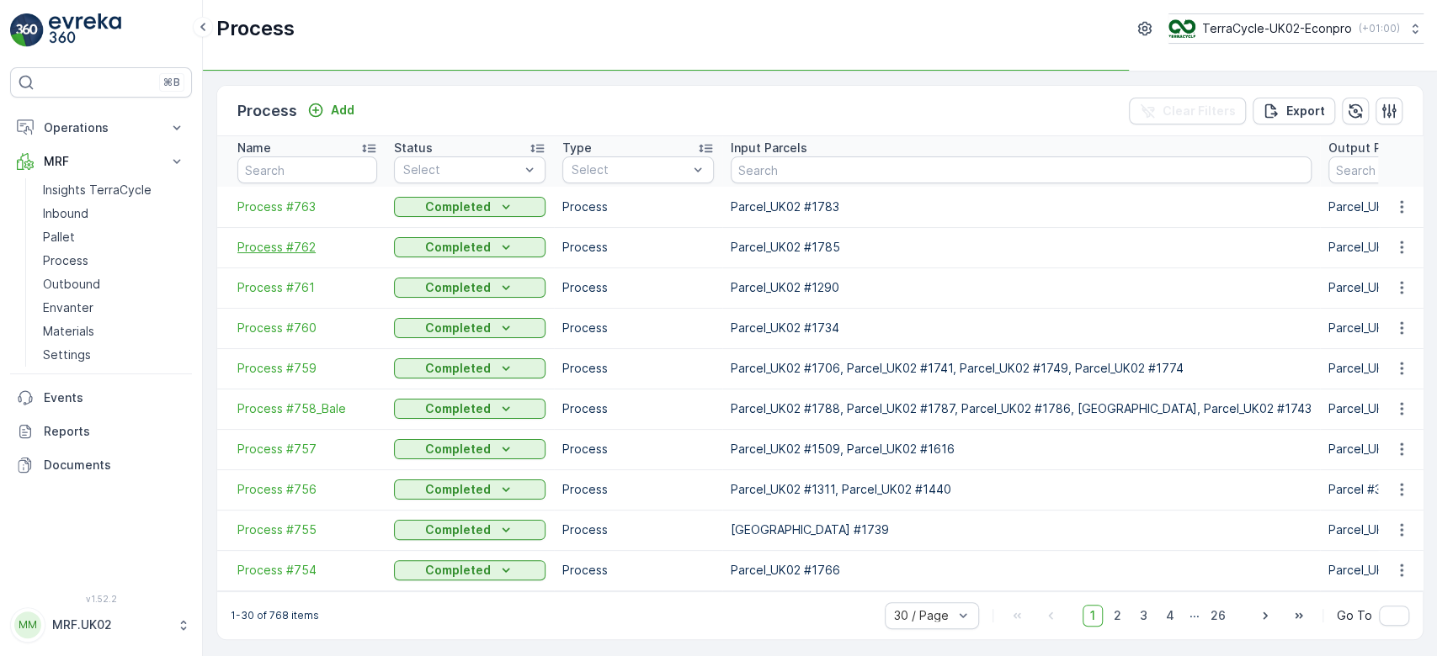
click at [303, 245] on span "Process #762" at bounding box center [307, 247] width 140 height 17
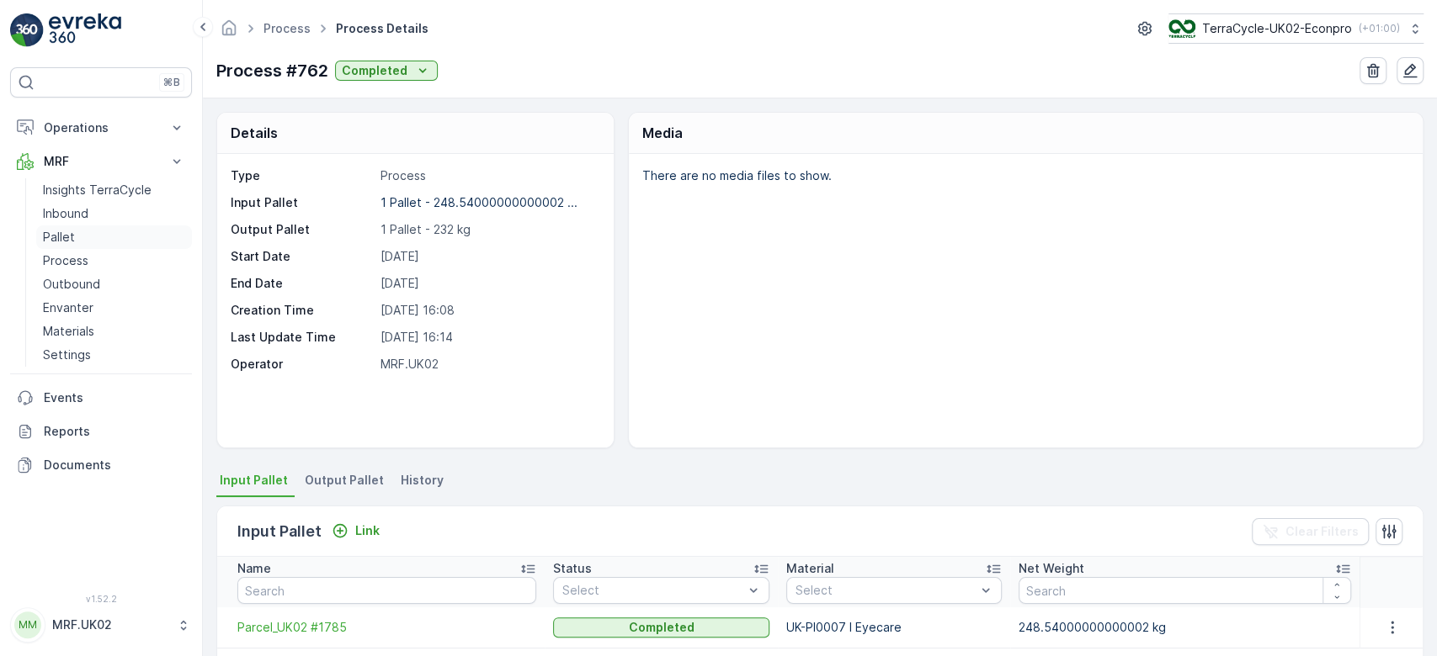
click at [80, 229] on link "Pallet" at bounding box center [114, 238] width 156 height 24
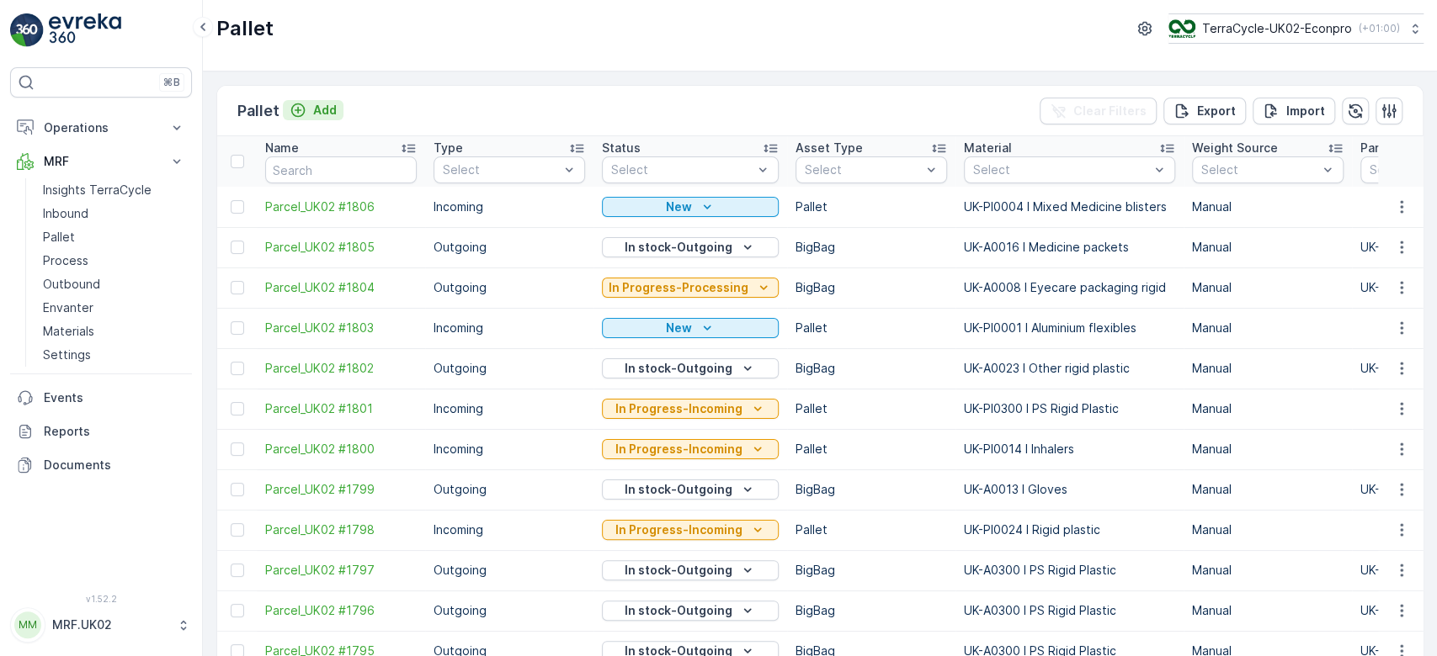
click at [318, 114] on p "Add" at bounding box center [325, 110] width 24 height 17
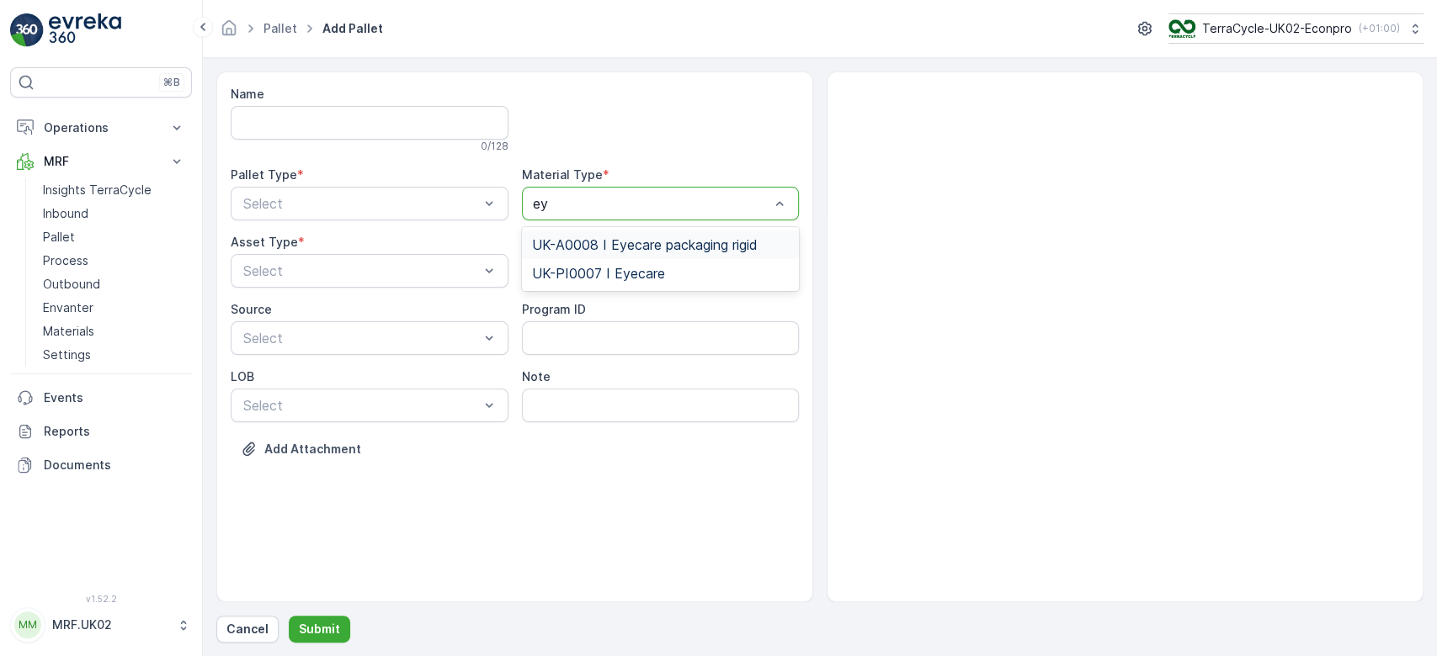
type input "eye"
click at [589, 273] on span "UK-PI0007 I Eyecare" at bounding box center [598, 273] width 133 height 15
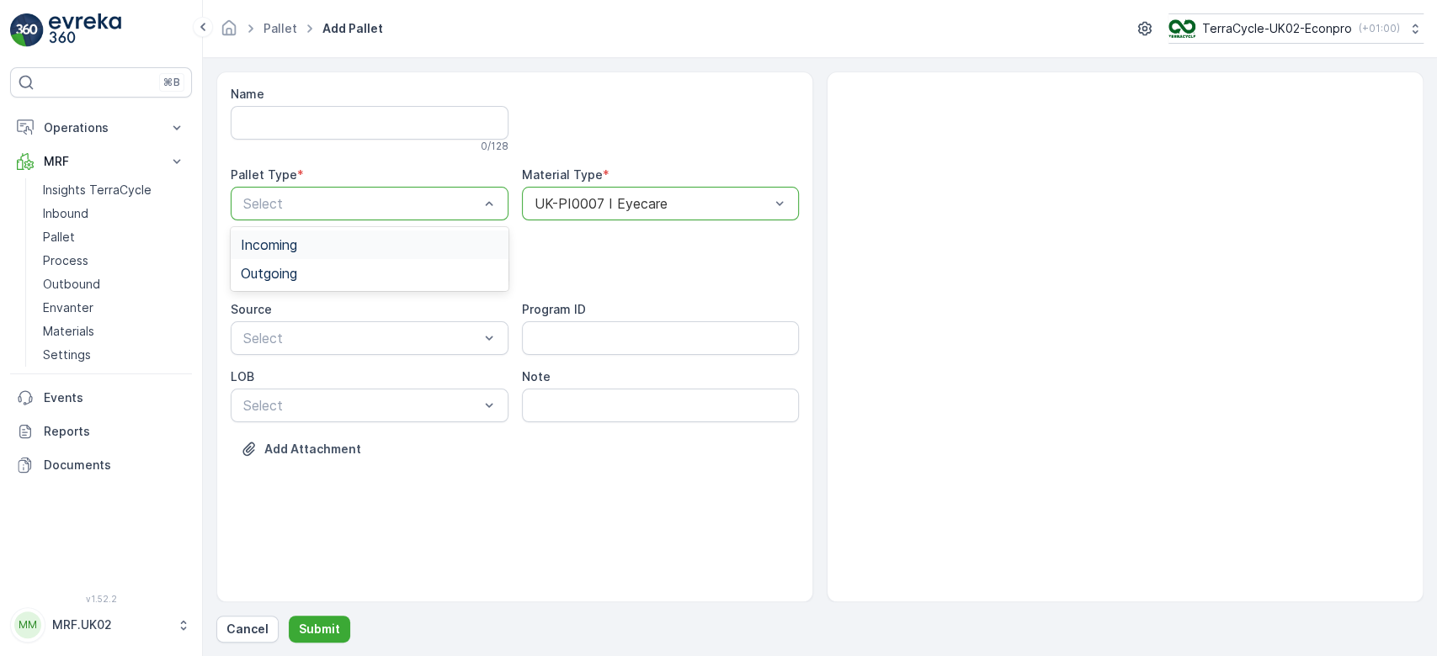
click at [390, 238] on div "Incoming" at bounding box center [370, 244] width 258 height 15
click at [299, 336] on div "Pallet" at bounding box center [370, 340] width 258 height 15
click at [317, 623] on p "Submit" at bounding box center [319, 629] width 41 height 17
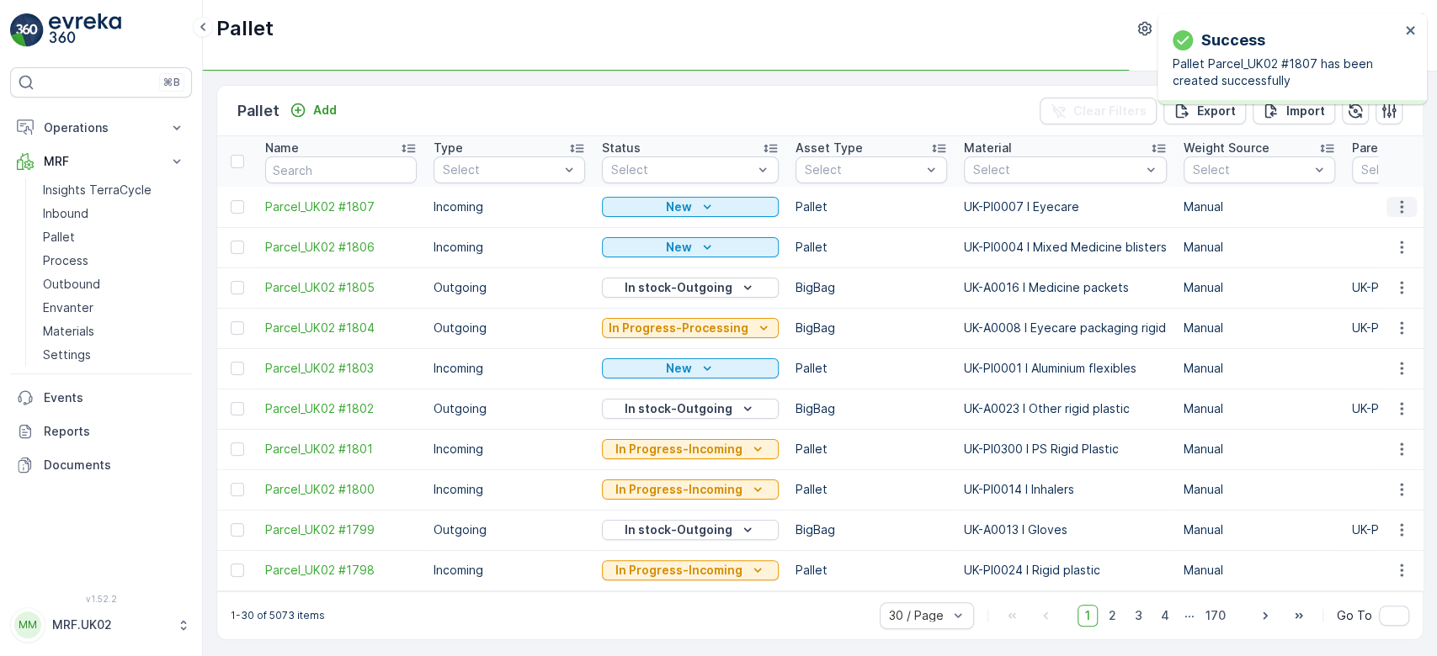
click at [1400, 209] on icon "button" at bounding box center [1401, 207] width 17 height 17
click at [1371, 324] on span "Print QR" at bounding box center [1355, 325] width 46 height 17
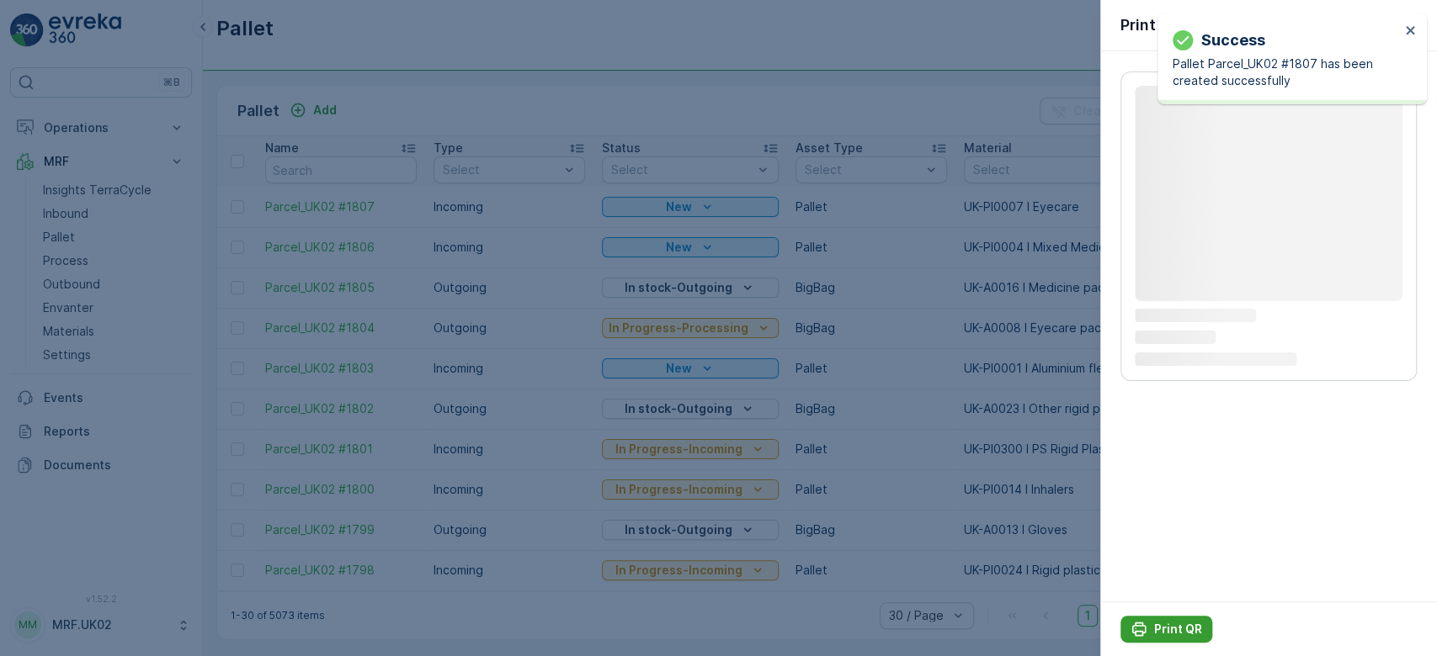
click at [1180, 623] on p "Print QR" at bounding box center [1178, 629] width 48 height 17
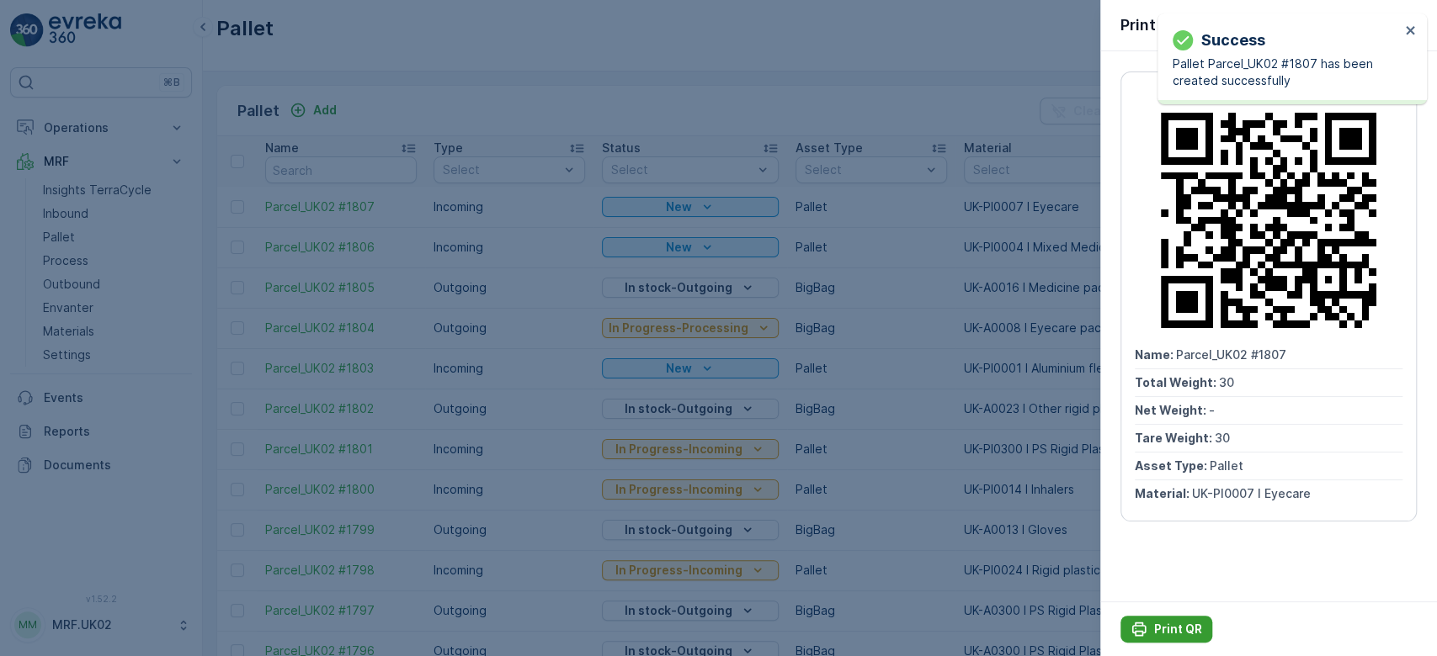
click at [1180, 623] on p "Print QR" at bounding box center [1178, 629] width 48 height 17
click at [77, 215] on div at bounding box center [718, 328] width 1437 height 656
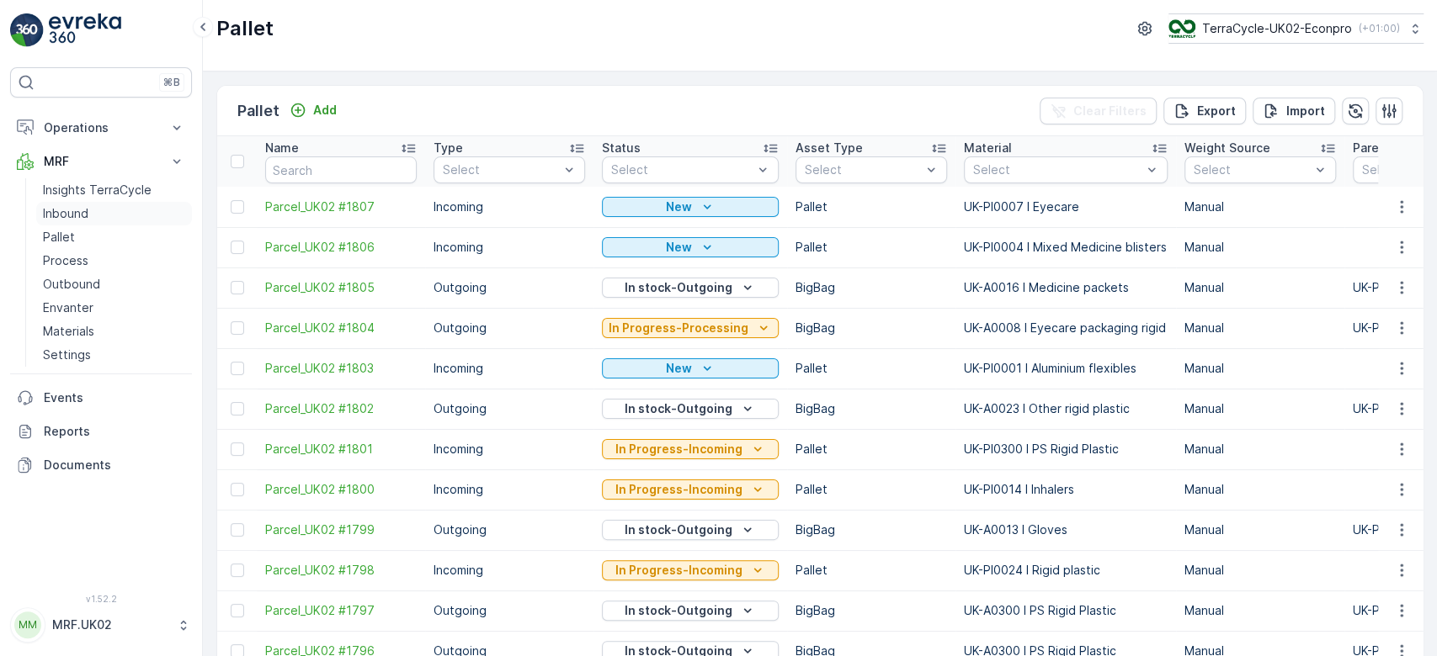
click at [77, 215] on p "Inbound" at bounding box center [65, 213] width 45 height 17
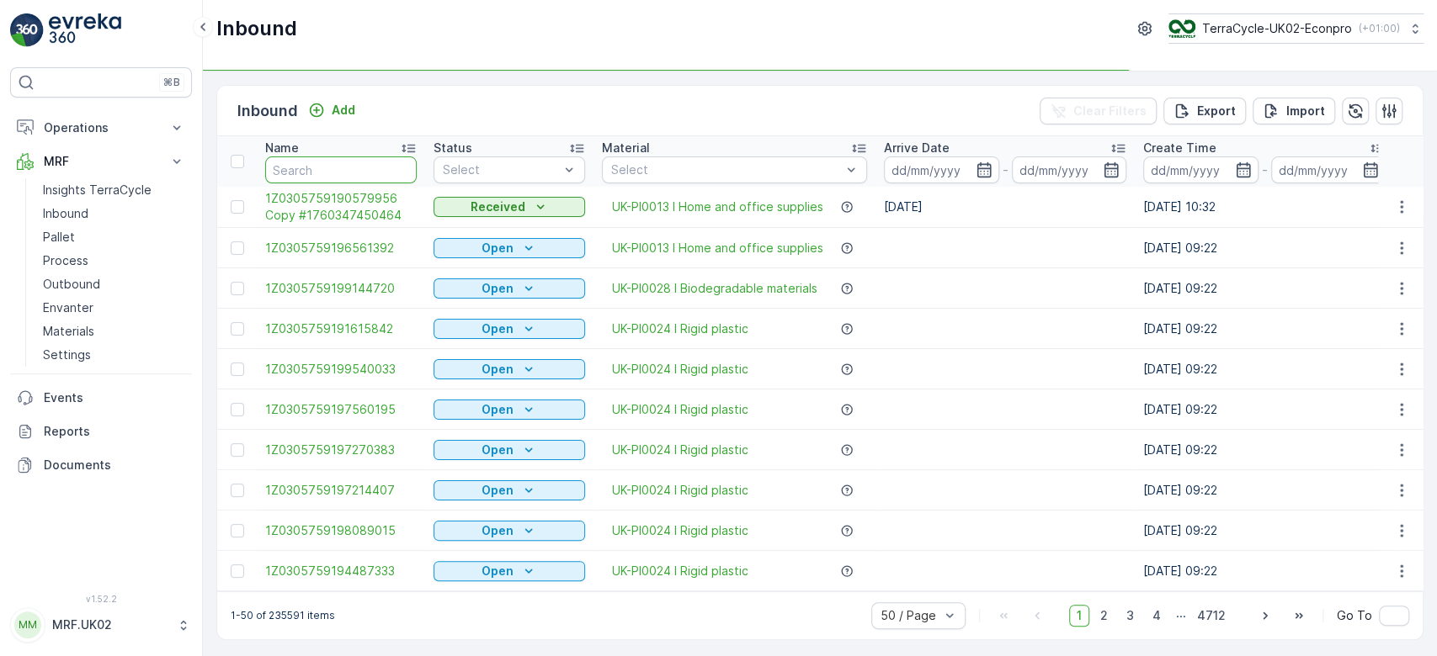
click at [300, 178] on input "text" at bounding box center [340, 170] width 151 height 27
